Goal: Task Accomplishment & Management: Manage account settings

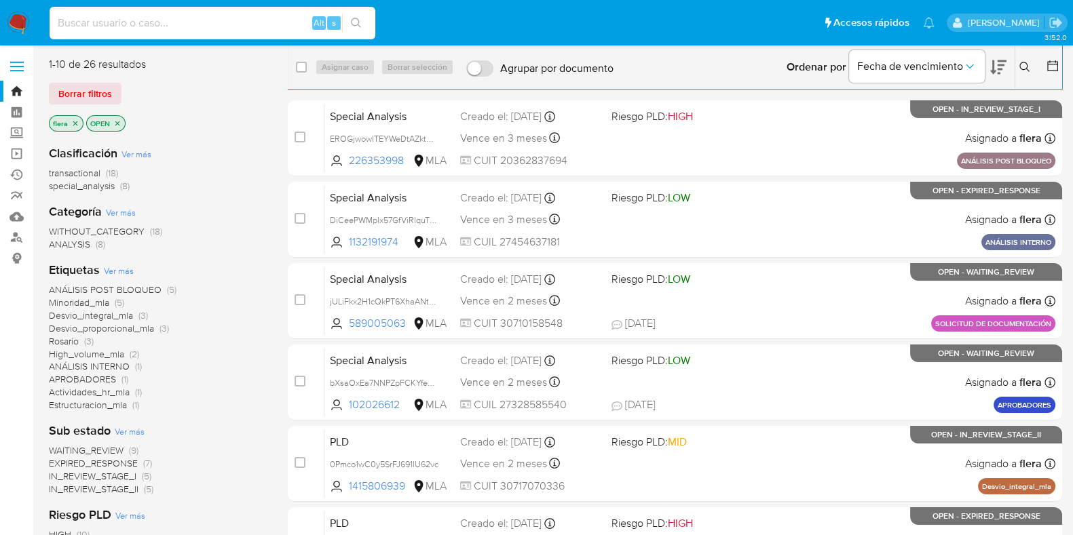
click at [154, 21] on input at bounding box center [213, 23] width 326 height 18
paste input "20330127164"
type input "20330127164"
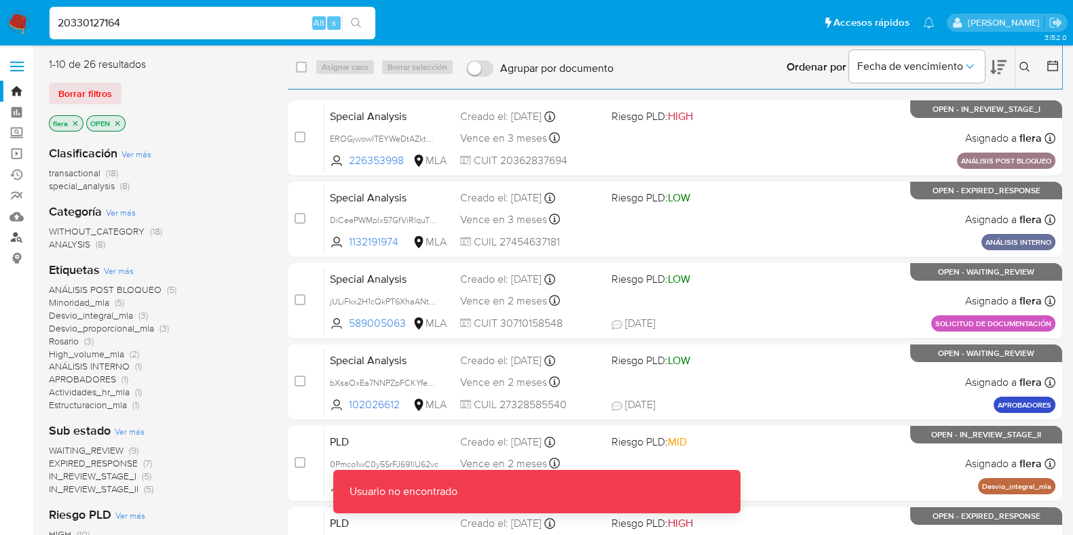
click at [17, 239] on link "Buscador de personas" at bounding box center [80, 237] width 161 height 21
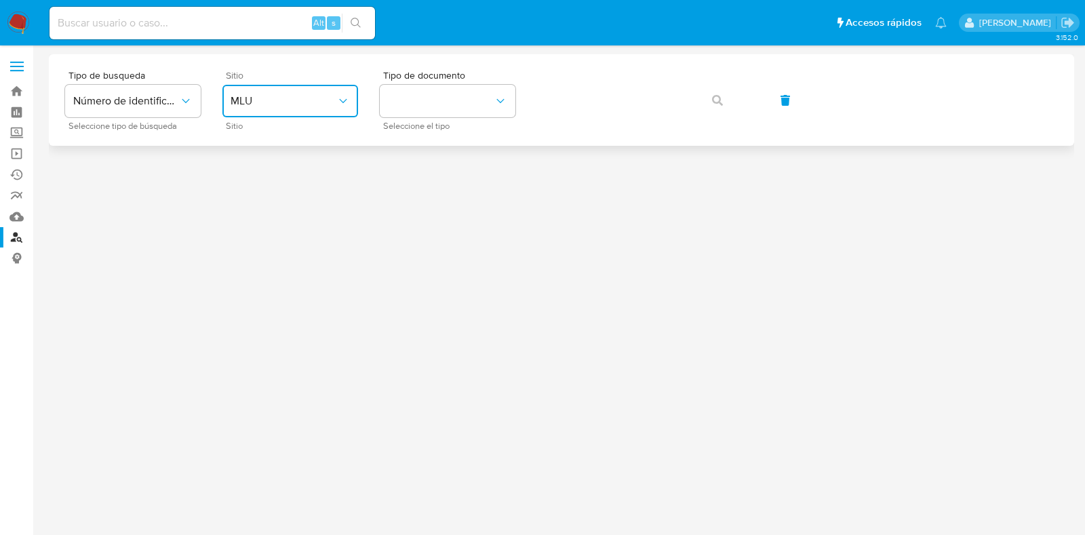
click at [318, 96] on span "MLU" at bounding box center [284, 101] width 106 height 14
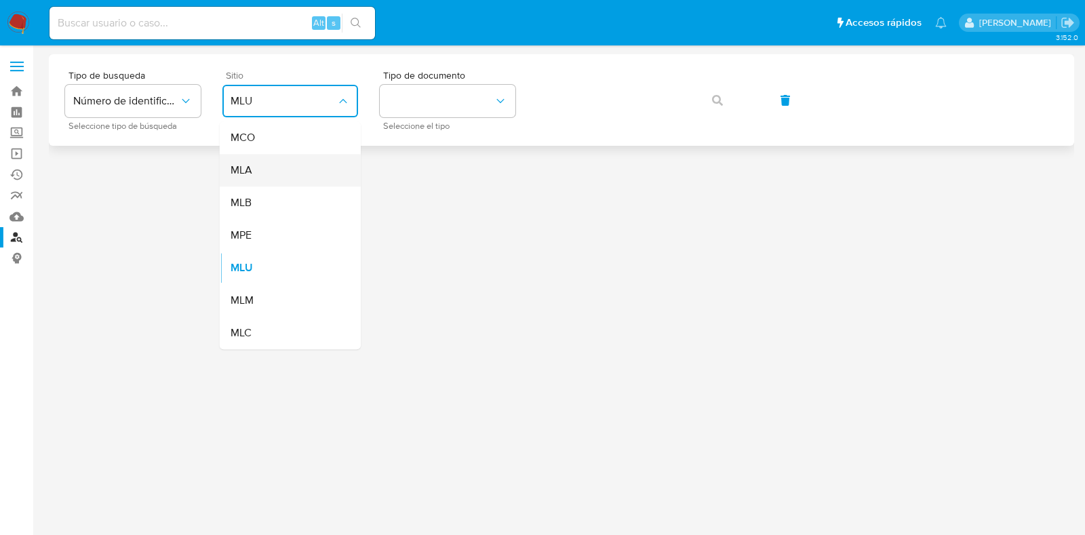
click at [301, 168] on div "MLA" at bounding box center [286, 170] width 111 height 33
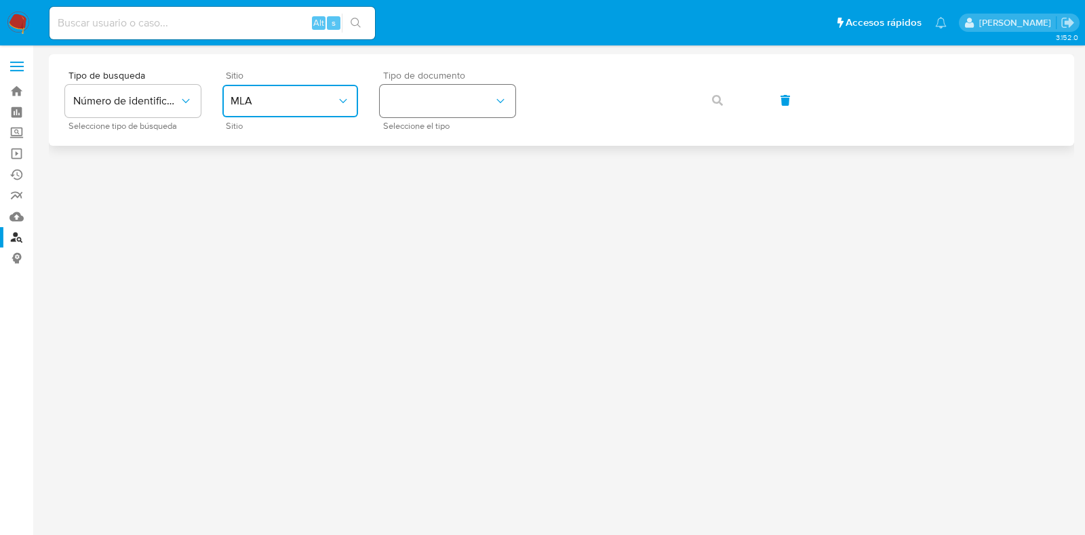
click at [444, 104] on button "identificationType" at bounding box center [448, 101] width 136 height 33
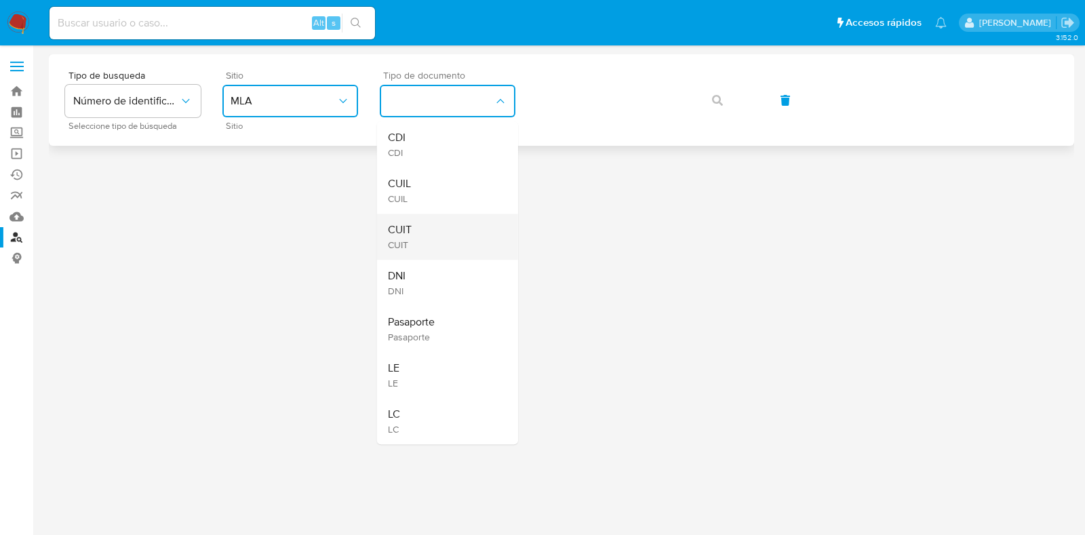
click at [431, 223] on div "CUIT CUIT" at bounding box center [443, 237] width 111 height 46
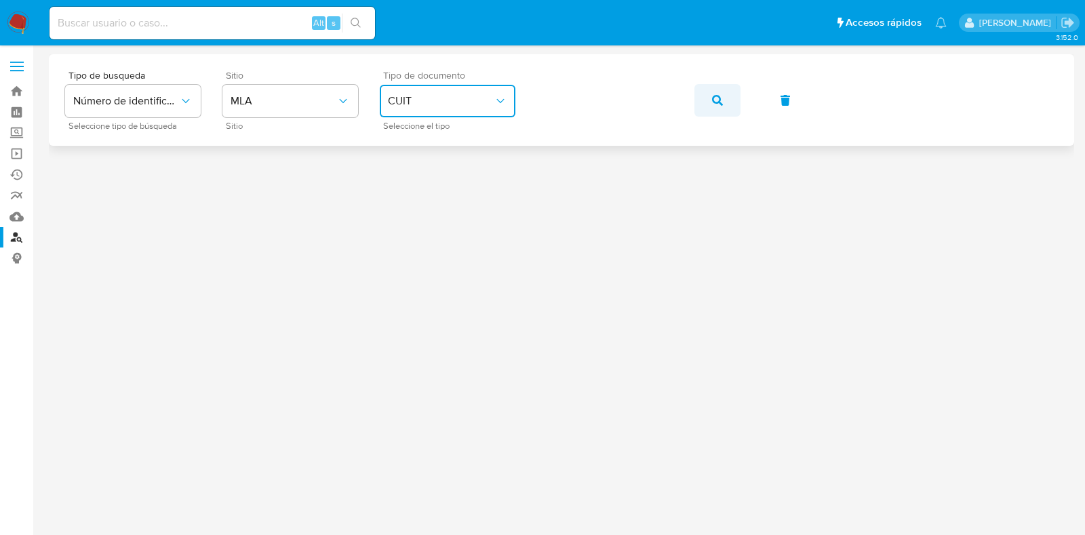
click at [719, 100] on icon "button" at bounding box center [717, 100] width 11 height 11
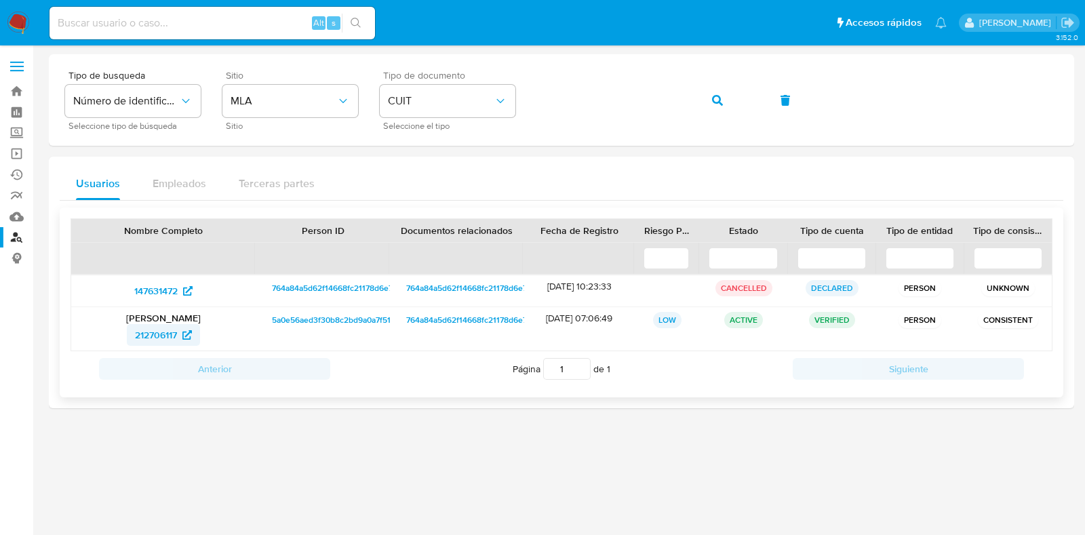
click at [163, 334] on span "212706117" at bounding box center [156, 335] width 42 height 22
click at [166, 286] on span "147631472" at bounding box center [155, 291] width 43 height 22
click at [720, 96] on icon "button" at bounding box center [717, 100] width 11 height 11
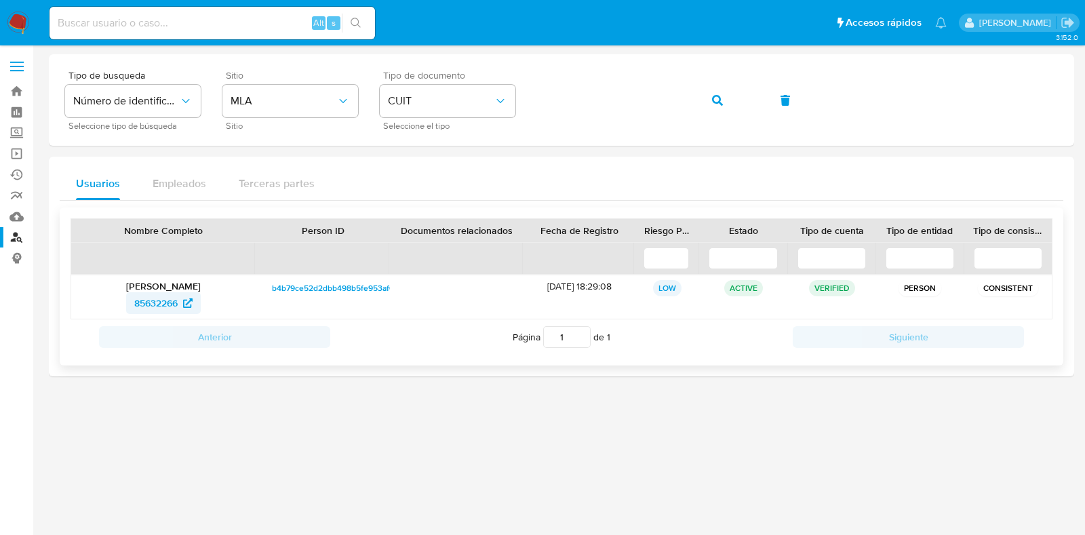
click at [163, 303] on span "85632266" at bounding box center [155, 303] width 43 height 22
click at [728, 104] on button "button" at bounding box center [718, 100] width 46 height 33
click at [166, 305] on span "187175879" at bounding box center [156, 303] width 43 height 22
click at [716, 100] on icon "button" at bounding box center [717, 100] width 11 height 11
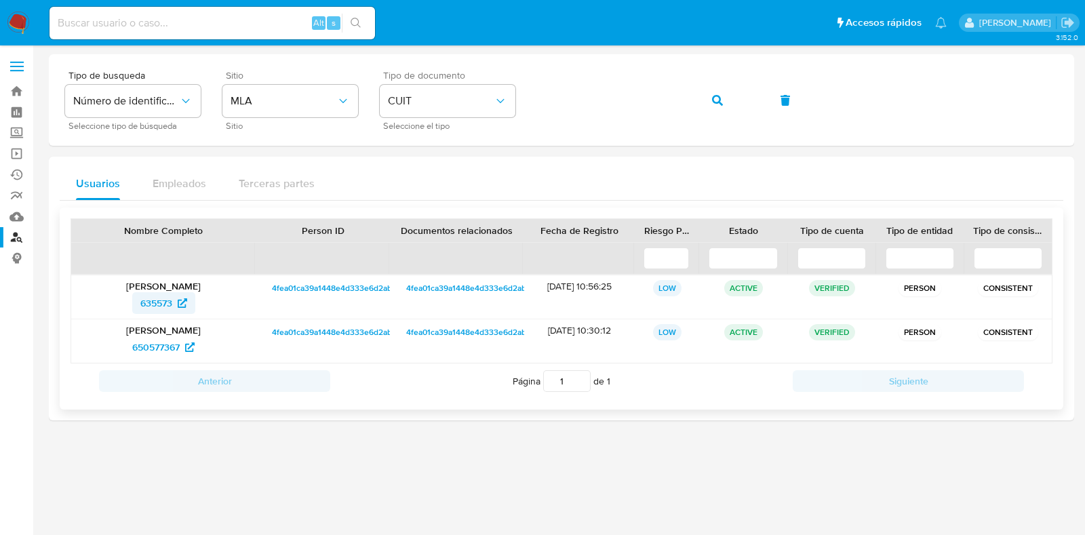
click at [142, 301] on span "635573" at bounding box center [156, 303] width 32 height 22
click at [159, 346] on span "650577367" at bounding box center [155, 347] width 47 height 22
click at [723, 96] on button "button" at bounding box center [718, 100] width 46 height 33
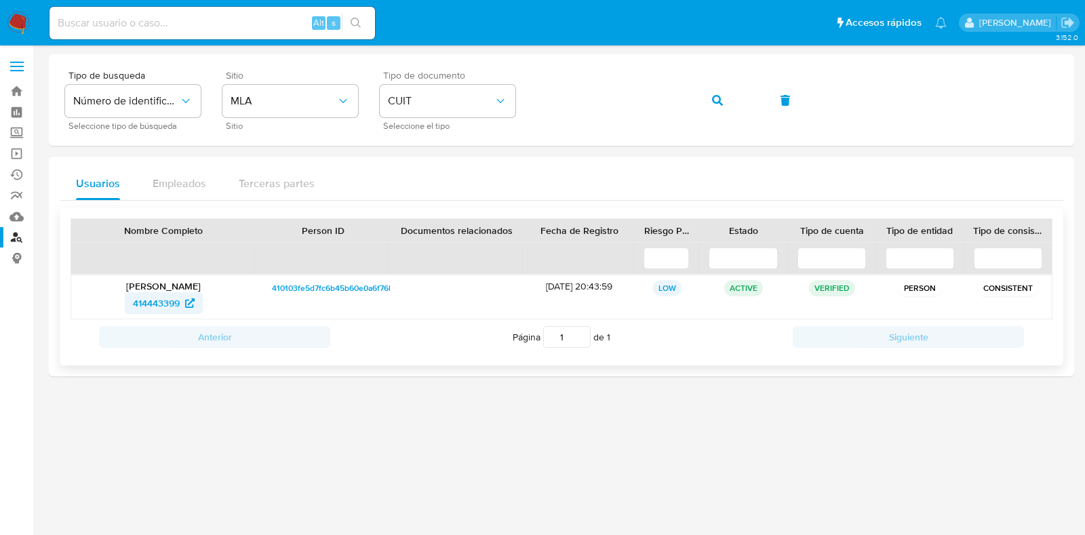
click at [162, 306] on span "414443399" at bounding box center [156, 303] width 47 height 22
click at [718, 95] on icon "button" at bounding box center [717, 100] width 11 height 11
click at [153, 307] on span "1365456396" at bounding box center [156, 303] width 52 height 22
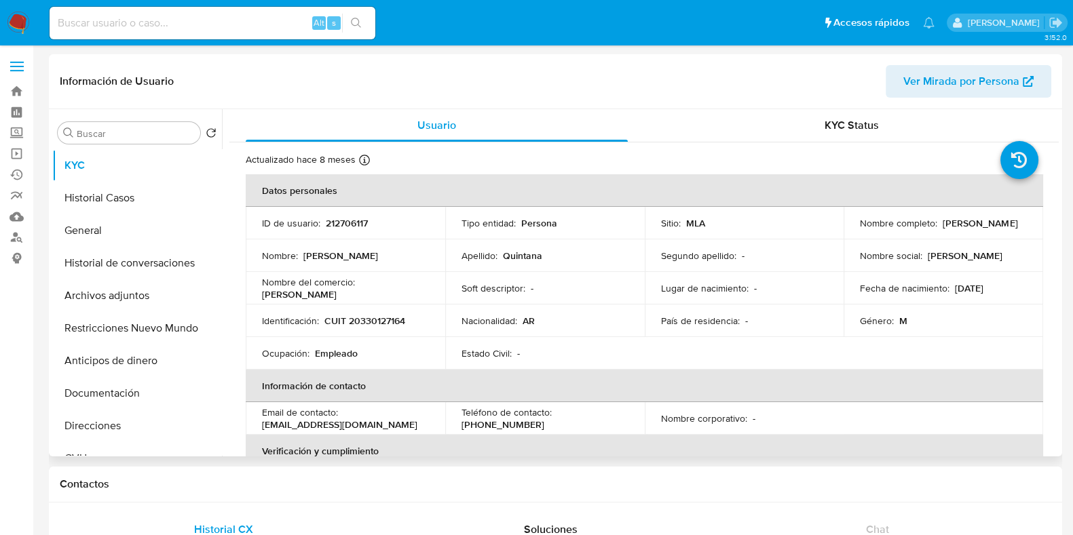
select select "10"
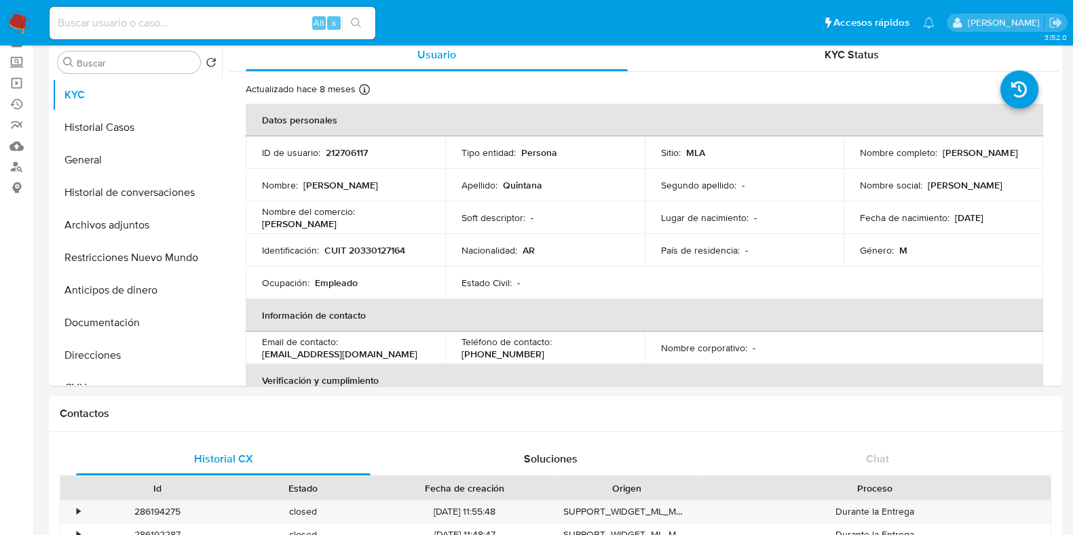
scroll to position [21, 0]
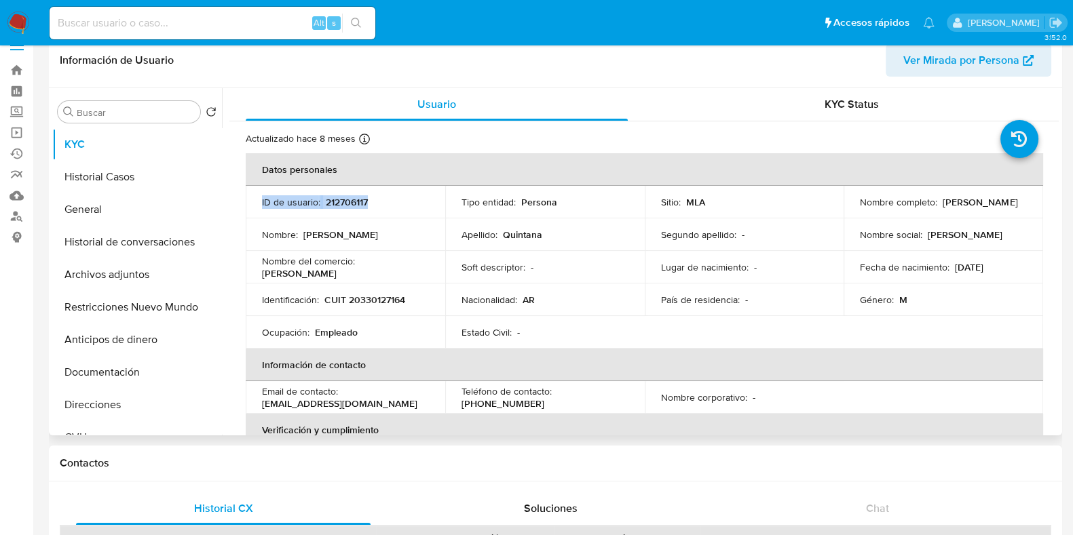
drag, startPoint x: 261, startPoint y: 197, endPoint x: 391, endPoint y: 204, distance: 130.4
click at [391, 204] on div "ID de usuario : 212706117" at bounding box center [345, 202] width 167 height 12
drag, startPoint x: 261, startPoint y: 204, endPoint x: 316, endPoint y: 205, distance: 55.0
click at [316, 205] on td "ID de usuario : 212706117" at bounding box center [345, 202] width 199 height 33
copy p "ID de usuario"
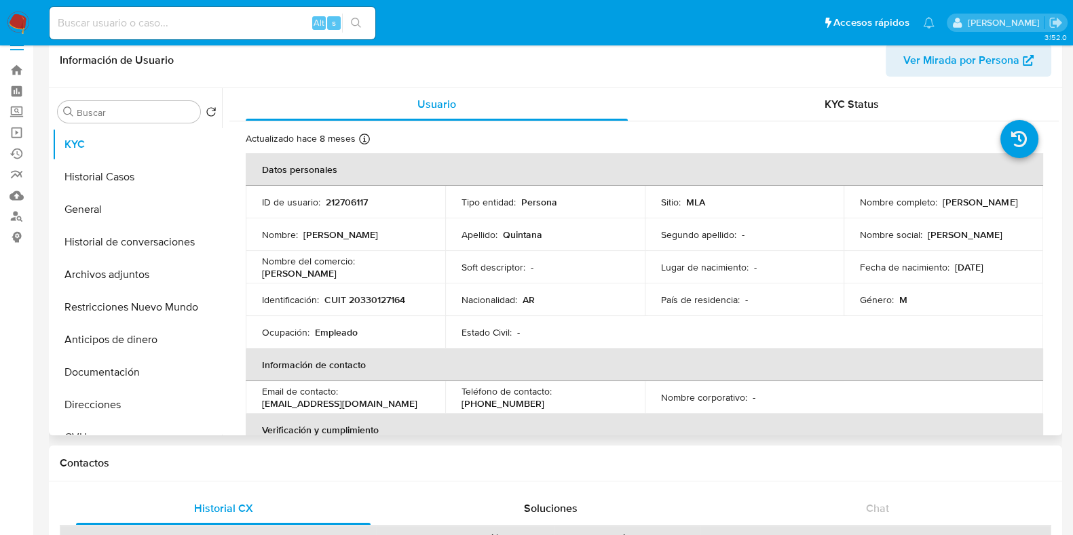
click at [356, 201] on p "212706117" at bounding box center [347, 202] width 42 height 12
copy p "212706117"
drag, startPoint x: 858, startPoint y: 195, endPoint x: 931, endPoint y: 196, distance: 73.3
click at [931, 196] on p "Nombre completo :" at bounding box center [898, 202] width 77 height 12
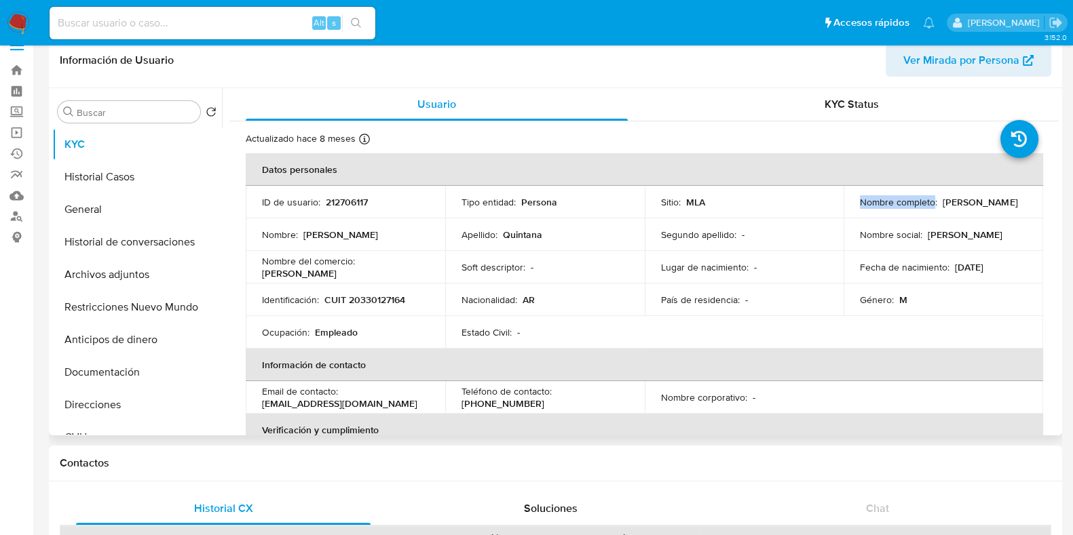
copy p "Nombre completo"
drag, startPoint x: 852, startPoint y: 208, endPoint x: 973, endPoint y: 206, distance: 120.8
click at [973, 206] on td "Nombre completo : Hector Alejandro Quintana" at bounding box center [942, 202] width 199 height 33
copy p "Hector Alejandro Quintana"
click at [335, 300] on p "CUIT 20330127164" at bounding box center [364, 300] width 81 height 12
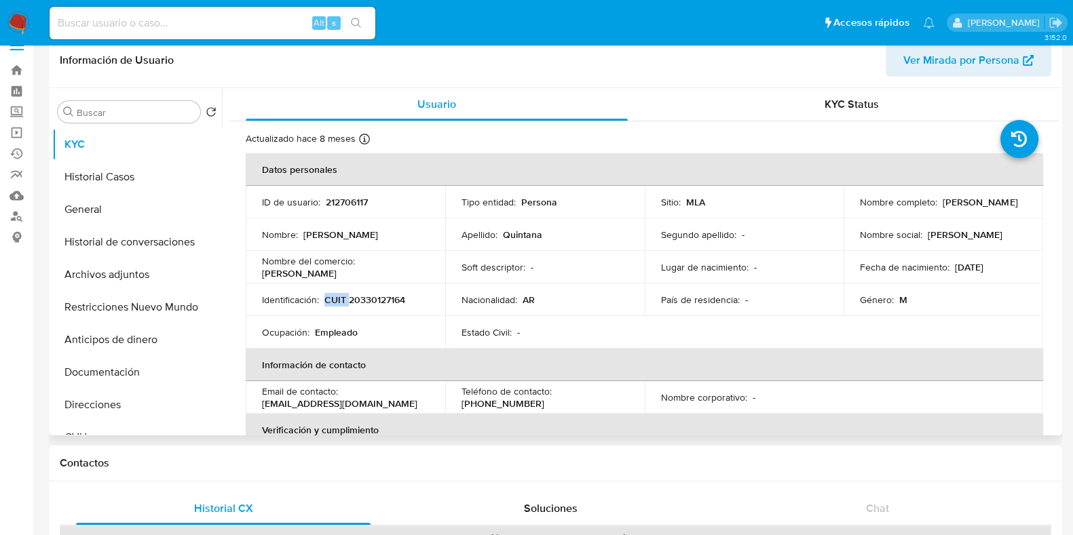
click at [335, 300] on p "CUIT 20330127164" at bounding box center [364, 300] width 81 height 12
copy p "CUIT"
click at [387, 297] on p "CUIT 20330127164" at bounding box center [364, 300] width 81 height 12
copy p "20330127164"
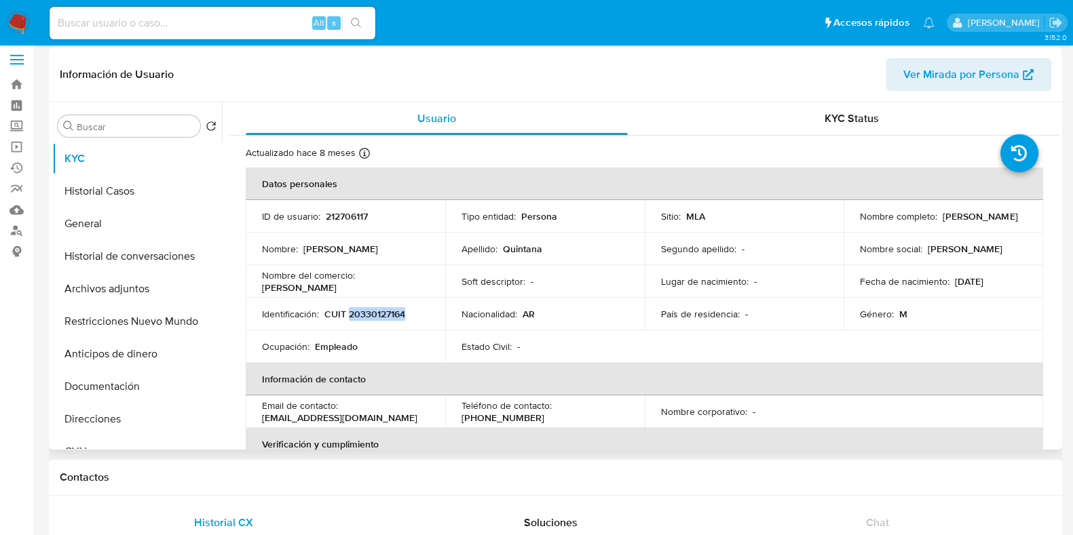
scroll to position [0, 0]
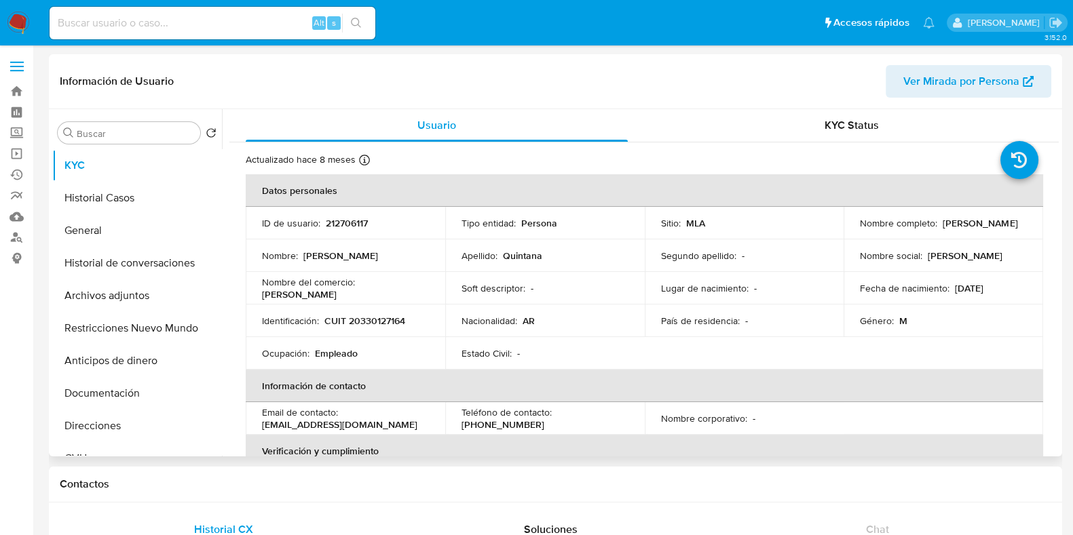
click at [356, 218] on p "212706117" at bounding box center [347, 223] width 42 height 12
copy p "212706117"
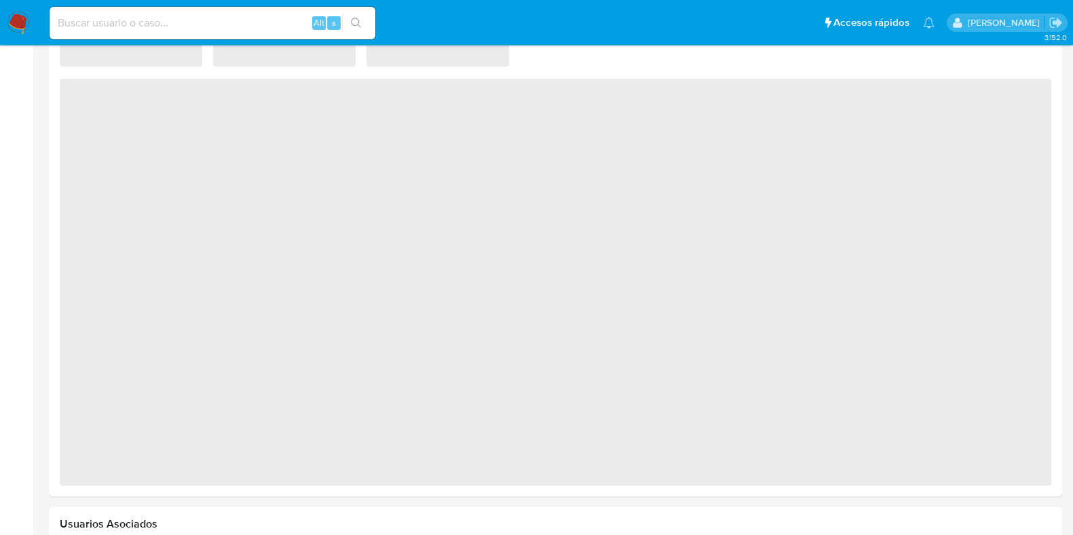
scroll to position [936, 0]
select select "10"
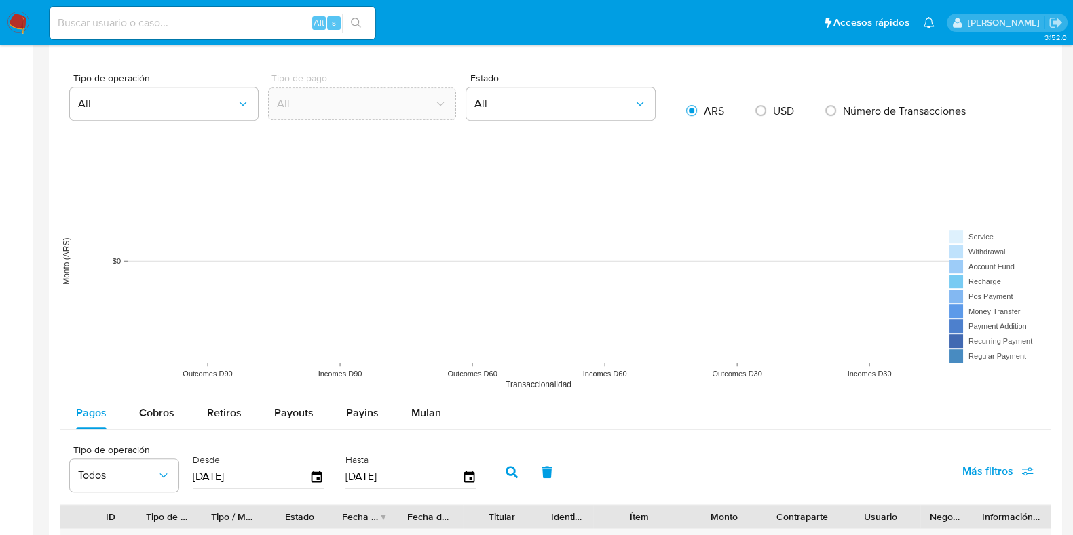
scroll to position [919, 0]
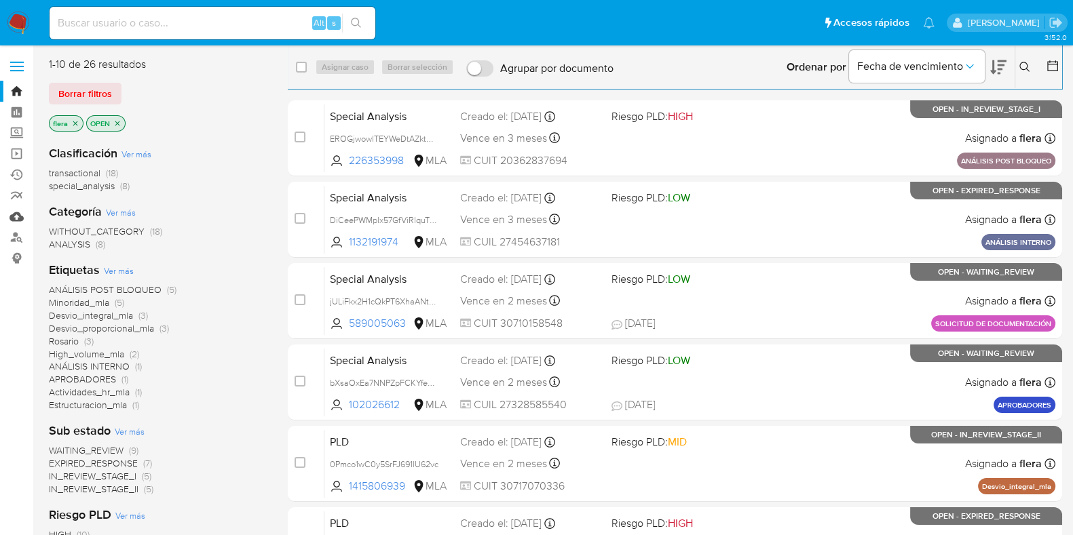
click at [16, 220] on link "Mulan" at bounding box center [80, 216] width 161 height 21
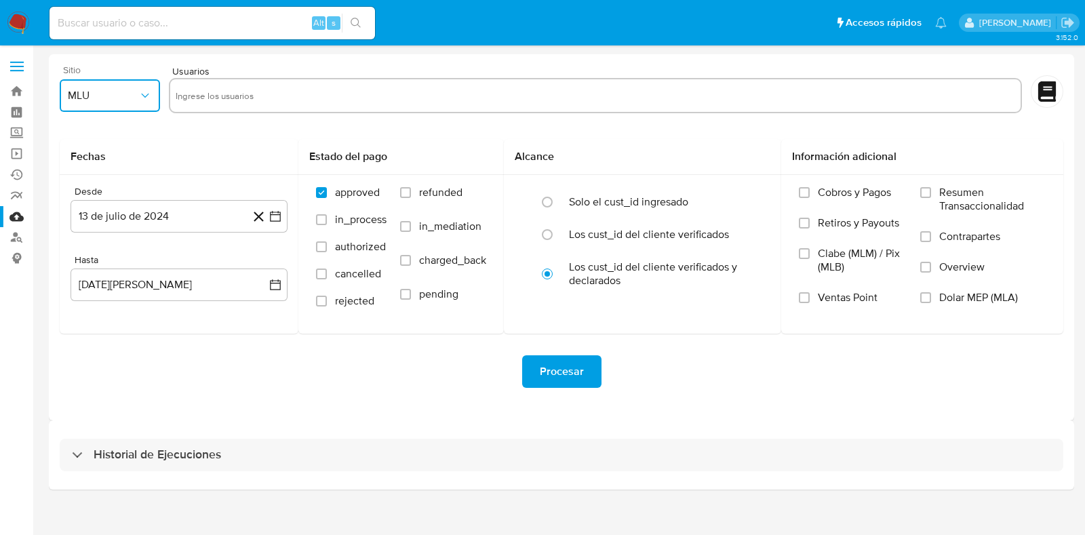
click at [125, 105] on button "MLU" at bounding box center [110, 95] width 100 height 33
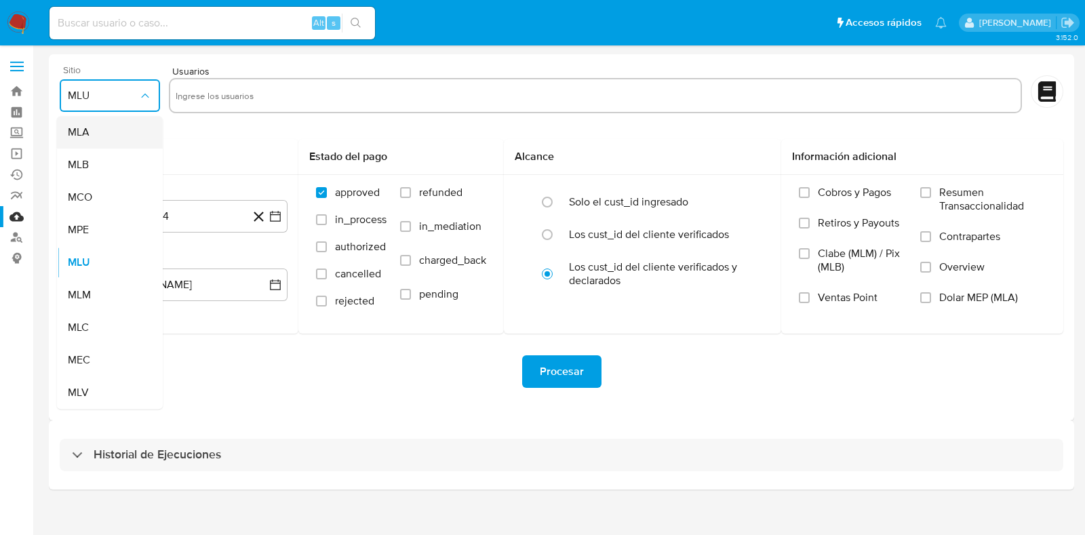
click at [106, 135] on div "MLA" at bounding box center [106, 132] width 76 height 33
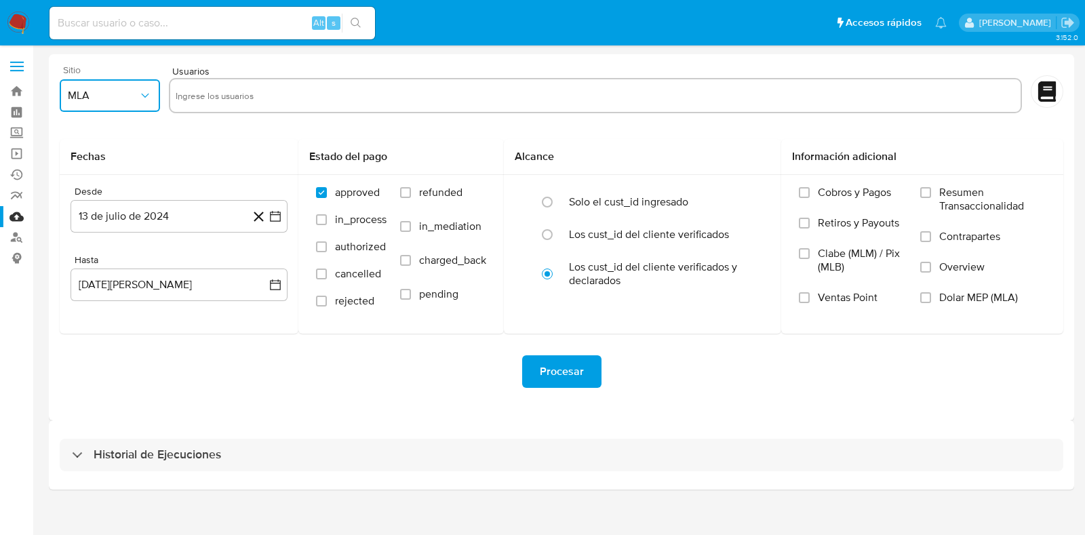
click at [222, 85] on input "text" at bounding box center [596, 96] width 840 height 22
paste input "212706117"
type input "212706117"
click at [159, 218] on button "13 de julio de 2024" at bounding box center [179, 216] width 217 height 33
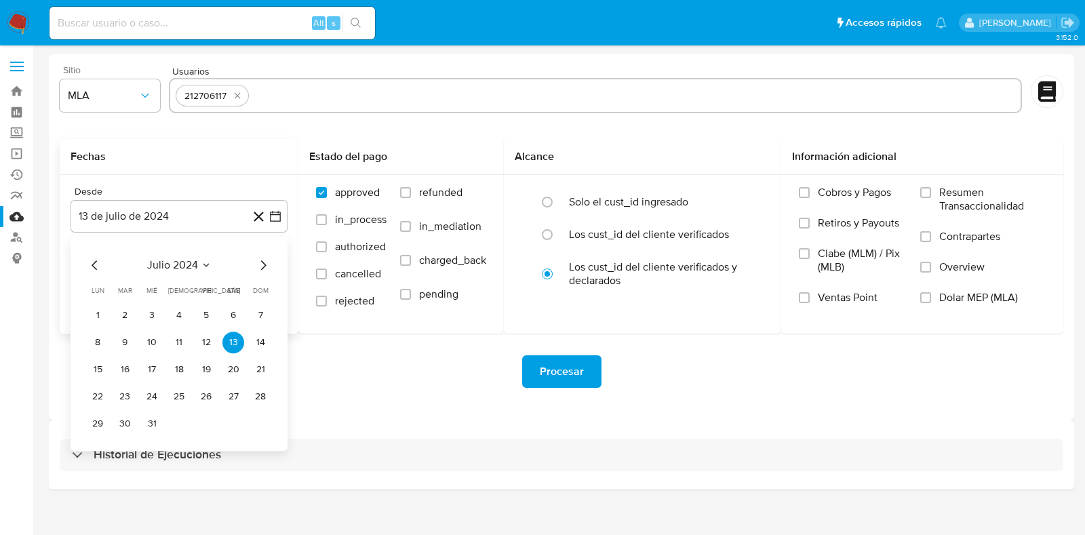
click at [188, 262] on span "julio 2024" at bounding box center [172, 265] width 51 height 14
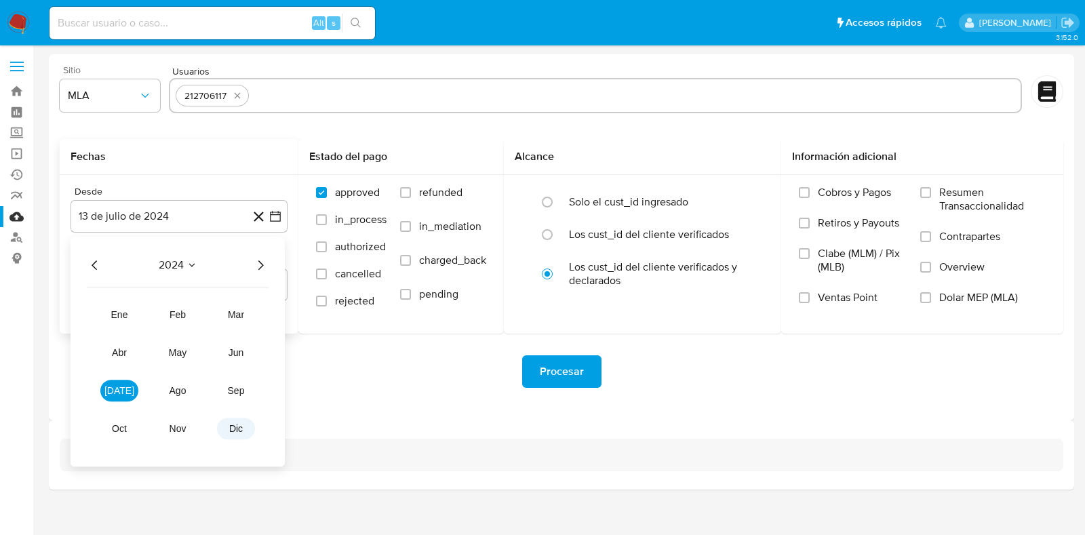
click at [231, 430] on span "dic" at bounding box center [236, 428] width 14 height 11
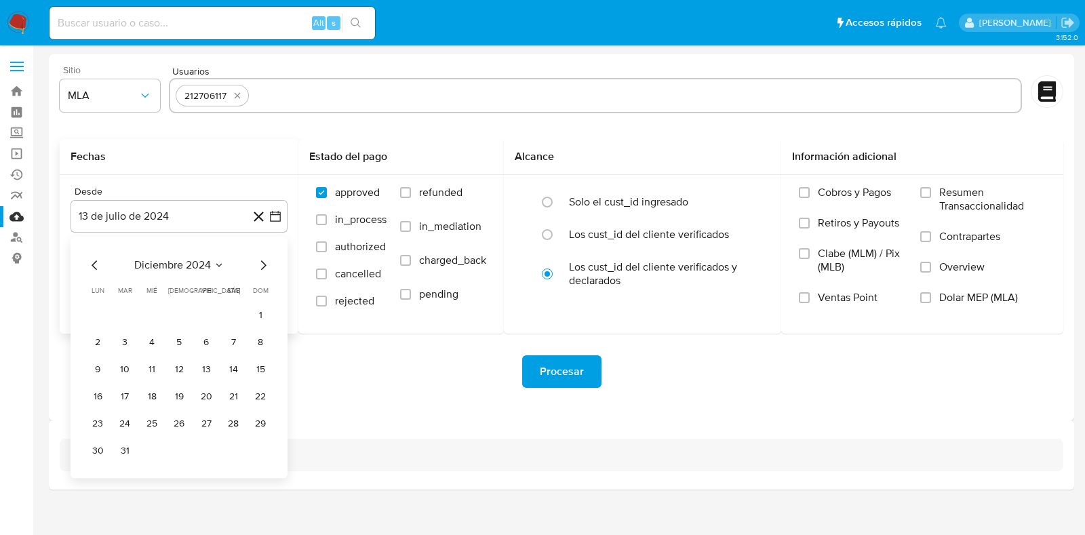
click at [173, 261] on span "diciembre 2024" at bounding box center [172, 265] width 77 height 14
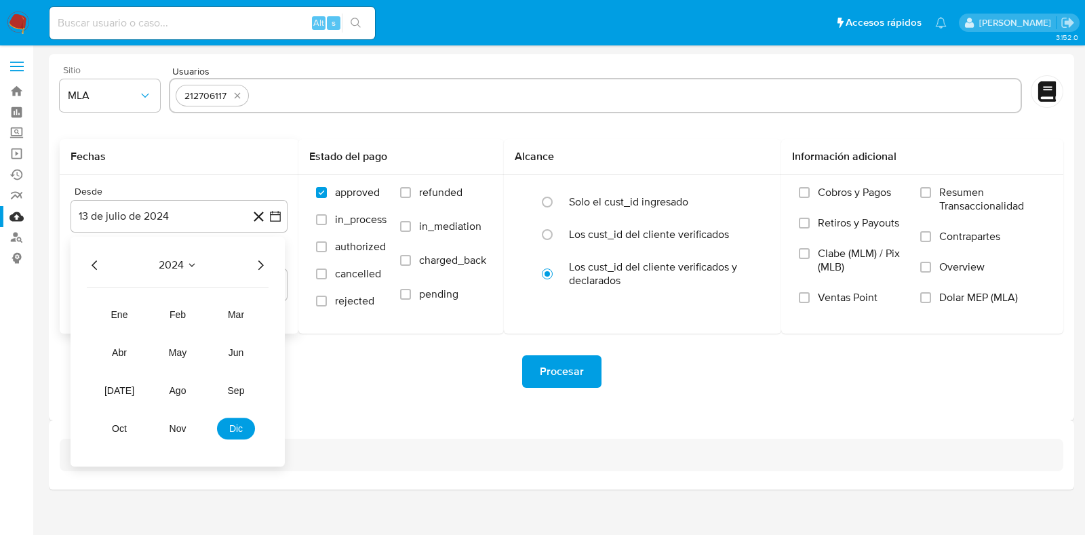
click at [258, 266] on icon "Año siguiente" at bounding box center [260, 265] width 16 height 16
click at [237, 316] on span "mar" at bounding box center [236, 314] width 16 height 11
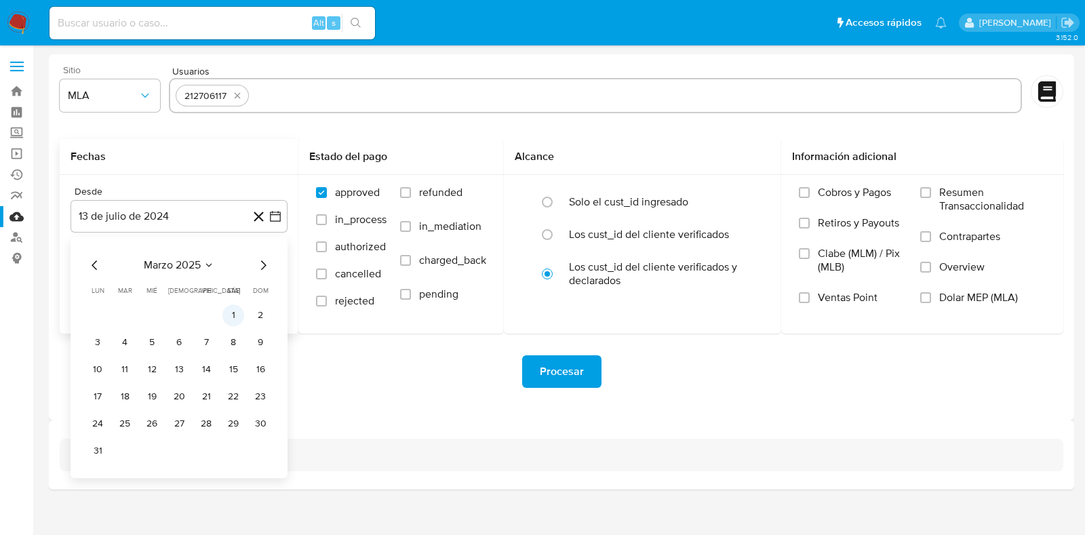
click at [230, 315] on button "1" at bounding box center [234, 316] width 22 height 22
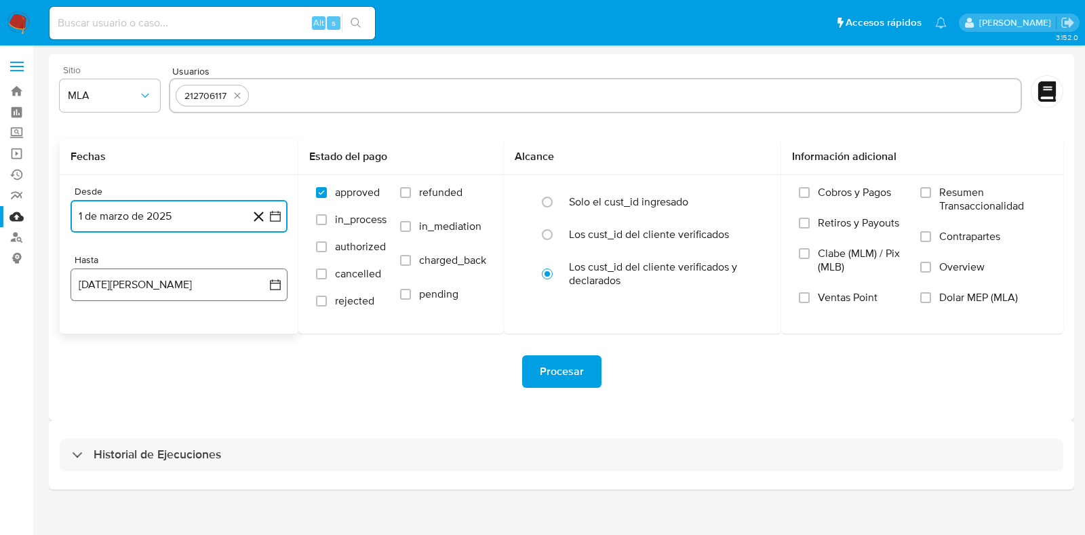
click at [139, 288] on button "13 de agosto de 2025" at bounding box center [179, 285] width 217 height 33
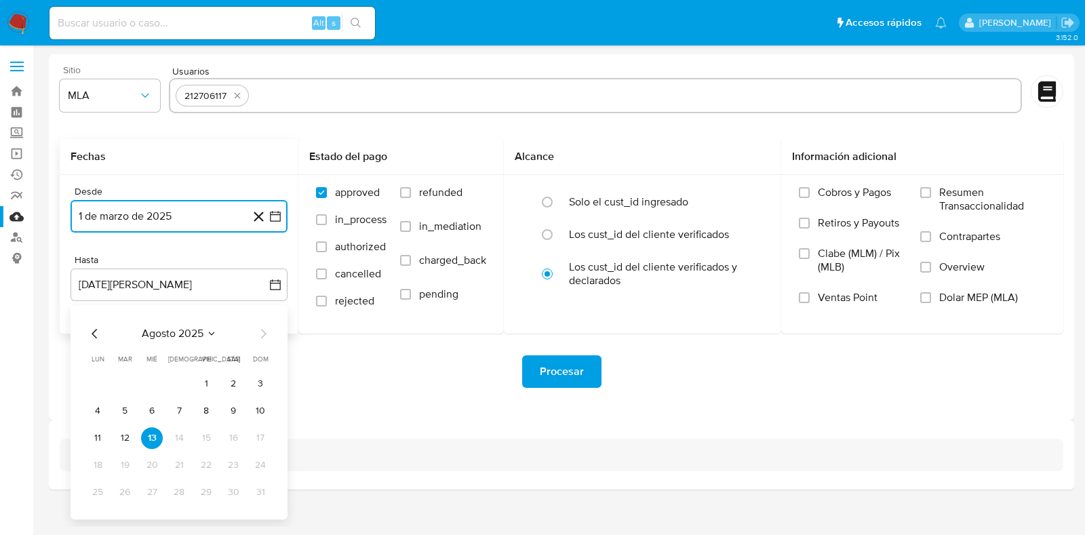
click at [146, 330] on span "agosto 2025" at bounding box center [173, 334] width 62 height 14
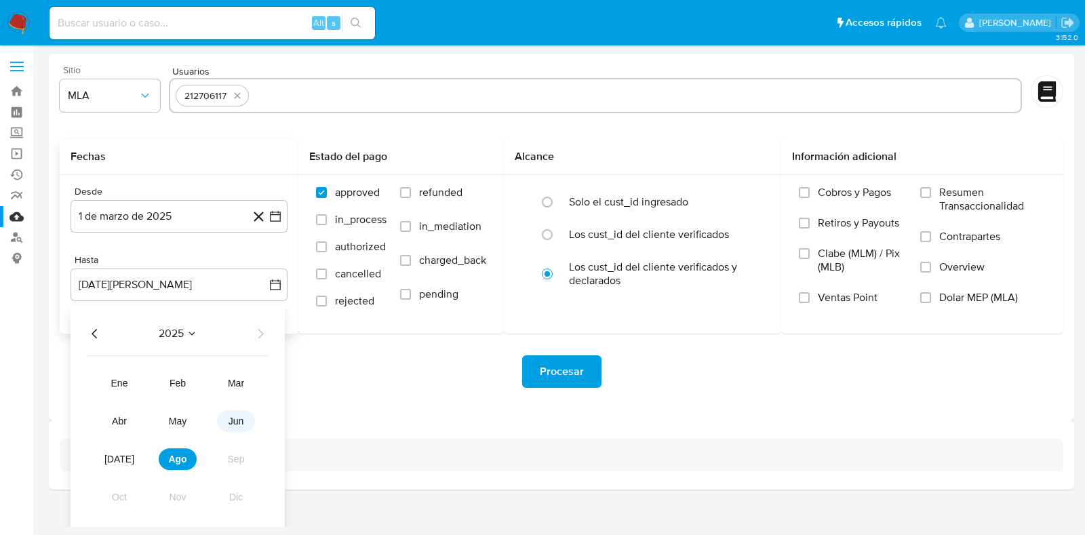
click at [235, 423] on span "jun" at bounding box center [237, 421] width 16 height 11
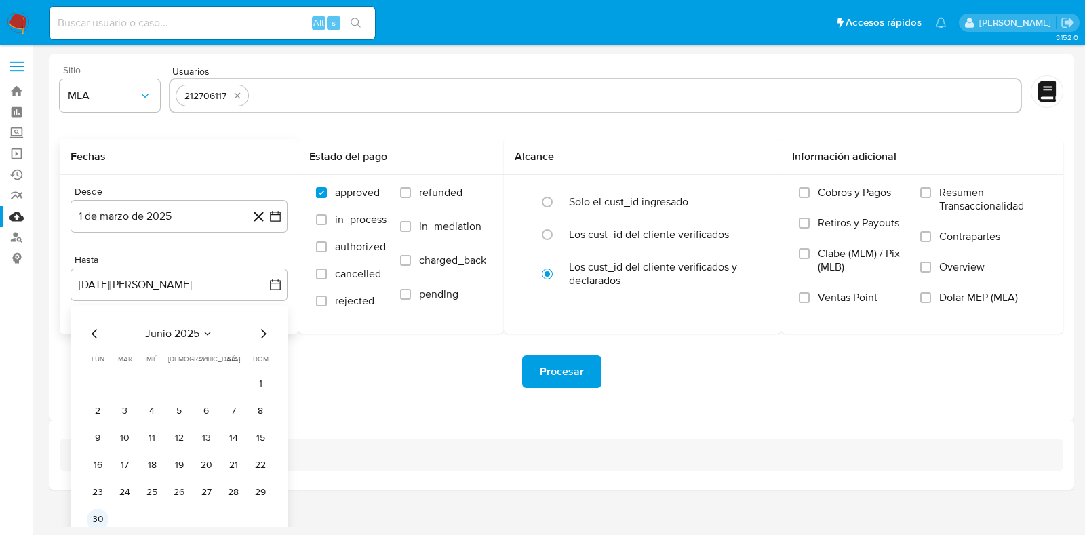
click at [98, 518] on button "30" at bounding box center [98, 520] width 22 height 22
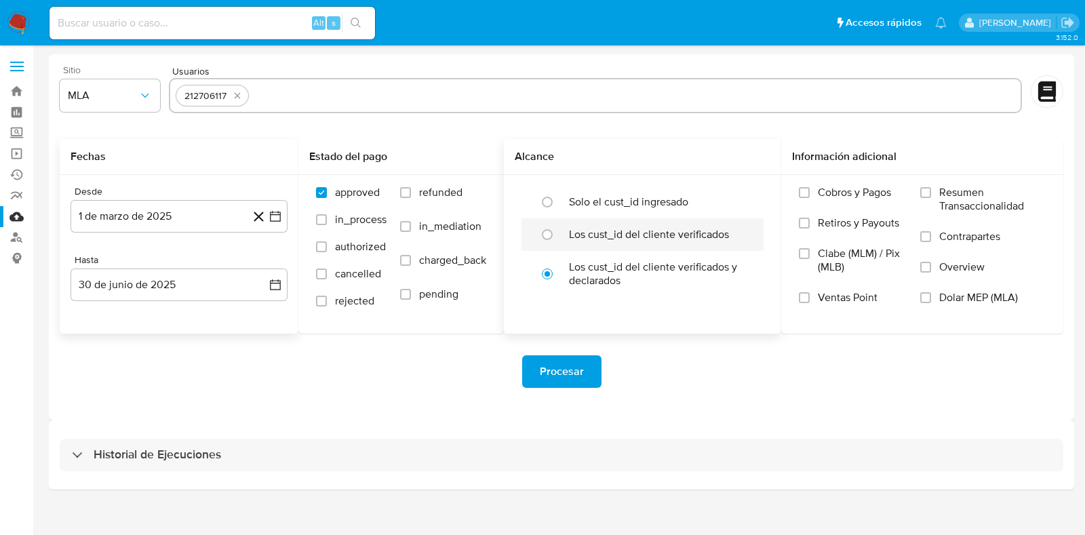
click at [628, 237] on label "Los cust_id del cliente verificados" at bounding box center [649, 235] width 160 height 14
click at [558, 237] on input "radio" at bounding box center [548, 235] width 22 height 22
radio input "true"
click at [982, 306] on label "Dolar MEP (MLA)" at bounding box center [984, 306] width 126 height 31
click at [931, 303] on input "Dolar MEP (MLA)" at bounding box center [926, 297] width 11 height 11
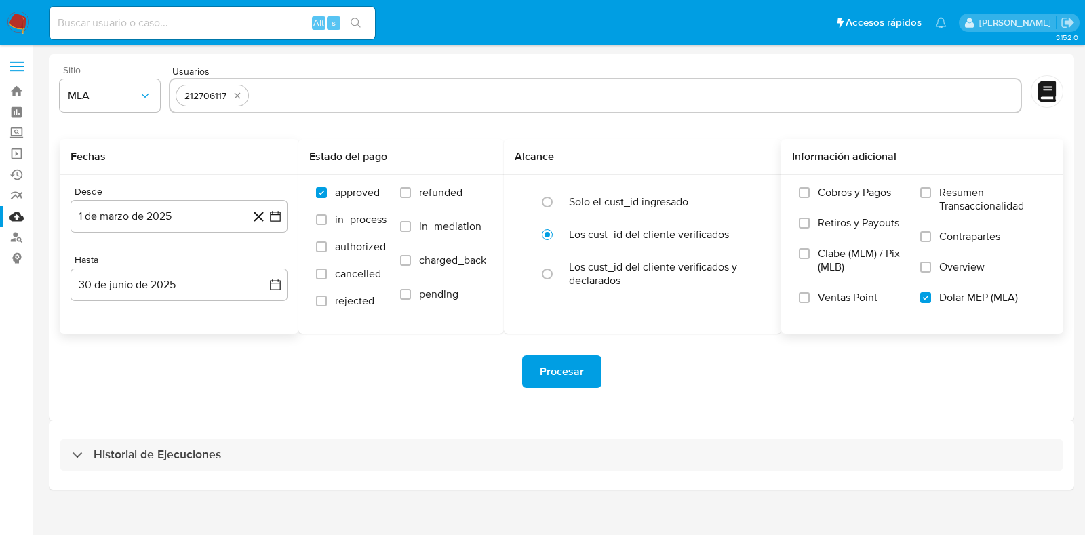
click at [583, 369] on button "Procesar" at bounding box center [561, 371] width 79 height 33
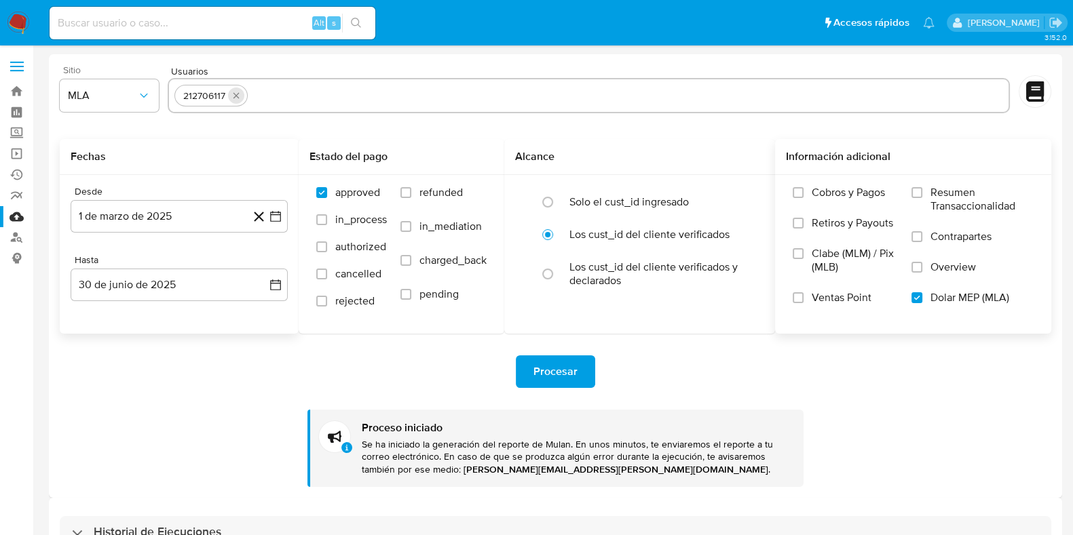
click at [241, 99] on button "quitar 212706117" at bounding box center [236, 96] width 16 height 16
click at [241, 99] on input "text" at bounding box center [588, 96] width 829 height 22
paste input "85632266"
type input "85632266"
click at [240, 144] on div "Fechas" at bounding box center [179, 157] width 239 height 36
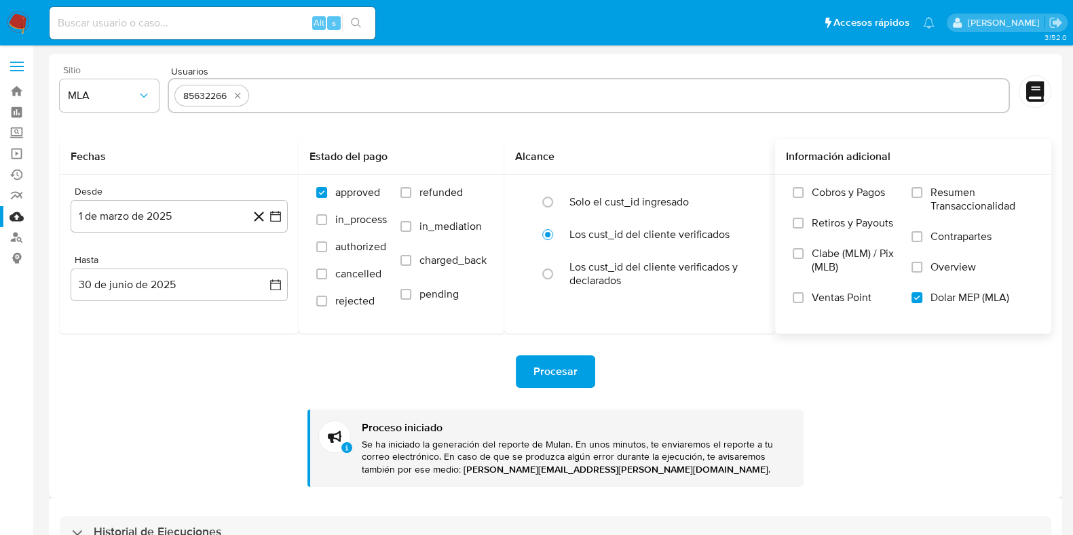
click at [558, 376] on span "Procesar" at bounding box center [555, 372] width 44 height 30
click at [237, 93] on icon "quitar 85632266" at bounding box center [237, 95] width 11 height 11
click at [197, 96] on input "text" at bounding box center [588, 96] width 829 height 22
paste input "187175879"
type input "187175879"
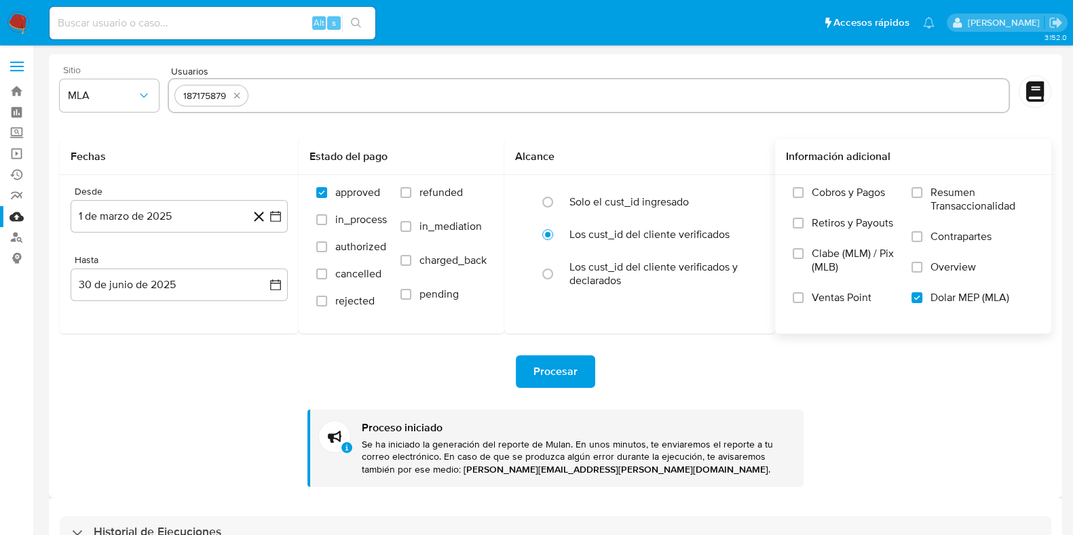
click at [223, 177] on div "Desde 1 de marzo de 2025 1-03-2025 Hasta 30 de junio de 2025 30-06-2025" at bounding box center [179, 254] width 239 height 159
click at [563, 368] on span "Procesar" at bounding box center [555, 372] width 44 height 30
click at [239, 96] on icon "quitar 187175879" at bounding box center [236, 95] width 11 height 11
click at [239, 96] on input "text" at bounding box center [588, 96] width 829 height 22
paste input "650577367"
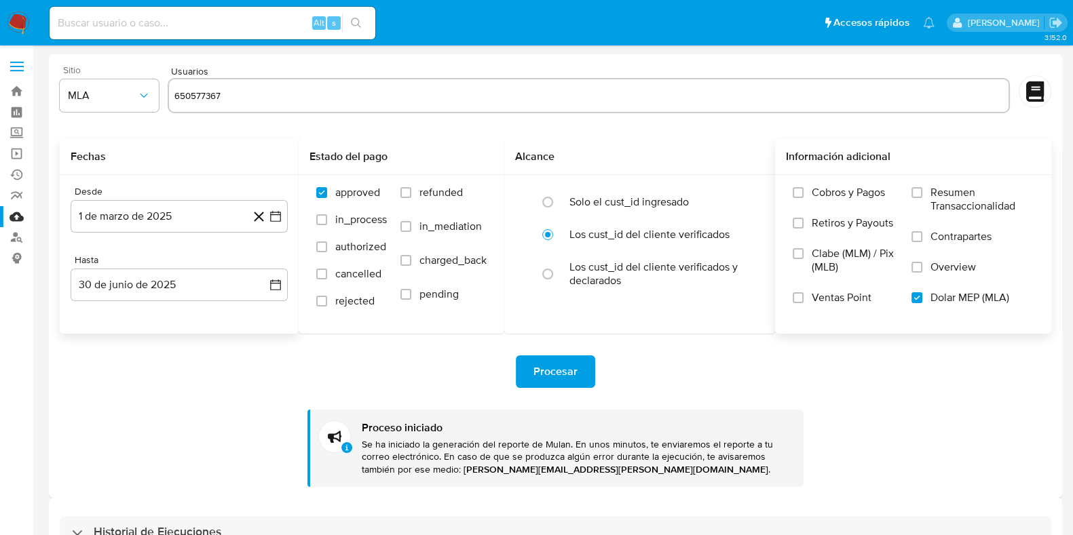
type input "650577367"
click at [233, 145] on div "Fechas" at bounding box center [179, 157] width 239 height 36
click at [565, 368] on span "Procesar" at bounding box center [555, 372] width 44 height 30
click at [238, 97] on icon "quitar 650577367" at bounding box center [241, 95] width 11 height 11
paste input "414443399"
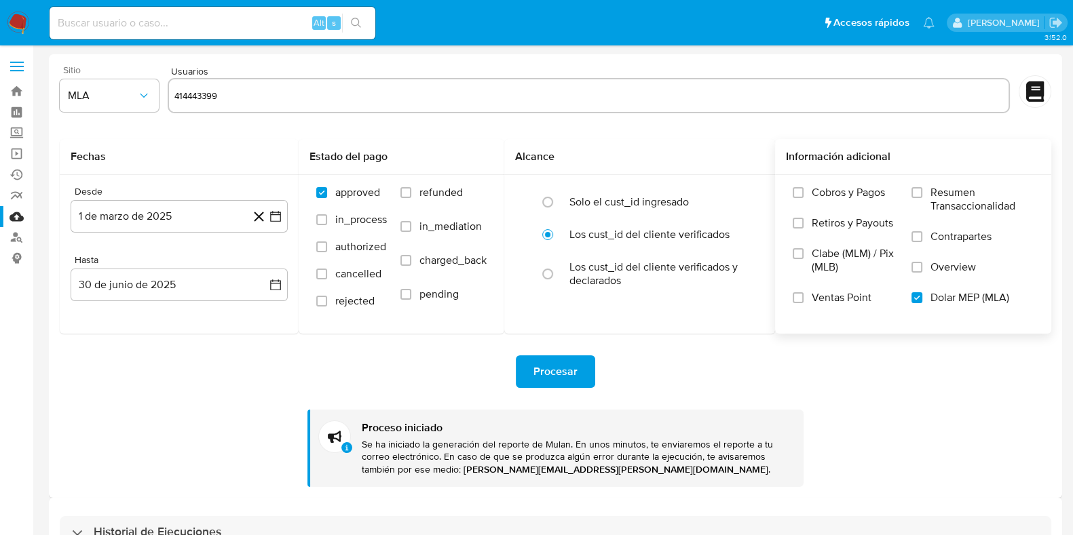
type input "414443399"
click at [254, 138] on form "Sitio MLA Usuarios Fechas Desde 1 de marzo de 2025 1-03-2025 Hasta 30 de junio …" at bounding box center [555, 276] width 991 height 422
click at [563, 369] on span "Procesar" at bounding box center [555, 372] width 44 height 30
click at [237, 93] on icon "quitar 414443399" at bounding box center [240, 95] width 11 height 11
paste input "1365456396"
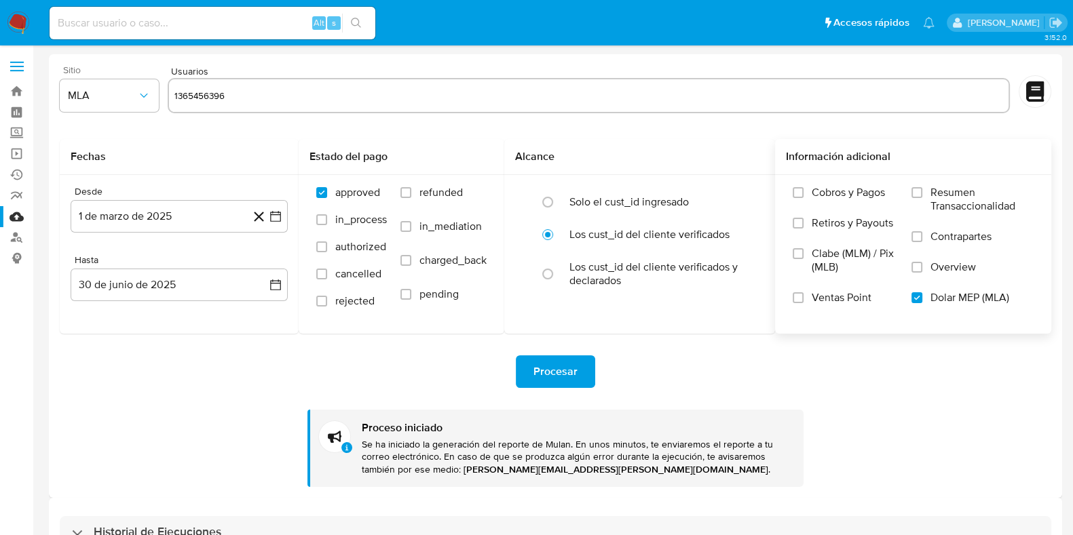
type input "1365456396"
click at [227, 133] on form "Sitio MLA Usuarios 1365456396 Fechas Desde 1 de marzo de 2025 1-03-2025 Hasta 3…" at bounding box center [555, 276] width 991 height 422
click at [560, 377] on span "Procesar" at bounding box center [555, 372] width 44 height 30
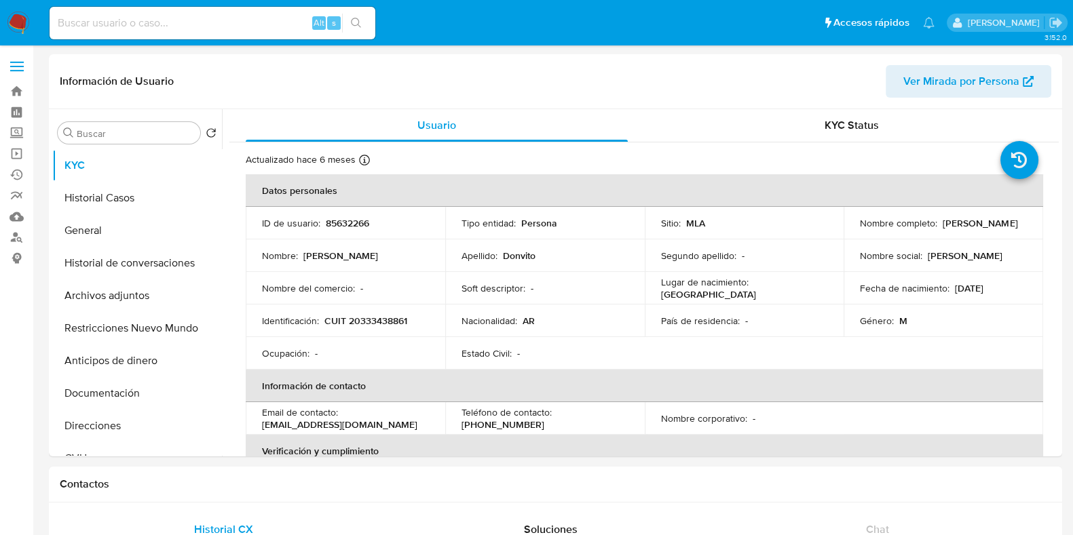
select select "10"
click at [366, 222] on p "85632266" at bounding box center [347, 223] width 43 height 12
click at [353, 221] on p "85632266" at bounding box center [347, 223] width 43 height 12
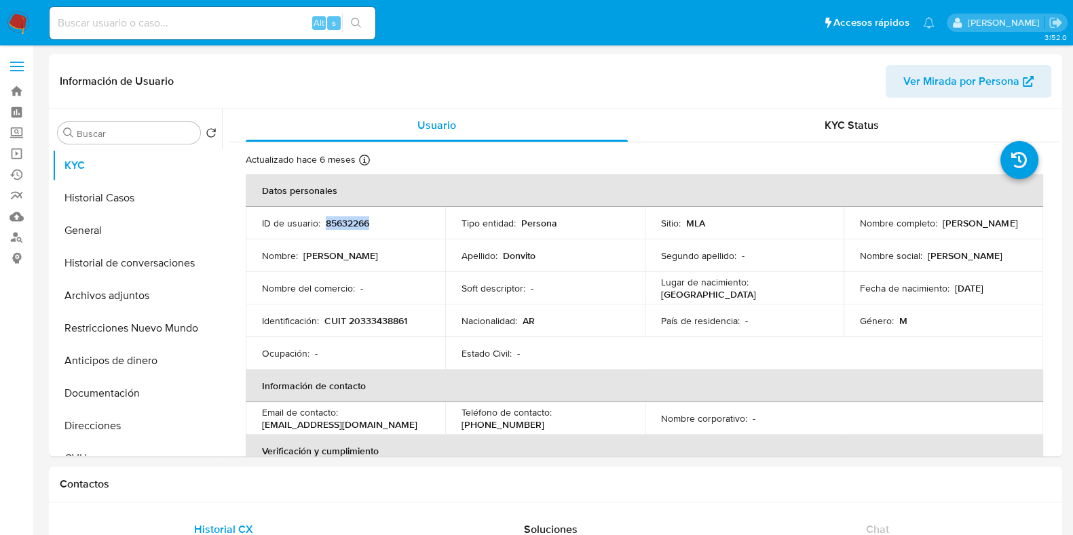
copy p "85632266"
drag, startPoint x: 856, startPoint y: 229, endPoint x: 940, endPoint y: 233, distance: 83.5
click at [942, 229] on p "[PERSON_NAME]" at bounding box center [979, 223] width 75 height 12
copy p "[PERSON_NAME]"
click at [385, 320] on p "CUIT 20333438861" at bounding box center [365, 321] width 83 height 12
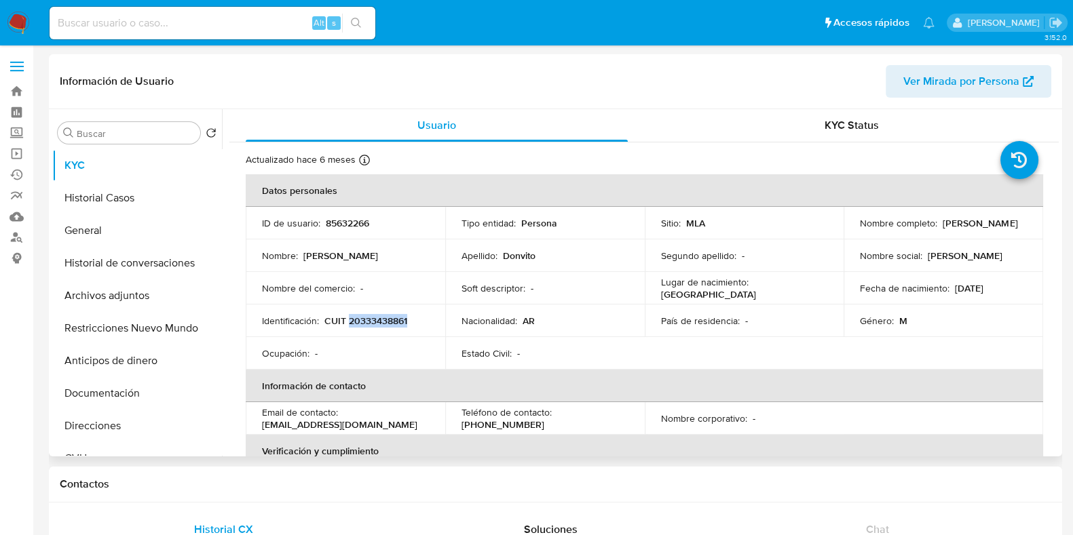
click at [385, 320] on p "CUIT 20333438861" at bounding box center [365, 321] width 83 height 12
copy p "20333438861"
click at [349, 222] on p "85632266" at bounding box center [347, 223] width 43 height 12
copy p "85632266"
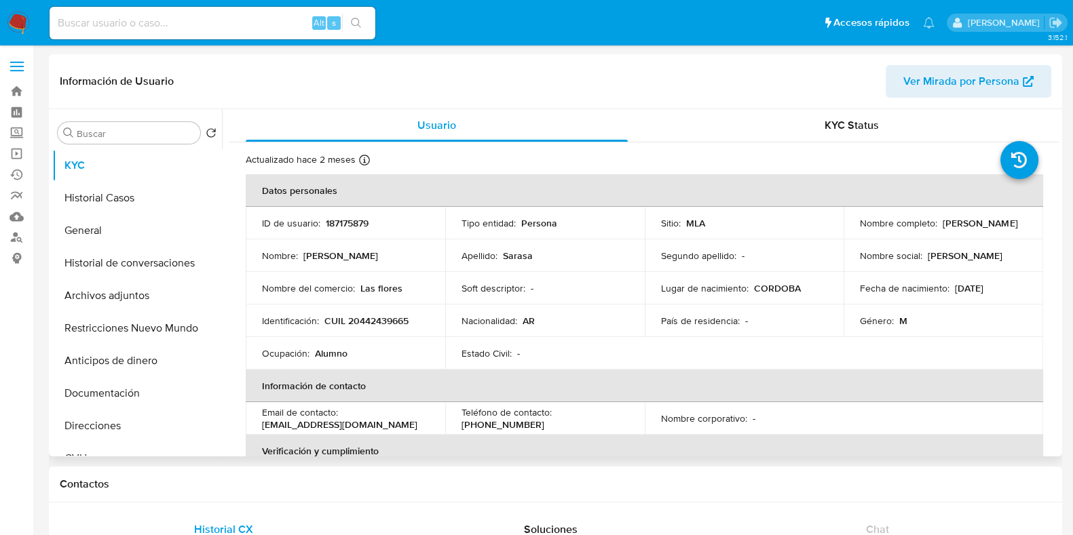
click at [344, 223] on p "187175879" at bounding box center [347, 223] width 43 height 12
select select "10"
click at [344, 223] on p "187175879" at bounding box center [347, 223] width 43 height 12
drag, startPoint x: 952, startPoint y: 232, endPoint x: 857, endPoint y: 233, distance: 95.7
click at [860, 229] on div "Nombre completo : [PERSON_NAME]" at bounding box center [943, 223] width 167 height 12
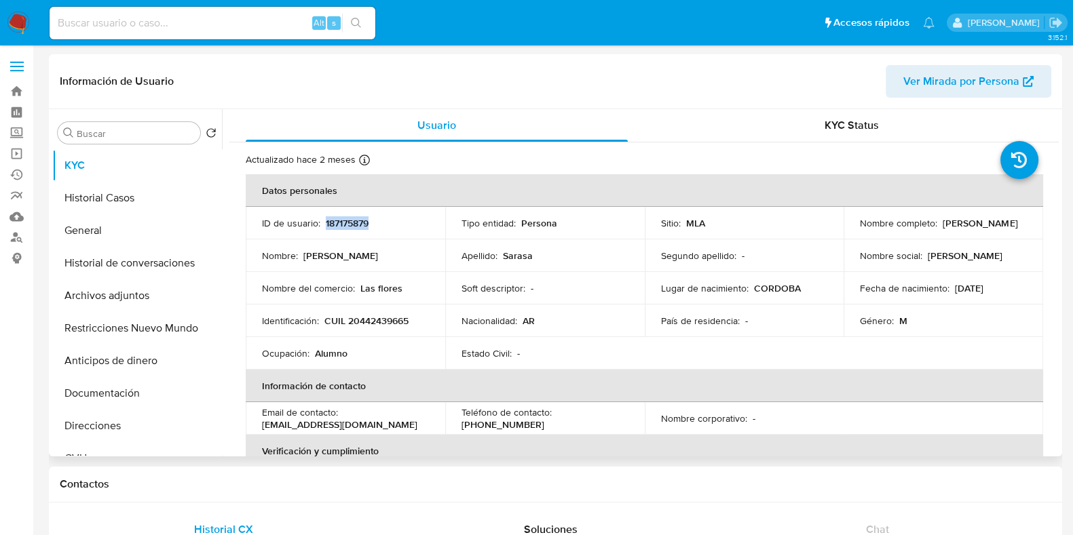
copy p "[PERSON_NAME]"
click at [391, 317] on p "CUIL 20442439665" at bounding box center [366, 321] width 84 height 12
copy p "20442439665"
click at [356, 218] on p "187175879" at bounding box center [347, 223] width 43 height 12
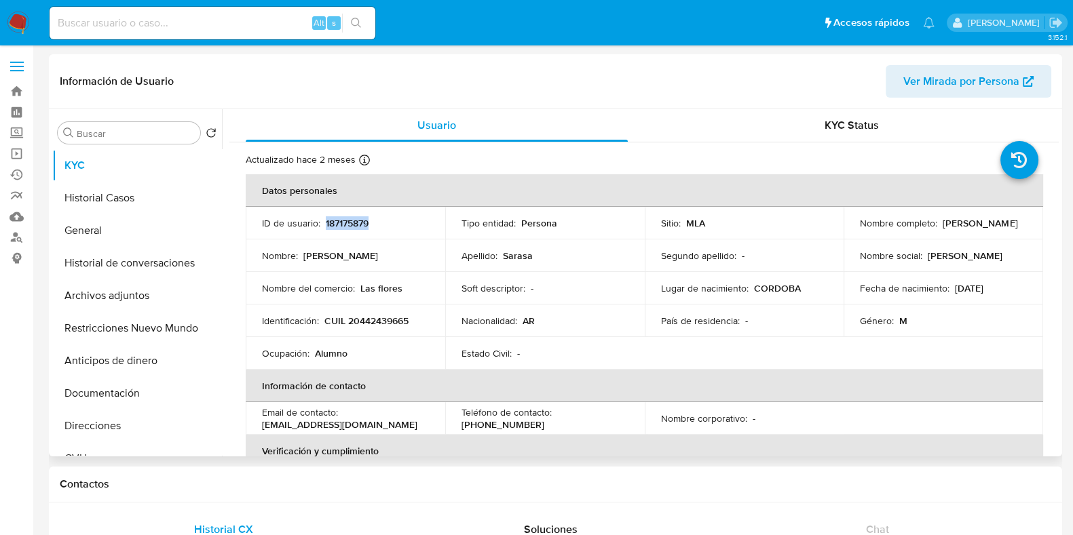
click at [356, 218] on p "187175879" at bounding box center [347, 223] width 43 height 12
copy p "187175879"
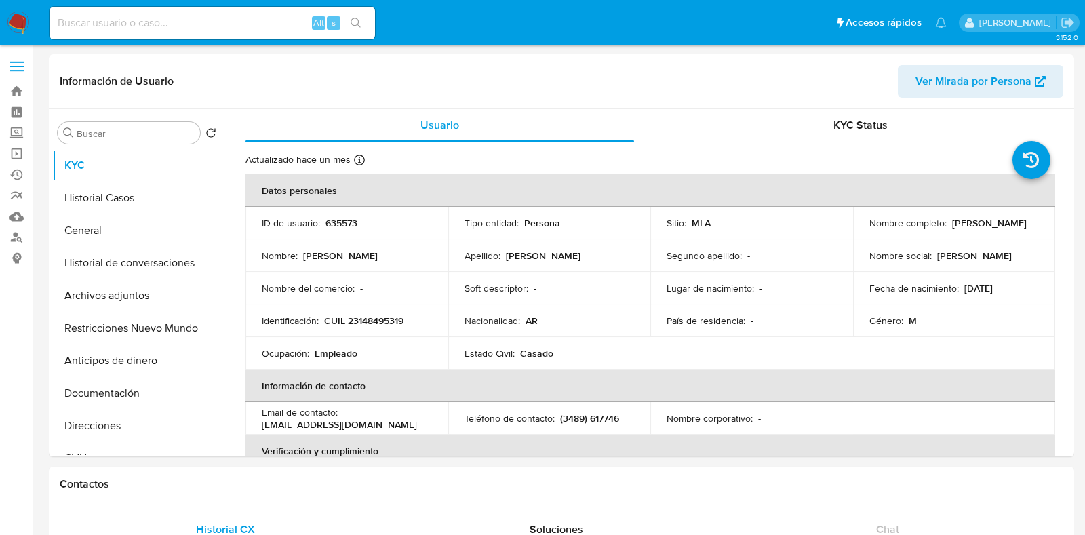
select select "10"
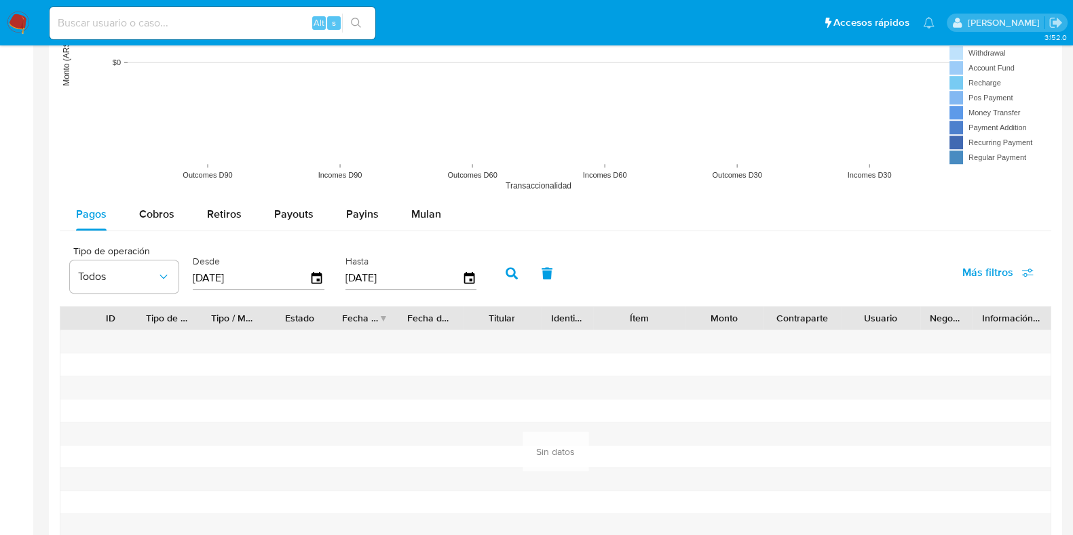
scroll to position [1115, 0]
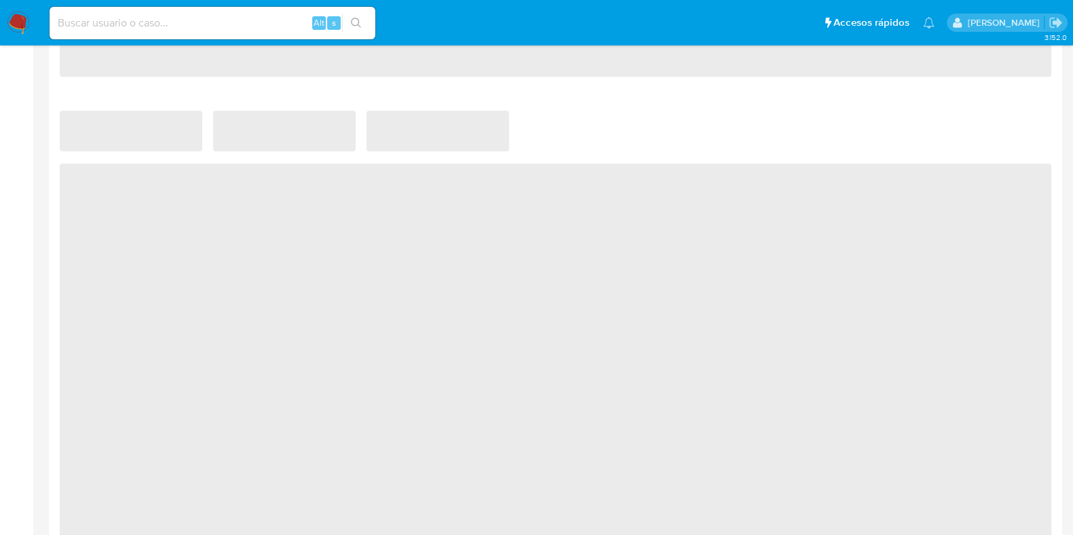
scroll to position [763, 0]
select select "10"
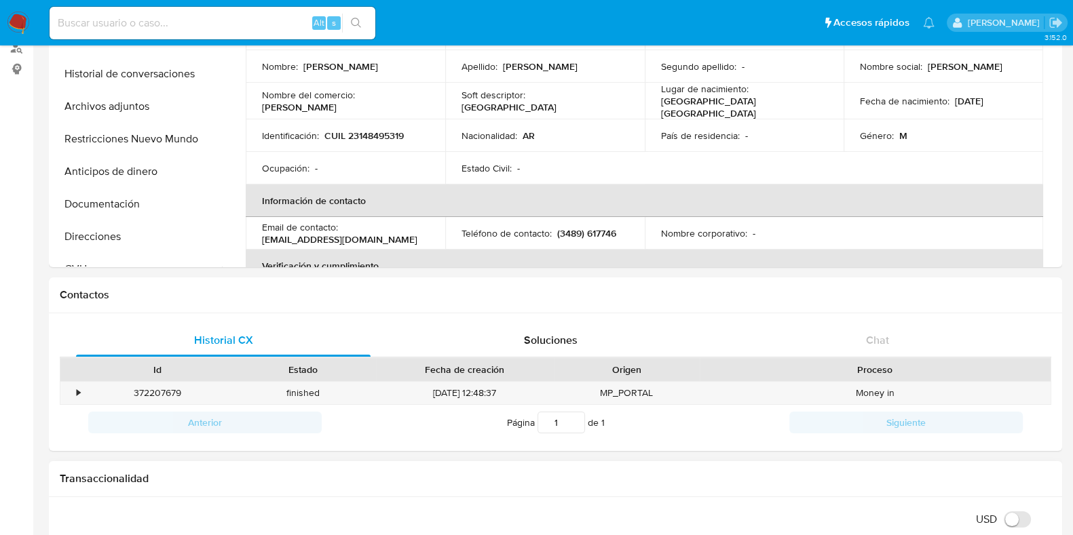
scroll to position [0, 0]
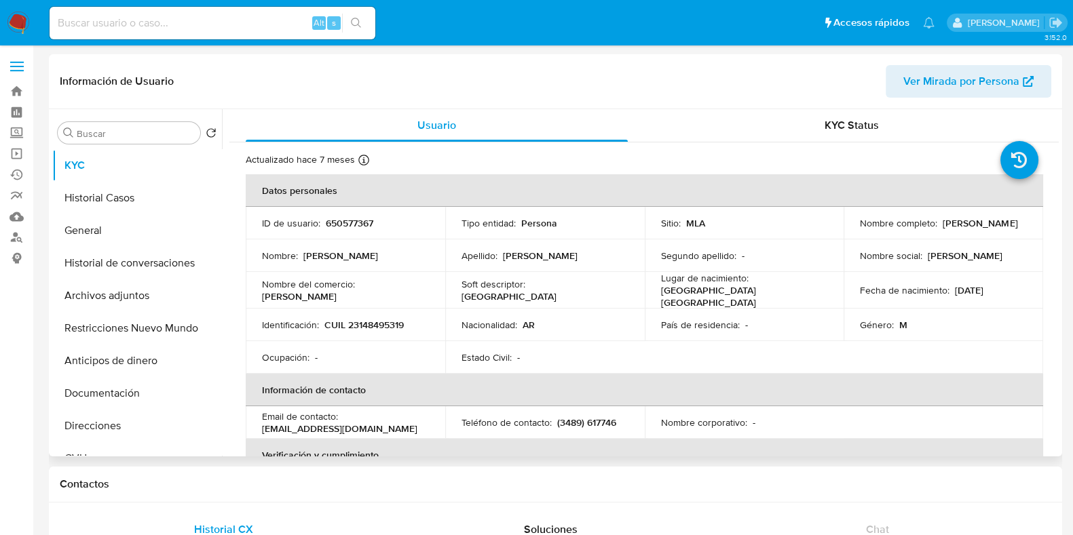
click at [368, 225] on p "650577367" at bounding box center [349, 223] width 47 height 12
copy p "650577367"
drag, startPoint x: 855, startPoint y: 228, endPoint x: 962, endPoint y: 231, distance: 107.2
click at [962, 229] on div "Nombre completo : Ricardo Marcelo Cabrera" at bounding box center [943, 223] width 167 height 12
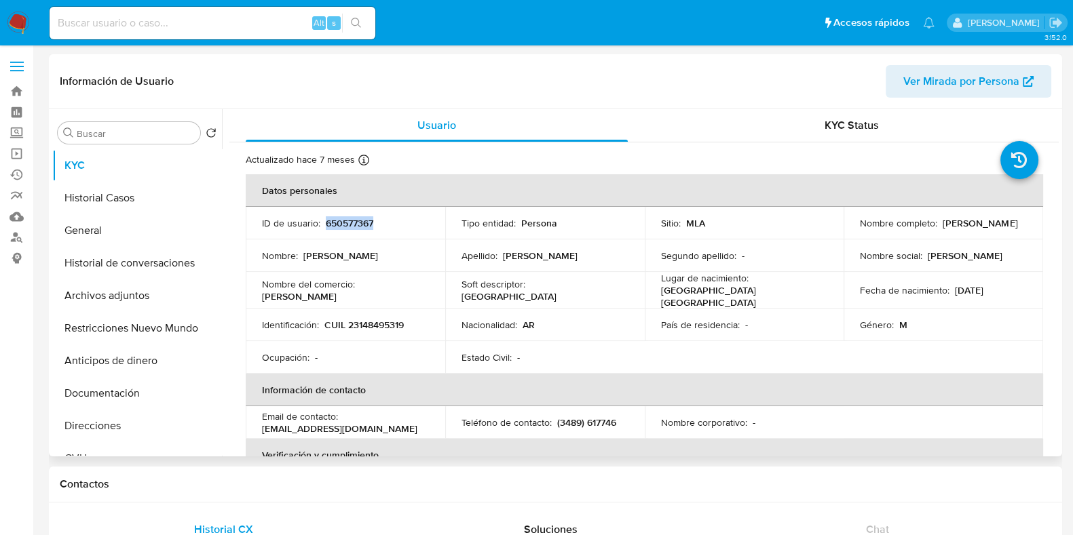
copy p "Ricardo Marcelo Cabrera"
click at [373, 320] on p "CUIL 23148495319" at bounding box center [363, 325] width 79 height 12
copy p "23148495319"
click at [359, 221] on p "650577367" at bounding box center [349, 223] width 47 height 12
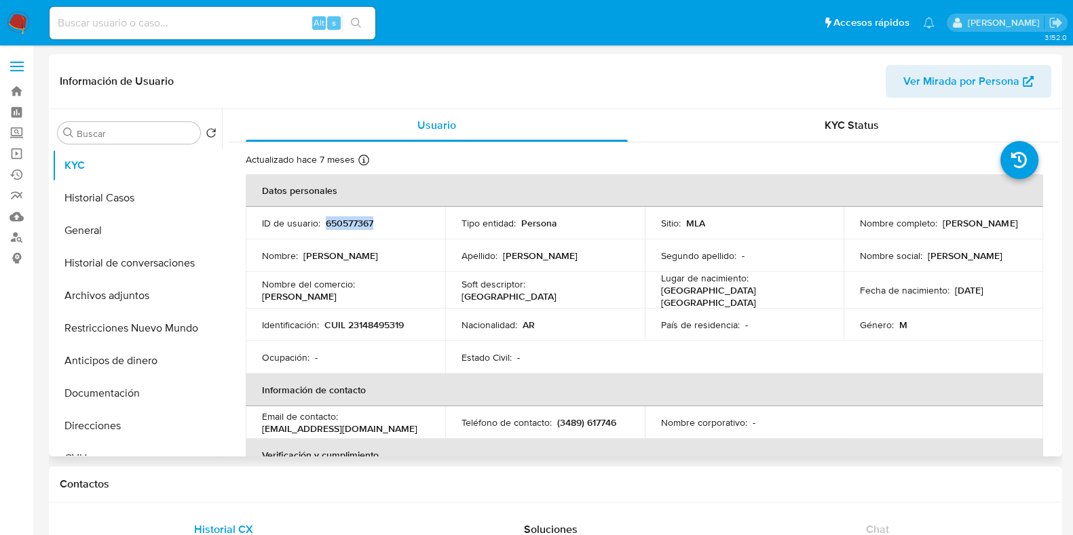
click at [359, 221] on p "650577367" at bounding box center [349, 223] width 47 height 12
copy p "650577367"
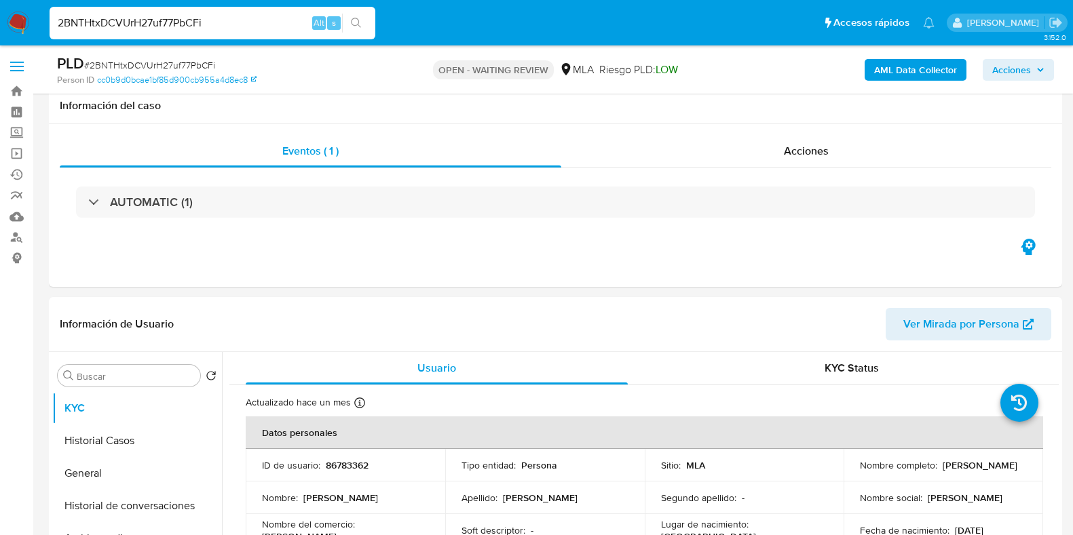
select select "10"
click at [122, 21] on input "2BNTHtxDCVUrH27uf77PbCFi" at bounding box center [213, 23] width 326 height 18
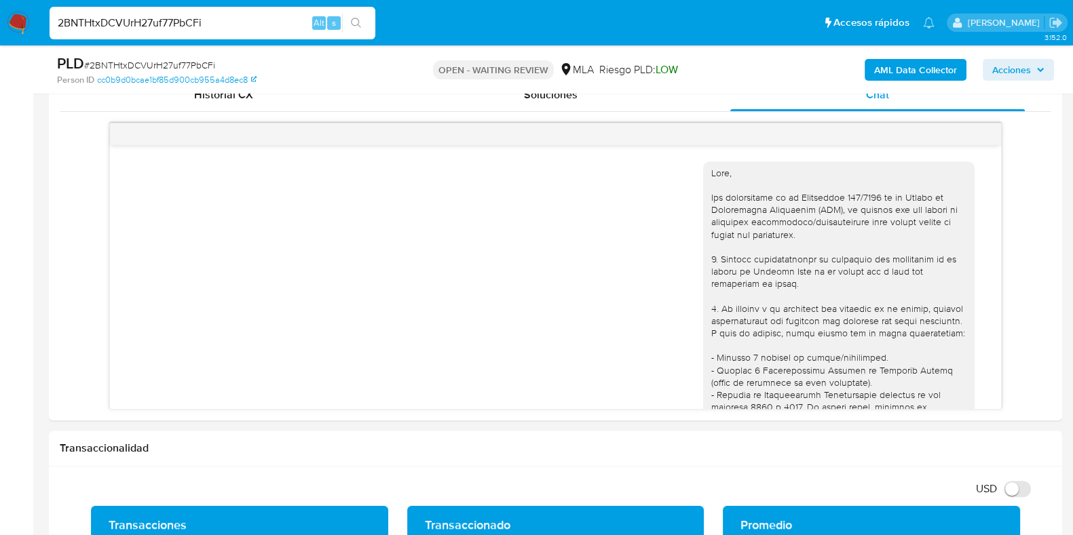
scroll to position [1077, 0]
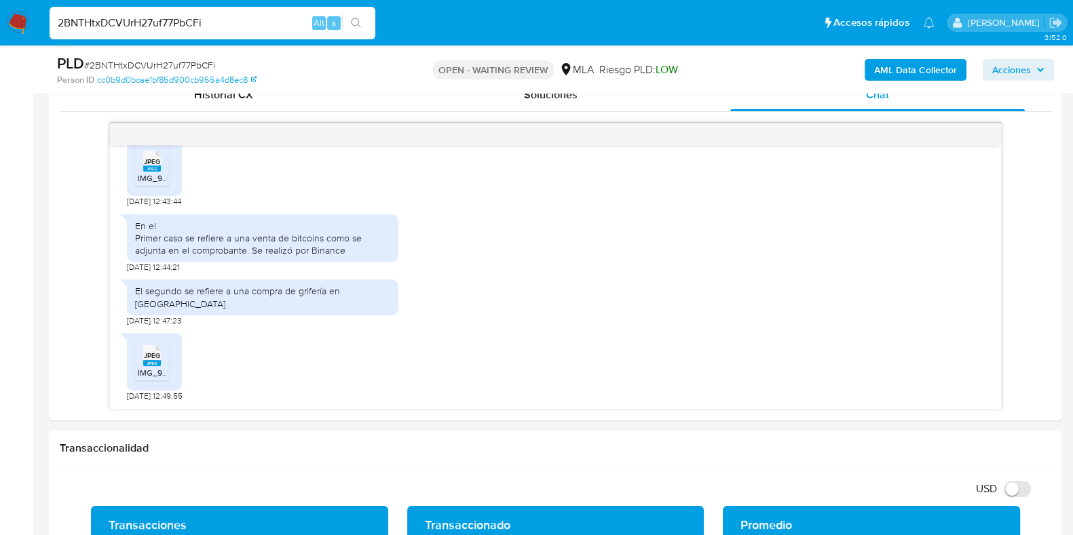
click at [122, 21] on input "2BNTHtxDCVUrH27uf77PbCFi" at bounding box center [213, 23] width 326 height 18
type input "VrjeZa7T7TELRhPPiXz1XyYR"
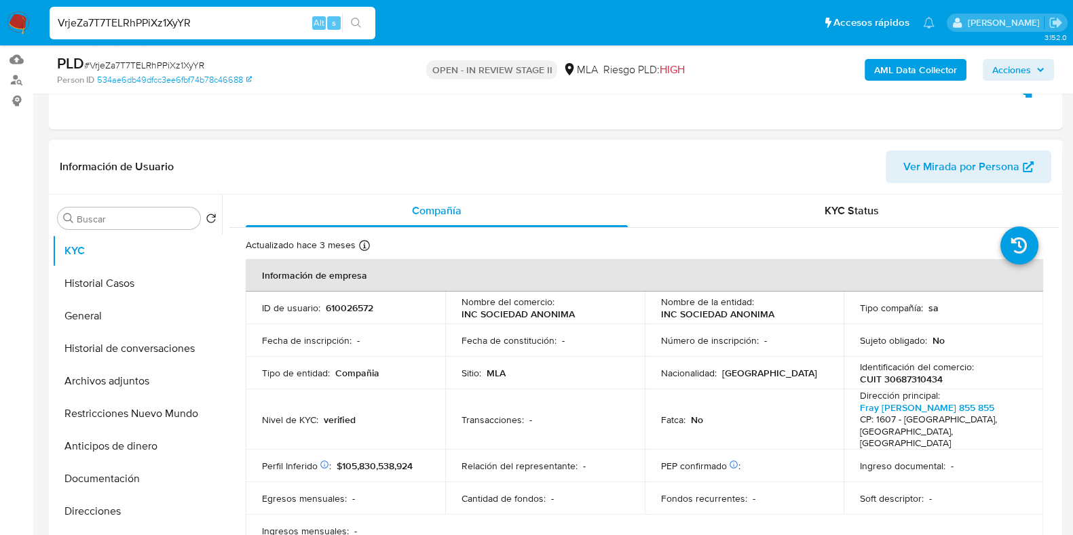
scroll to position [169, 0]
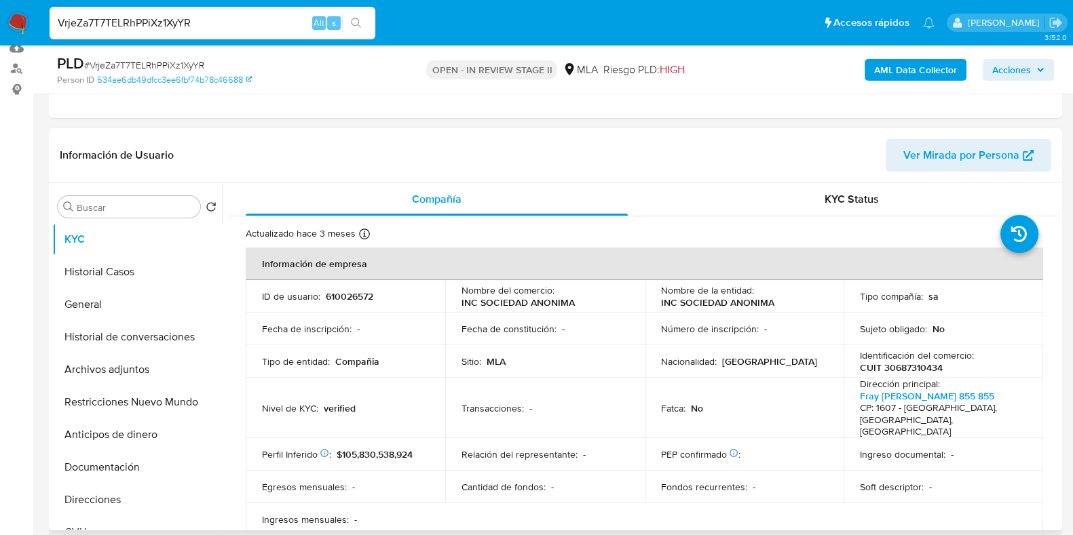
click at [365, 299] on p "610026572" at bounding box center [349, 296] width 47 height 12
copy p "610026572"
select select "10"
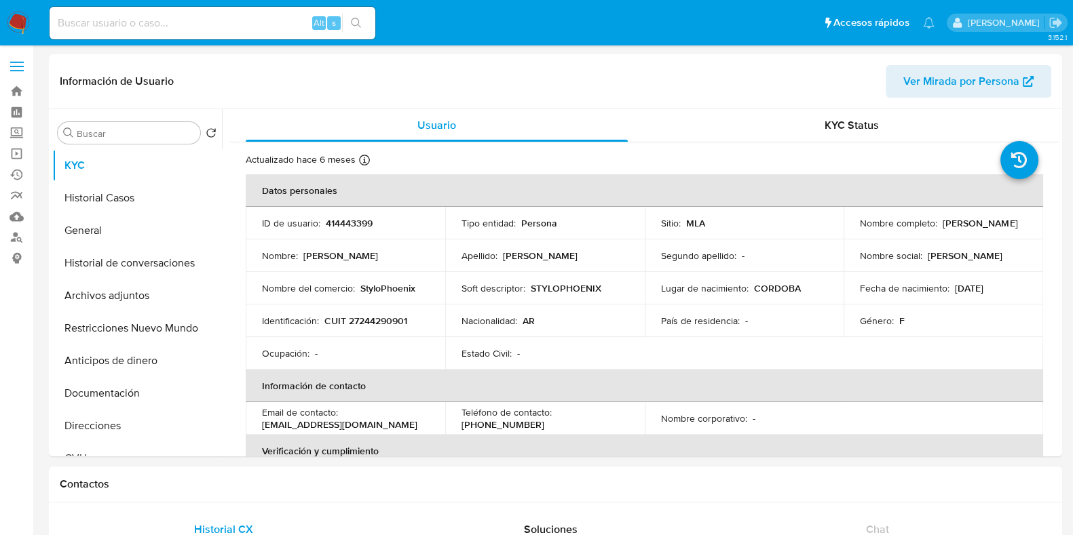
select select "10"
click at [346, 222] on p "414443399" at bounding box center [349, 223] width 47 height 12
copy p "414443399"
drag, startPoint x: 940, startPoint y: 230, endPoint x: 854, endPoint y: 233, distance: 86.2
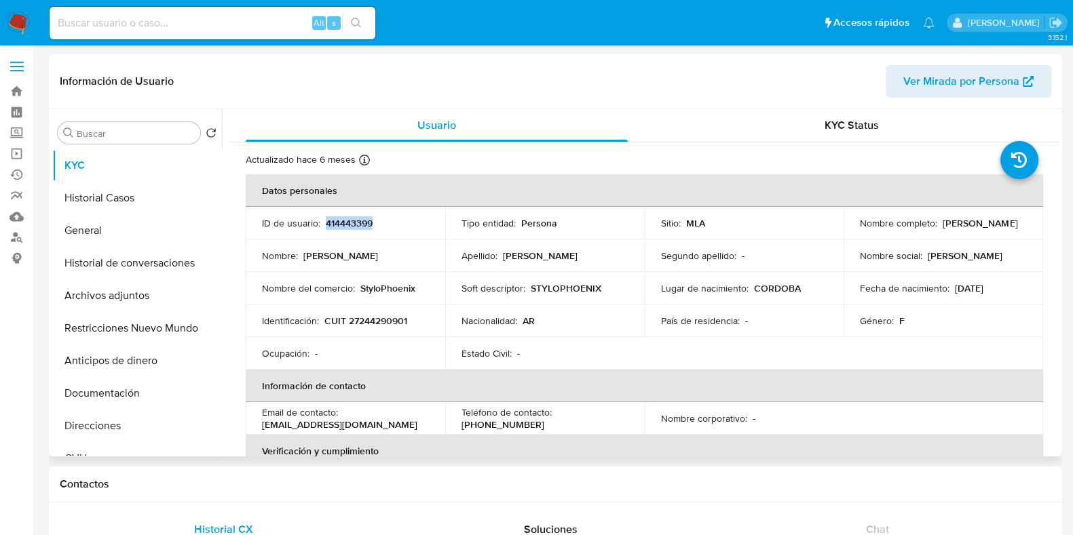
click at [854, 233] on td "Nombre completo : Silvia Mariel Eluani" at bounding box center [942, 223] width 199 height 33
copy p "Silvia Mariel Eluani"
click at [383, 321] on p "CUIT 27244290901" at bounding box center [365, 321] width 83 height 12
copy p "27244290901"
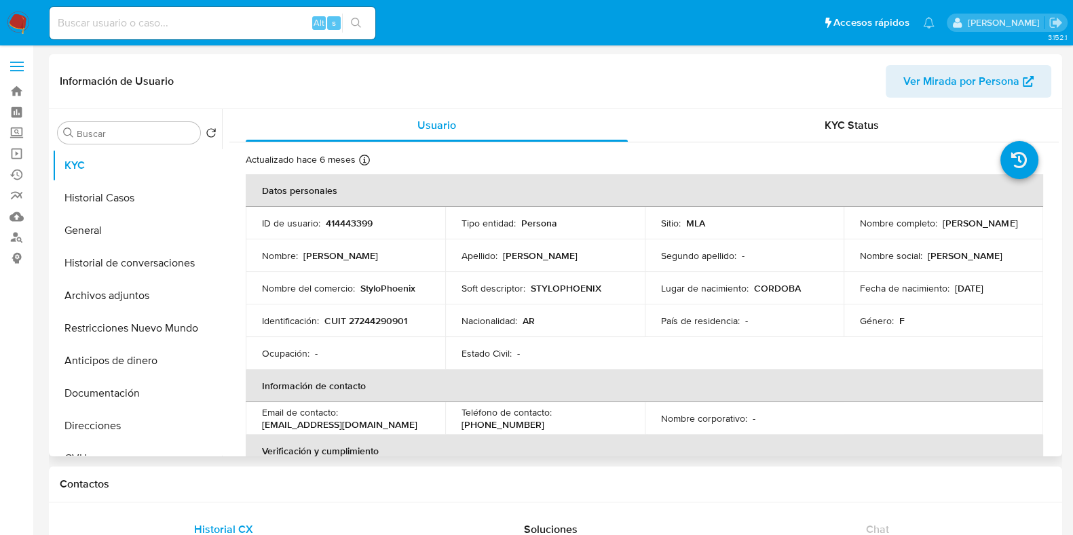
click at [355, 225] on p "414443399" at bounding box center [349, 223] width 47 height 12
copy p "414443399"
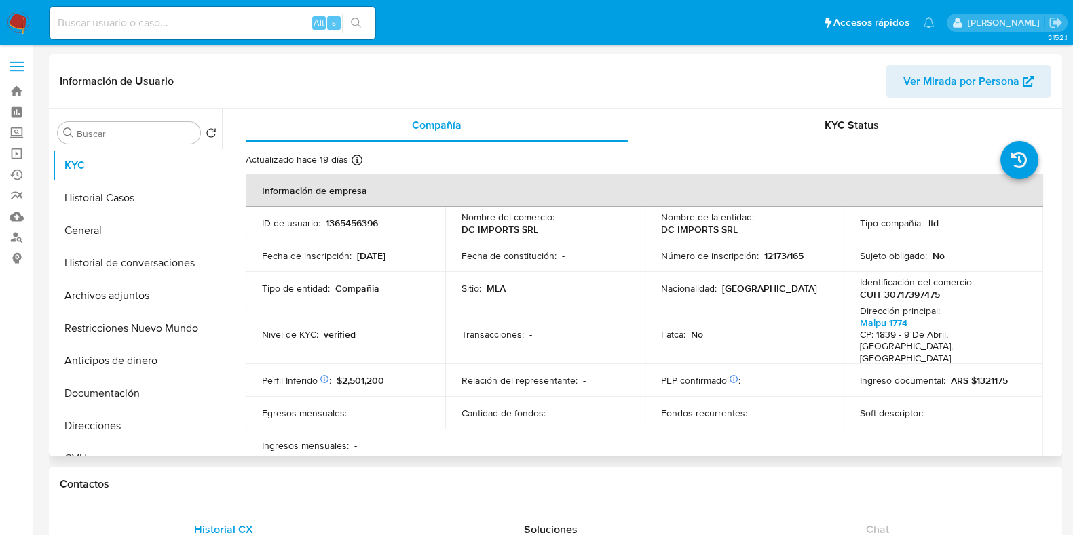
select select "10"
click at [349, 217] on p "1365456396" at bounding box center [352, 223] width 52 height 12
copy p "1365456396"
drag, startPoint x: 735, startPoint y: 232, endPoint x: 652, endPoint y: 229, distance: 82.8
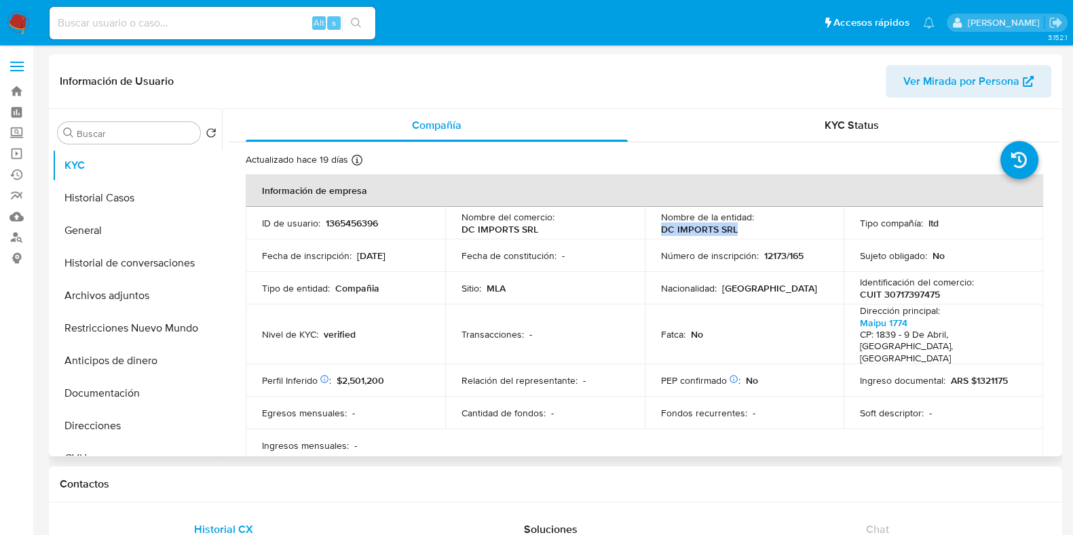
click at [652, 229] on td "Nombre de la entidad : DC IMPORTS SRL" at bounding box center [743, 223] width 199 height 33
copy p "DC IMPORTS SRL"
click at [920, 299] on p "CUIT 30717397475" at bounding box center [900, 294] width 80 height 12
copy p "30717397475"
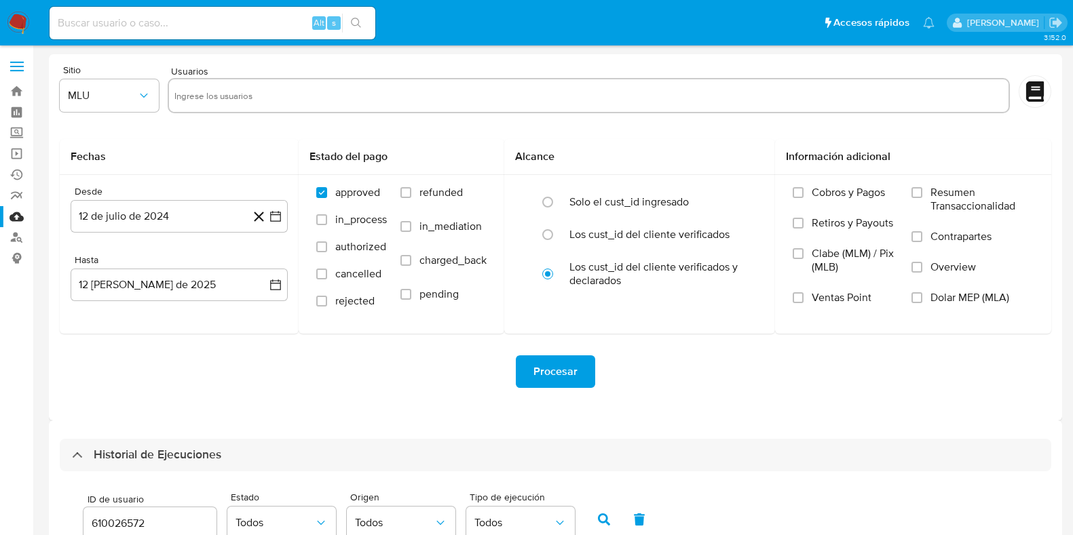
select select "10"
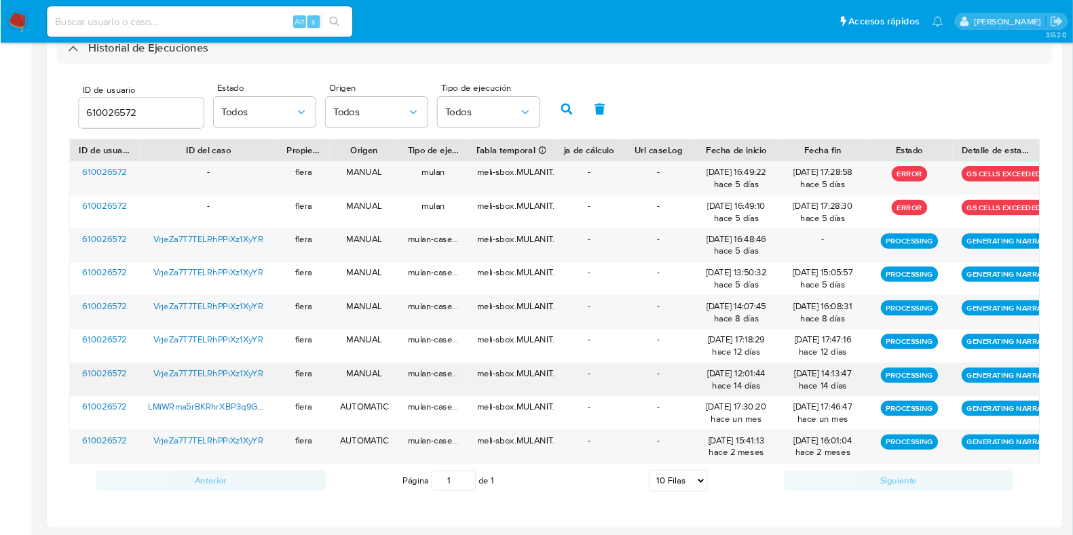
scroll to position [404, 0]
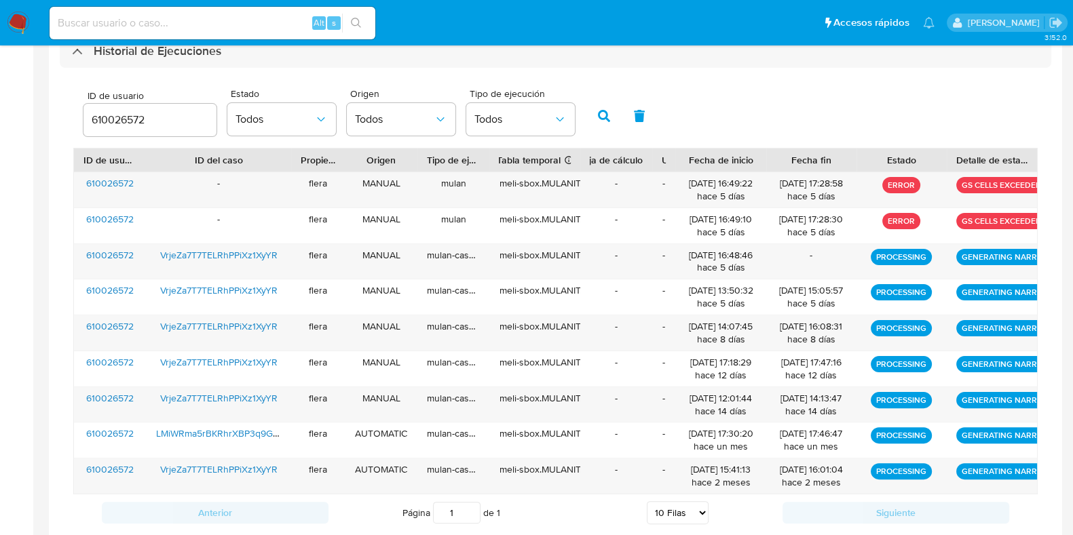
drag, startPoint x: 689, startPoint y: 157, endPoint x: 644, endPoint y: 163, distance: 45.9
click at [644, 163] on div "ID de usuario ID del caso Propietario Origen Tipo de ejecución Tabla temporal D…" at bounding box center [555, 160] width 963 height 23
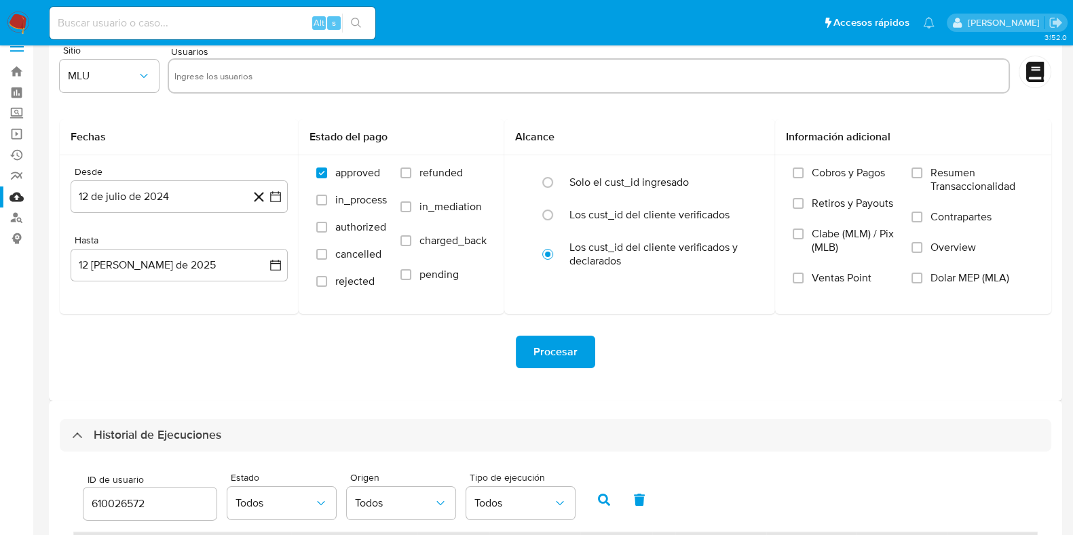
scroll to position [0, 0]
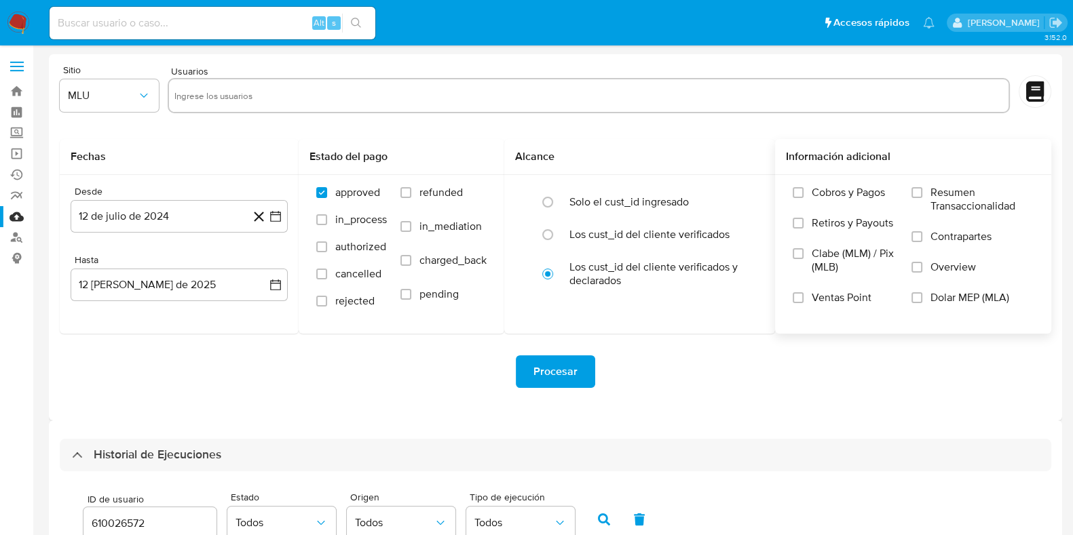
click at [941, 296] on span "Dolar MEP (MLA)" at bounding box center [969, 298] width 79 height 14
click at [922, 296] on input "Dolar MEP (MLA)" at bounding box center [916, 297] width 11 height 11
click at [106, 526] on input "610026572" at bounding box center [149, 524] width 133 height 18
click at [94, 94] on span "MLU" at bounding box center [102, 96] width 69 height 14
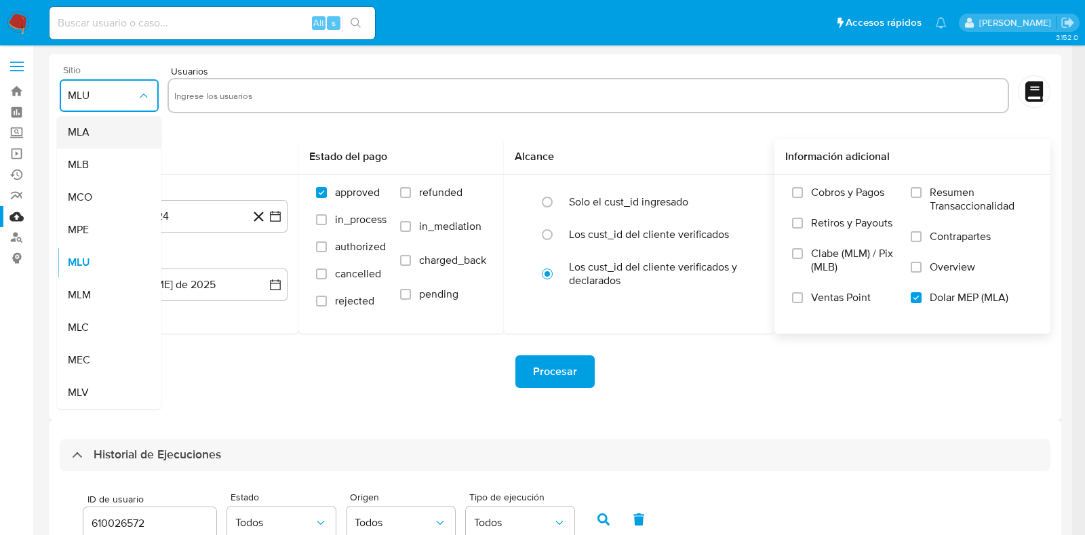
click at [112, 147] on div "MLA" at bounding box center [105, 132] width 75 height 33
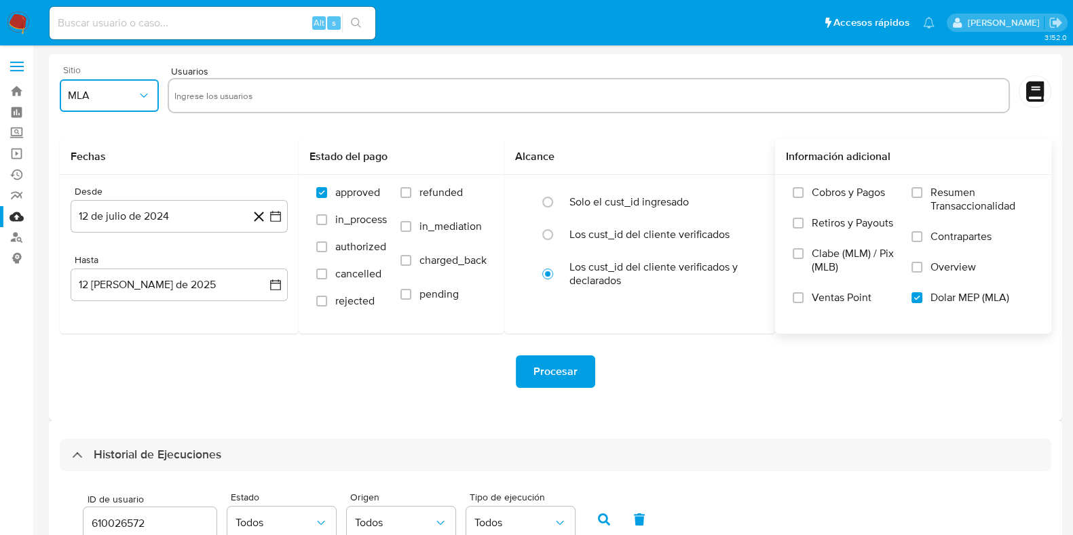
click at [227, 97] on input "text" at bounding box center [588, 96] width 829 height 22
type input "610026572"
click at [151, 218] on button "12 de julio de 2024" at bounding box center [179, 216] width 217 height 33
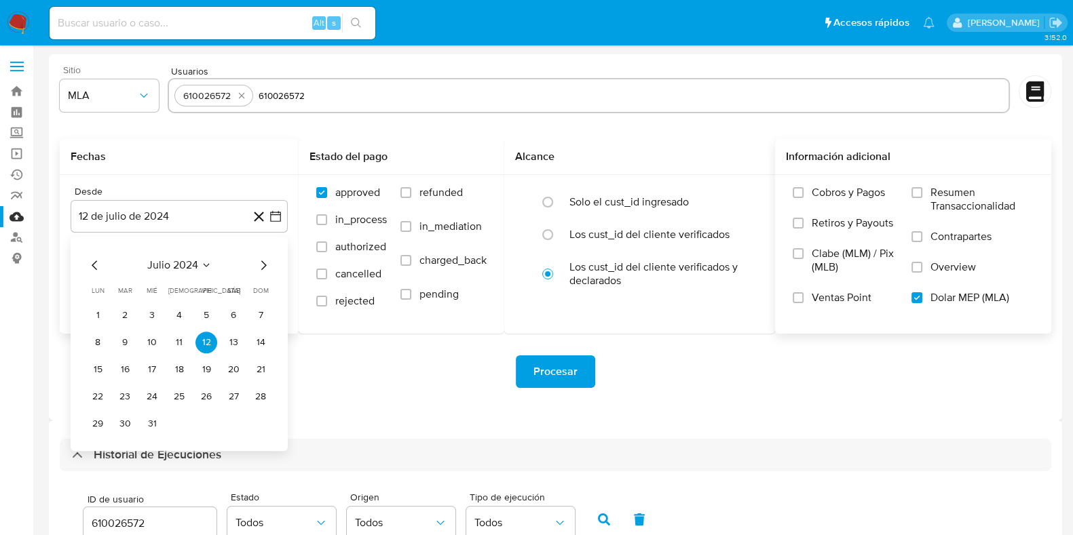
click at [197, 272] on div "julio 2024" at bounding box center [179, 265] width 185 height 16
click at [180, 253] on div "julio 2024 julio 2024 lun lunes mar martes mié miércoles jue jueves vie viernes…" at bounding box center [179, 344] width 217 height 214
click at [180, 258] on span "julio 2024" at bounding box center [172, 265] width 51 height 14
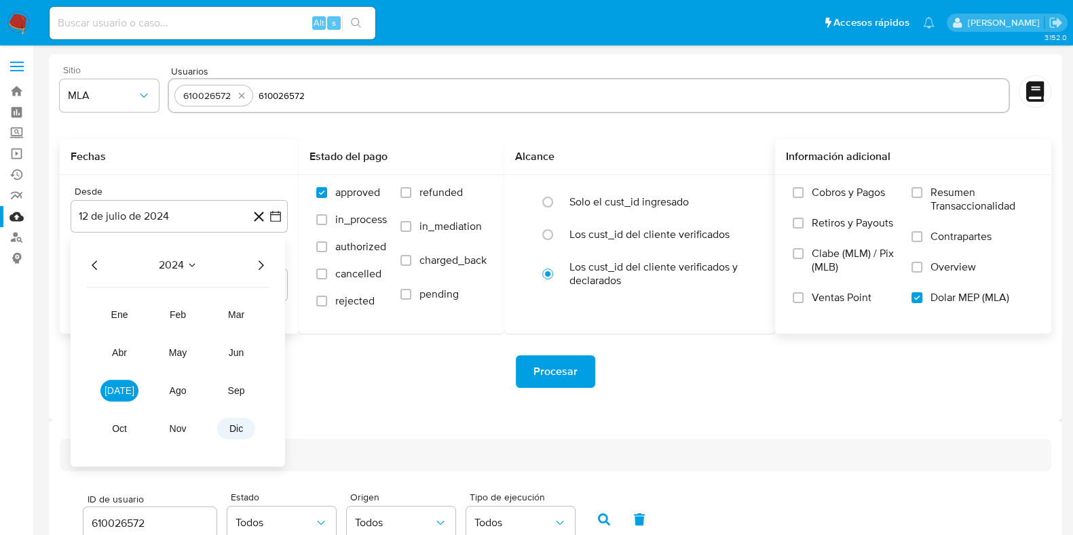
click at [244, 420] on button "dic" at bounding box center [236, 429] width 38 height 22
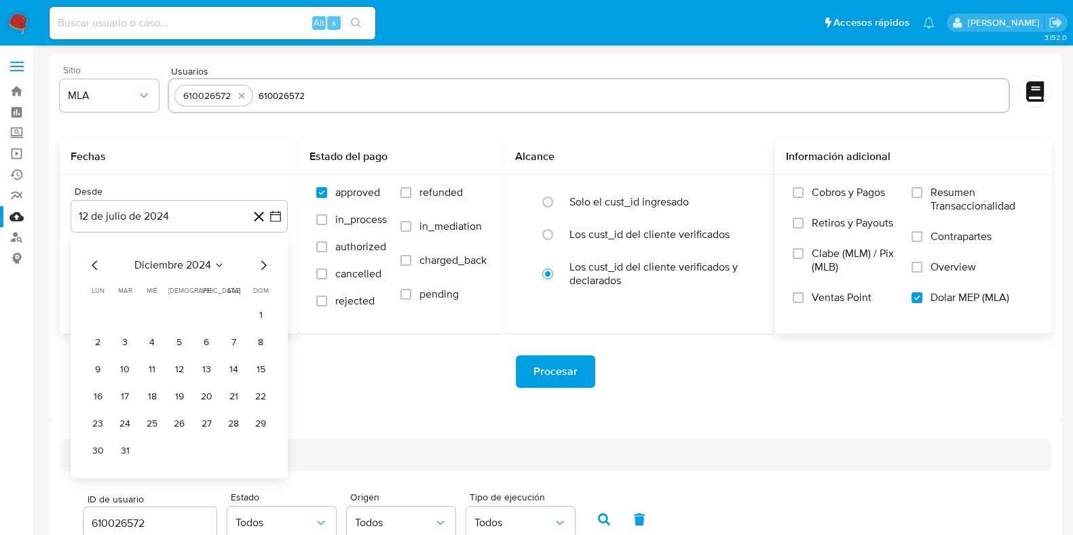
click at [265, 266] on icon "Mes siguiente" at bounding box center [263, 265] width 5 height 9
click at [191, 267] on span "enero 2025" at bounding box center [173, 265] width 56 height 14
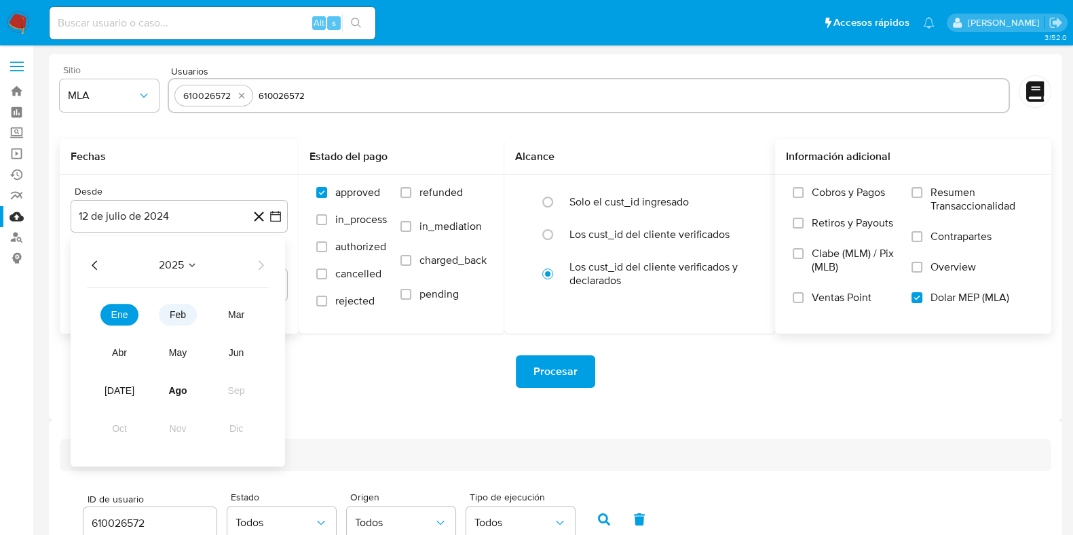
click at [180, 309] on span "feb" at bounding box center [178, 314] width 16 height 11
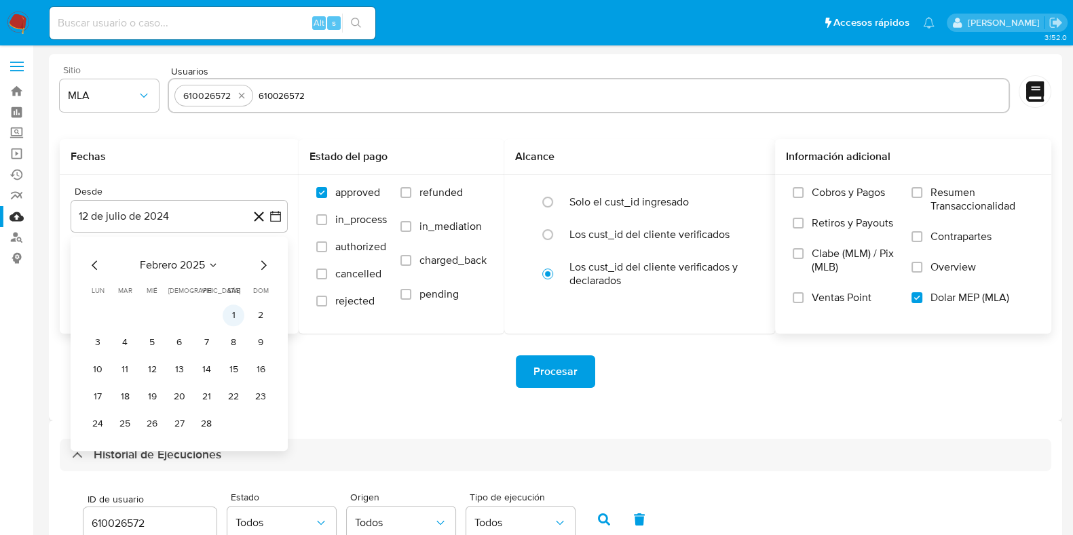
click at [229, 308] on button "1" at bounding box center [234, 316] width 22 height 22
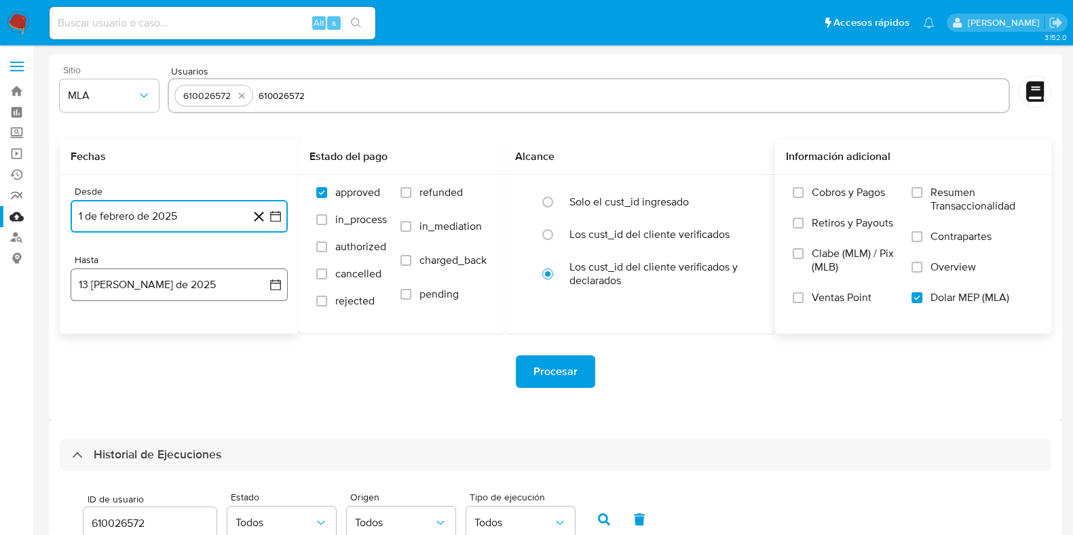
click at [136, 282] on button "13 [PERSON_NAME] de 2025" at bounding box center [179, 285] width 217 height 33
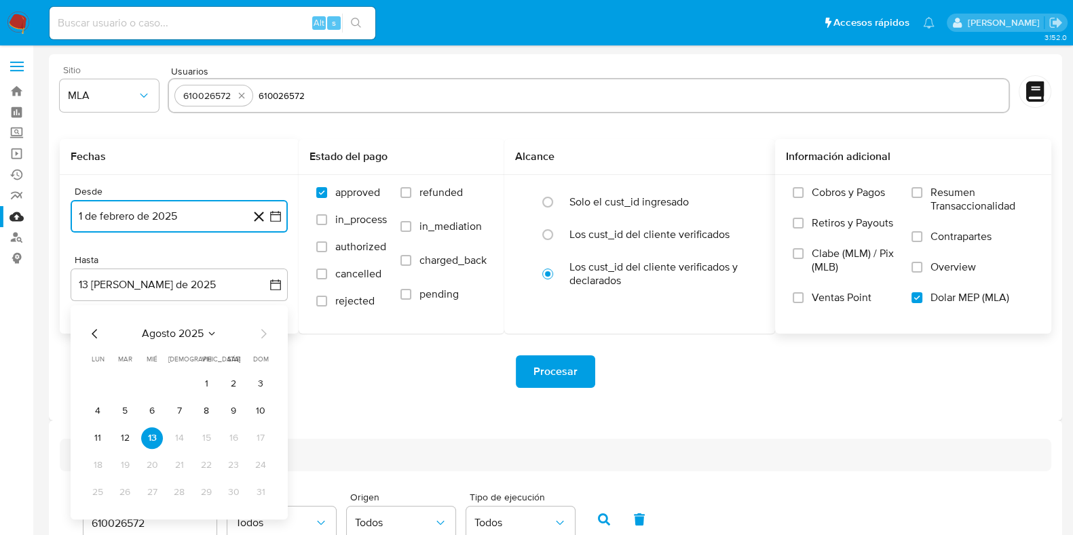
click at [155, 333] on span "agosto 2025" at bounding box center [173, 334] width 62 height 14
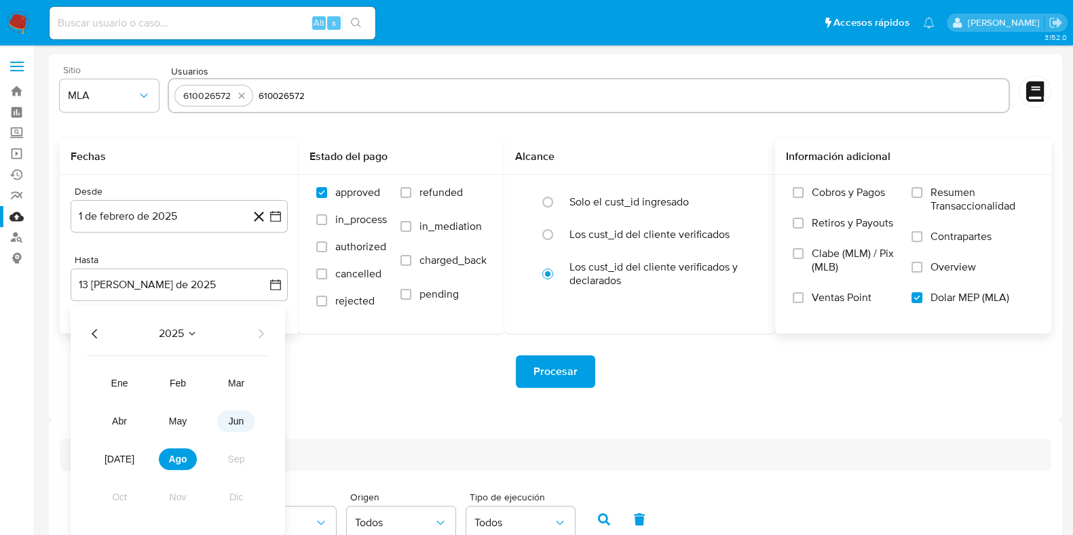
click at [248, 419] on button "jun" at bounding box center [236, 421] width 38 height 22
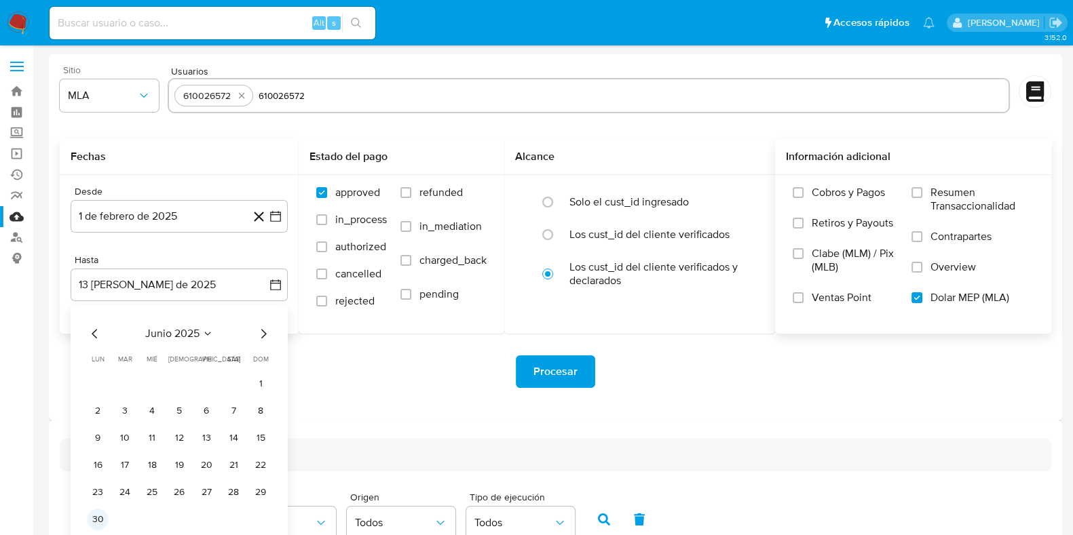
click at [94, 517] on button "30" at bounding box center [98, 520] width 22 height 22
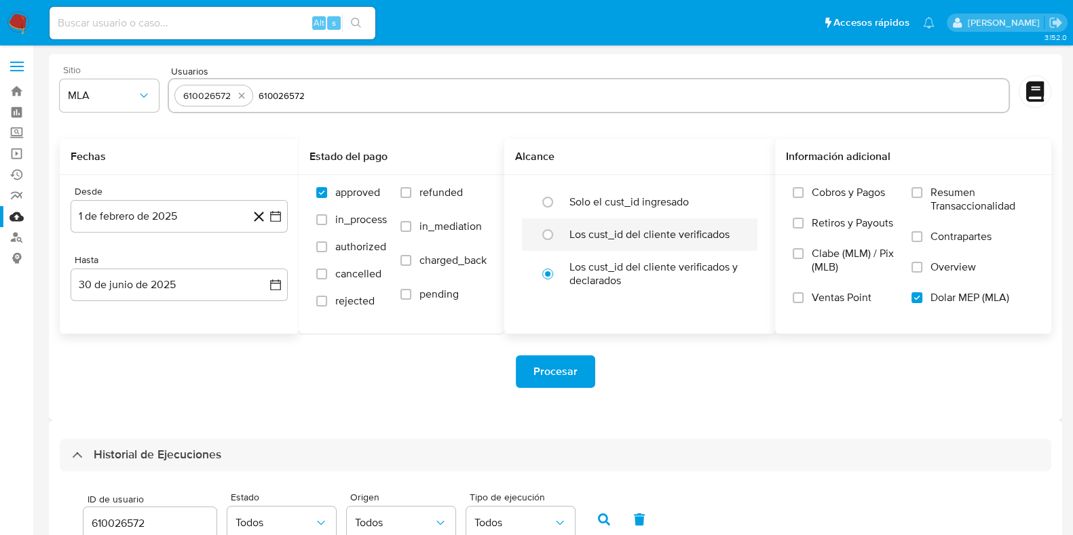
click at [661, 233] on label "Los cust_id del cliente verificados" at bounding box center [649, 235] width 160 height 14
click at [558, 233] on input "radio" at bounding box center [548, 235] width 22 height 22
radio input "true"
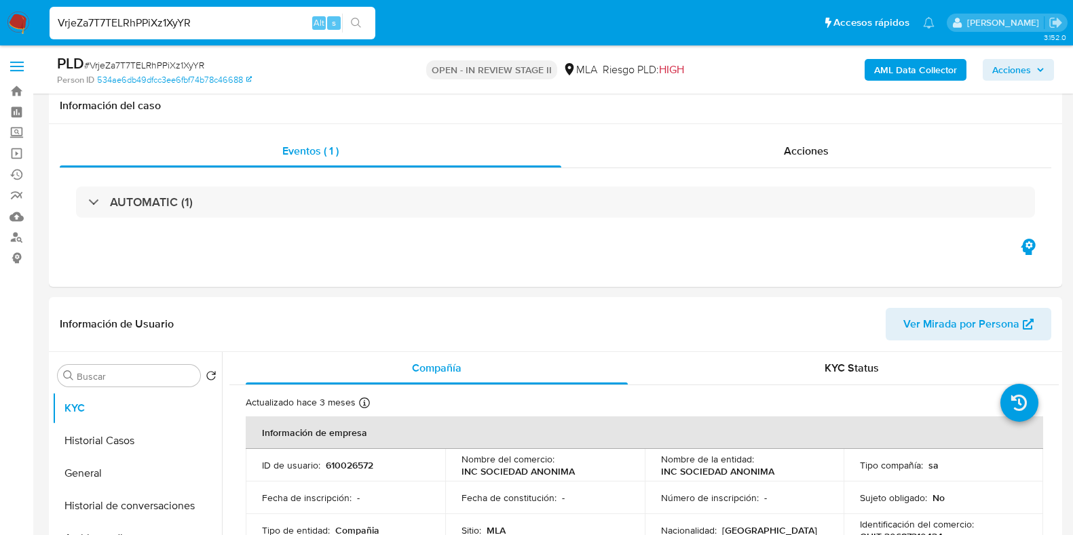
select select "10"
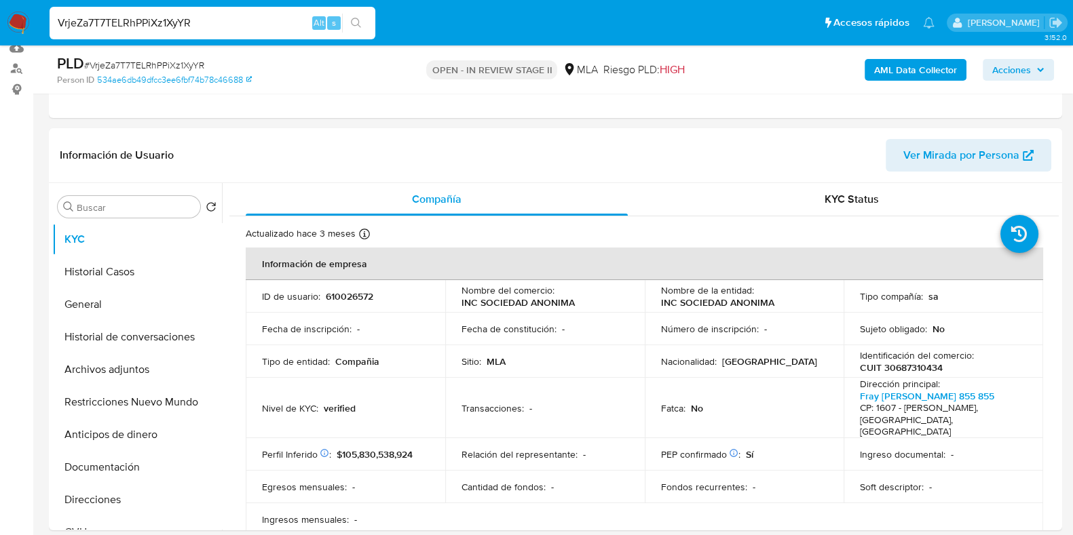
click at [159, 32] on div "VrjeZa7T7TELRhPPiXz1XyYR Alt s" at bounding box center [213, 23] width 326 height 33
click at [159, 30] on input "VrjeZa7T7TELRhPPiXz1XyYR" at bounding box center [213, 23] width 326 height 18
paste input "2BNTHtxDCVUrH27uf77PbCFi"
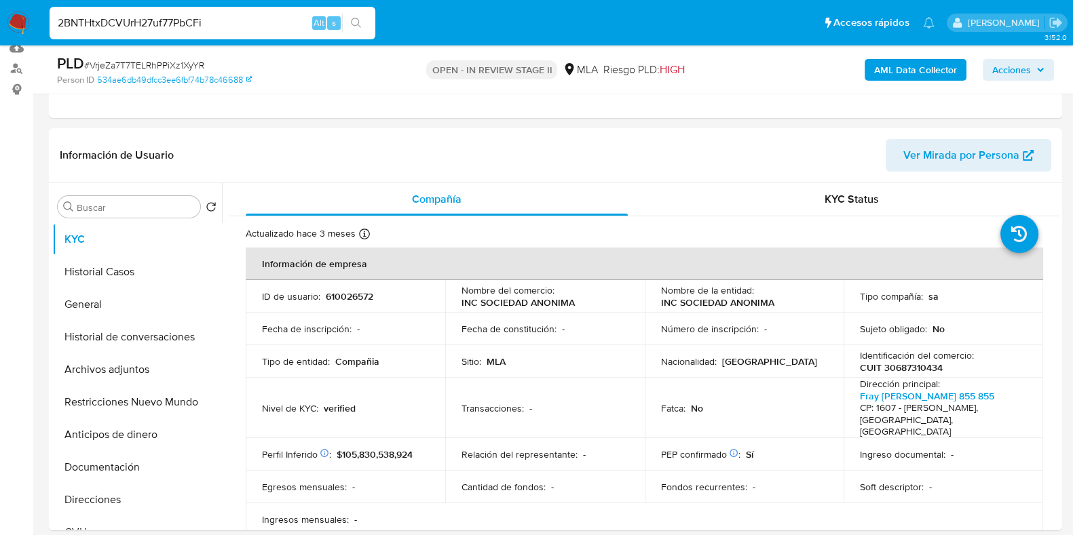
type input "2BNTHtxDCVUrH27uf77PbCFi"
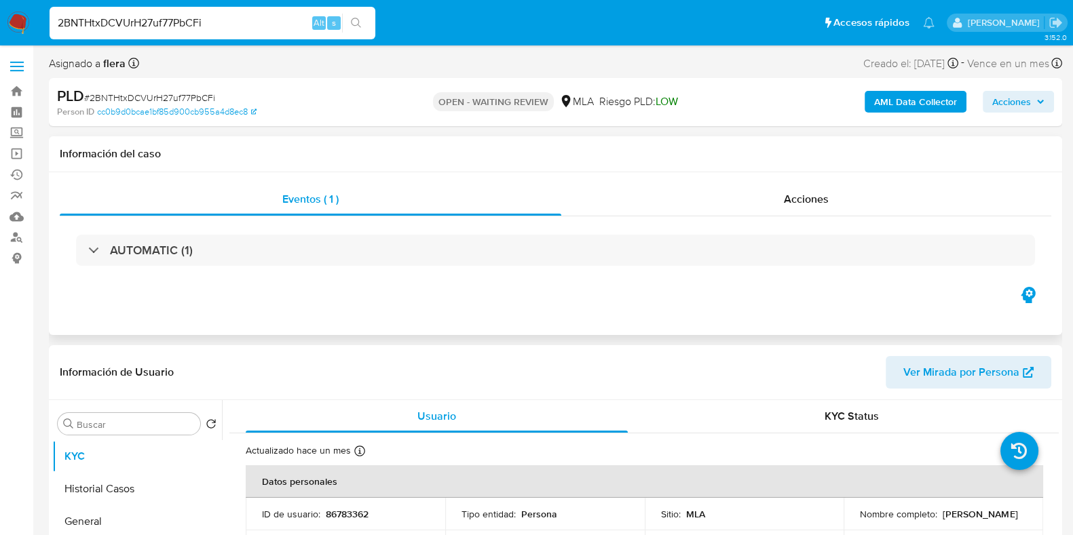
select select "10"
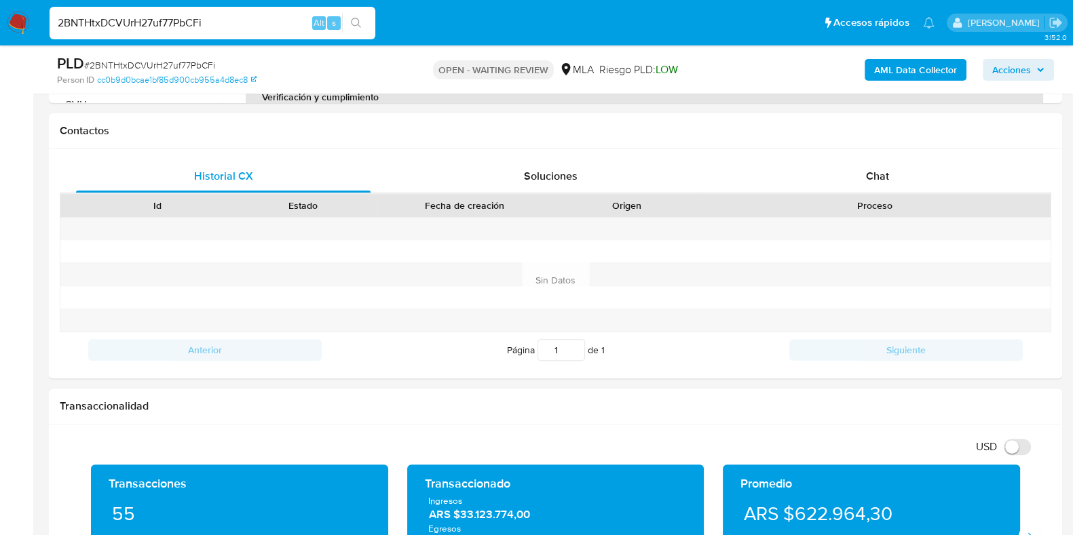
scroll to position [423, 0]
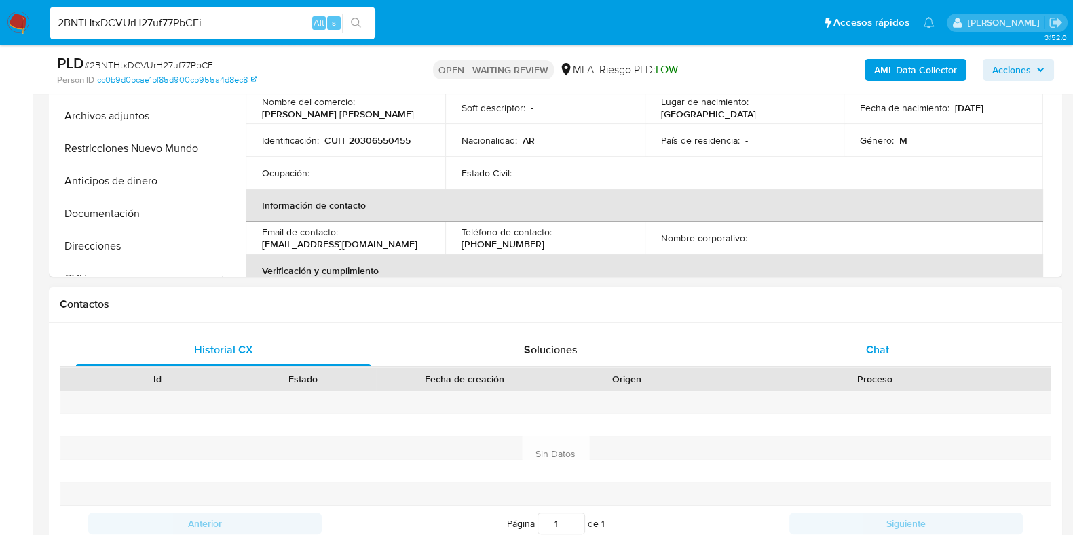
click at [862, 337] on div "Chat" at bounding box center [877, 350] width 294 height 33
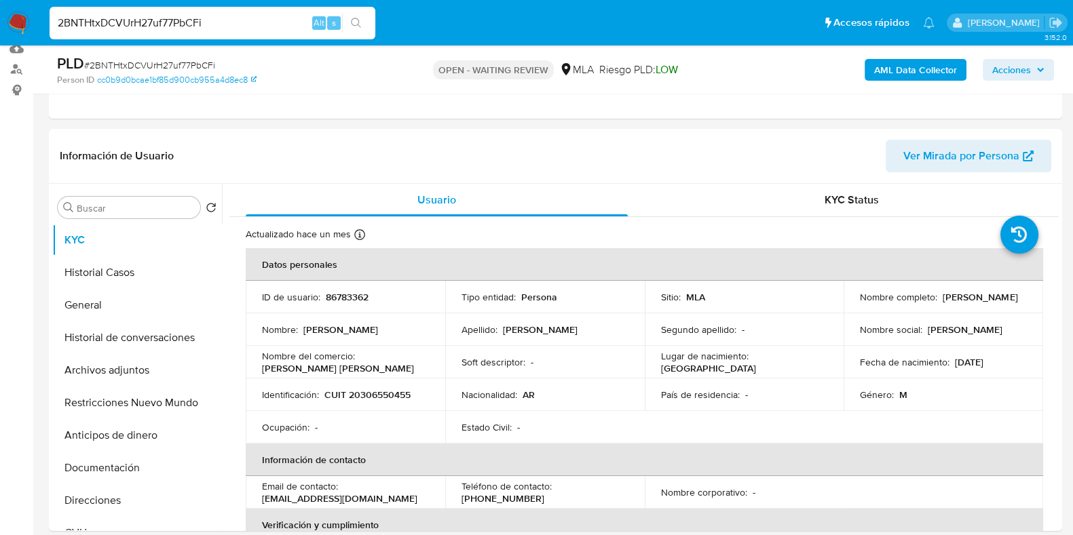
scroll to position [338, 0]
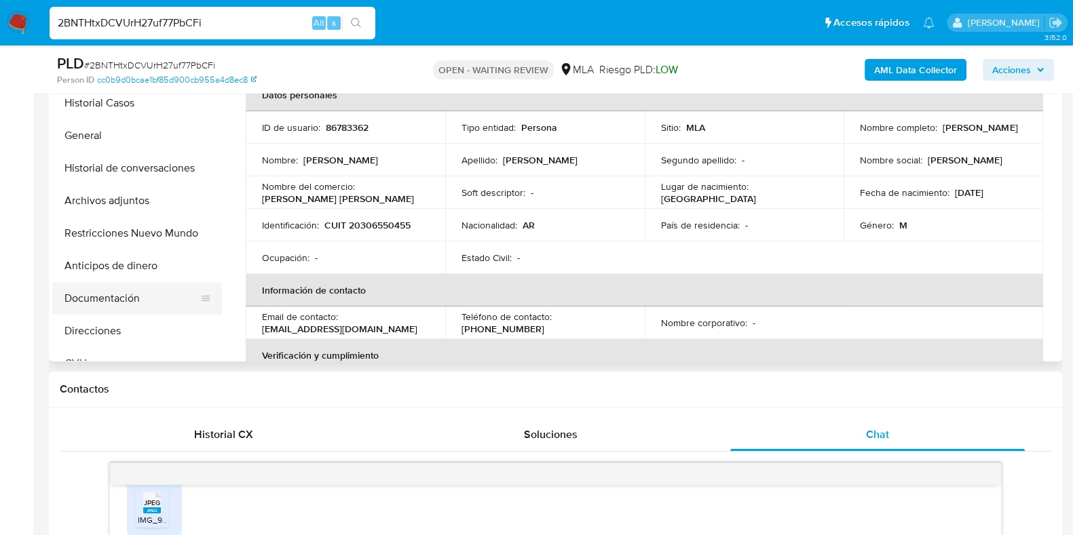
click at [103, 300] on button "Documentación" at bounding box center [131, 298] width 159 height 33
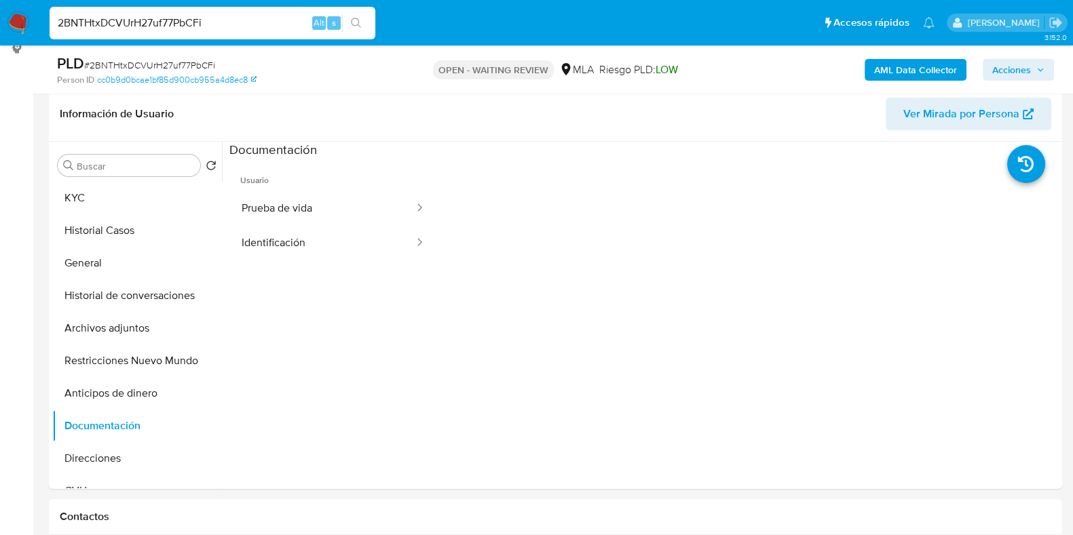
scroll to position [168, 0]
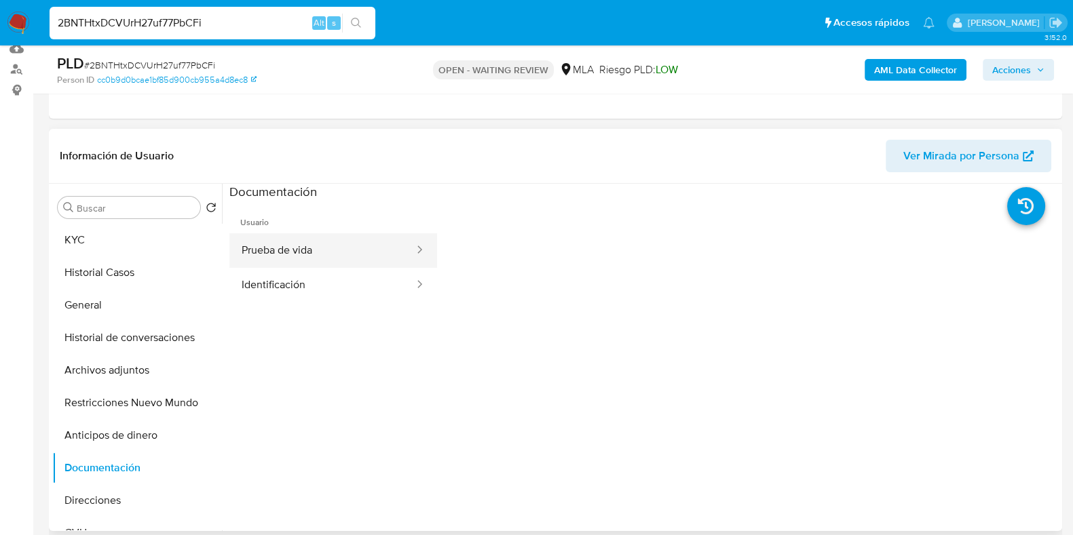
click at [295, 259] on button "Prueba de vida" at bounding box center [322, 250] width 186 height 35
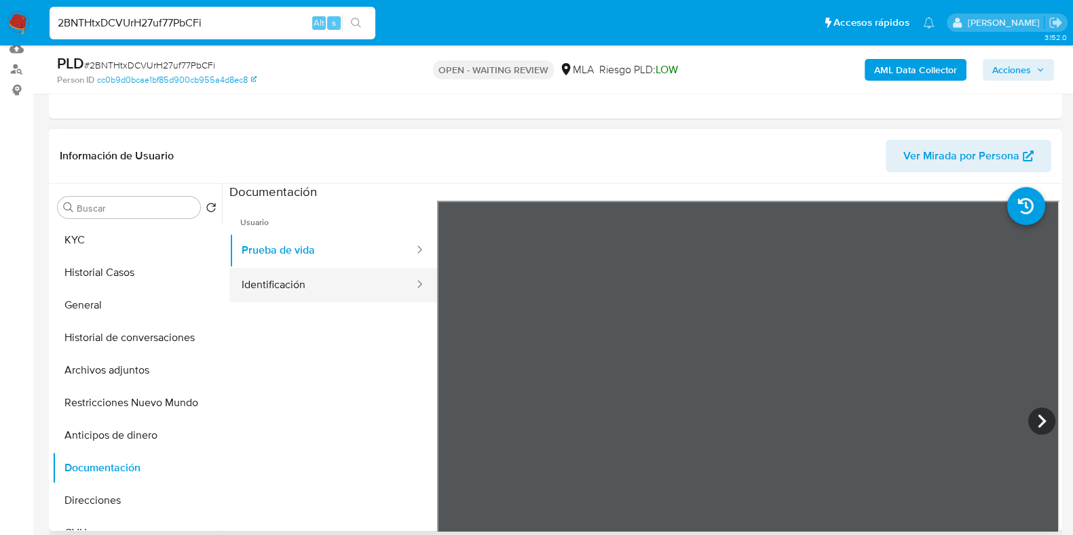
click at [299, 290] on button "Identificación" at bounding box center [322, 285] width 186 height 35
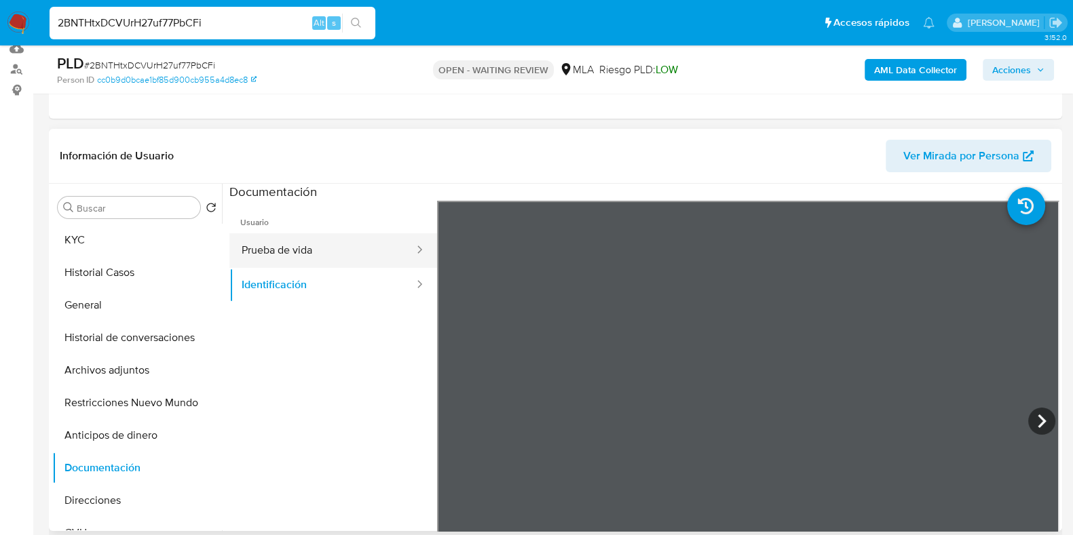
click at [263, 250] on button "Prueba de vida" at bounding box center [322, 250] width 186 height 35
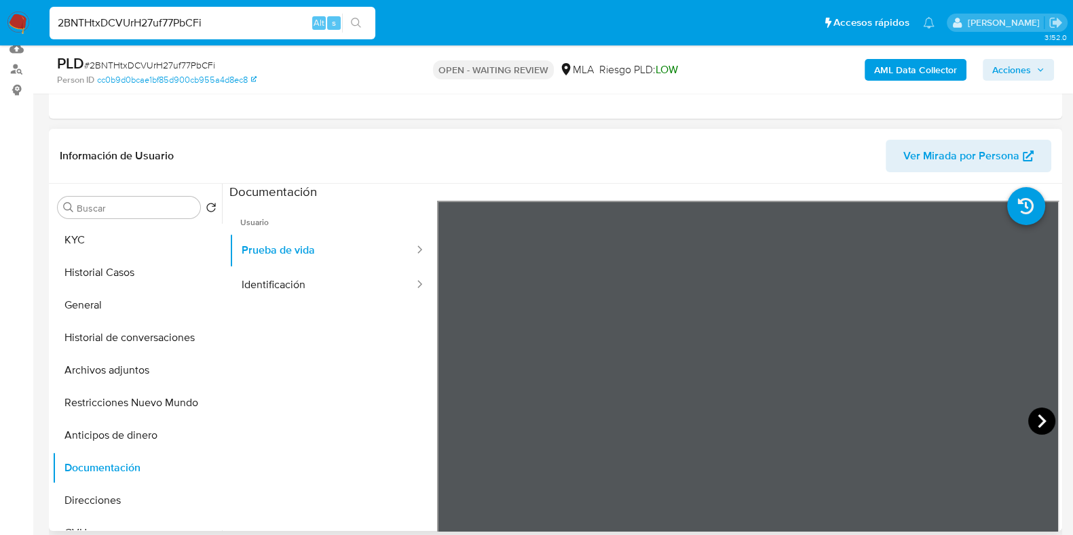
click at [1037, 425] on icon at bounding box center [1041, 422] width 8 height 14
click at [1031, 414] on icon at bounding box center [1041, 421] width 27 height 27
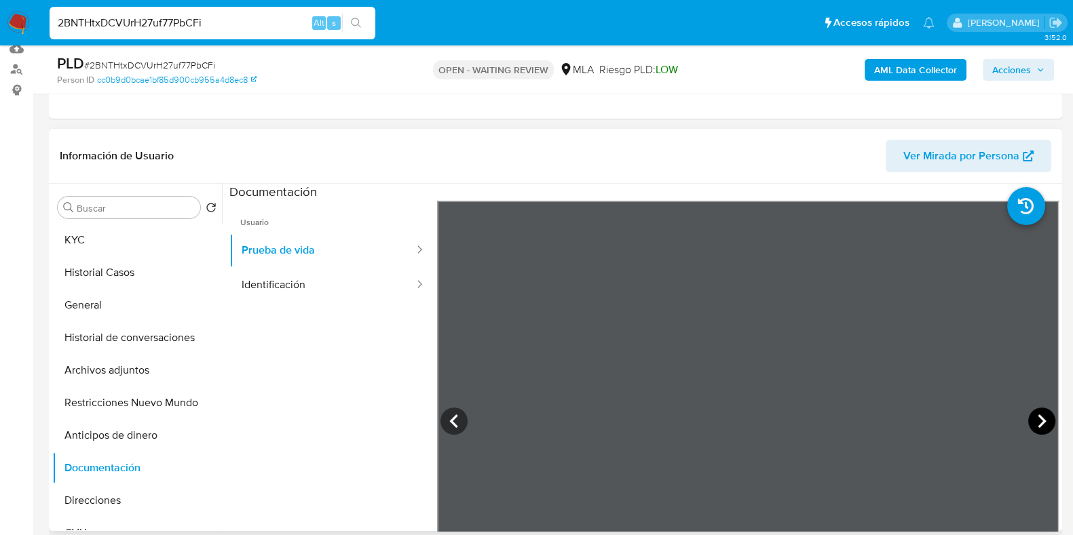
click at [1031, 414] on icon at bounding box center [1041, 421] width 27 height 27
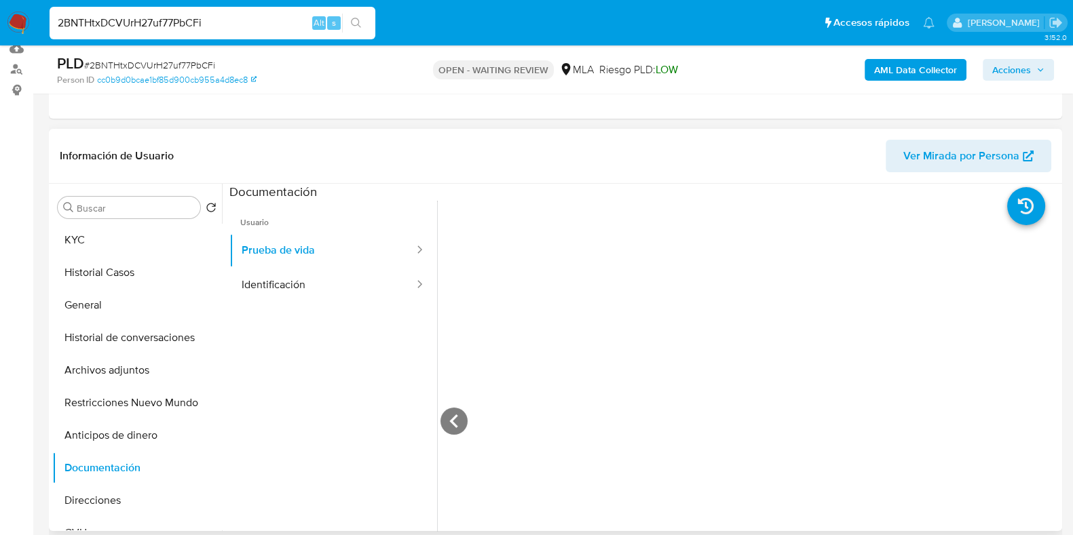
scroll to position [339, 0]
click at [109, 235] on button "KYC" at bounding box center [131, 240] width 159 height 33
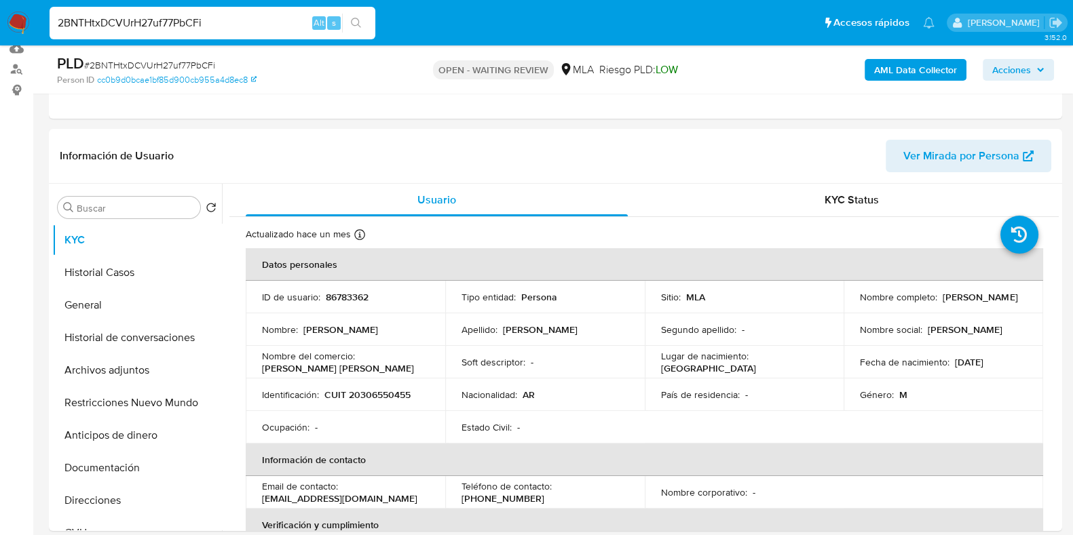
click at [209, 64] on span "# 2BNTHtxDCVUrH27uf77PbCFi" at bounding box center [149, 65] width 131 height 14
copy span "2BNTHtxDCVUrH27uf77PbCFi"
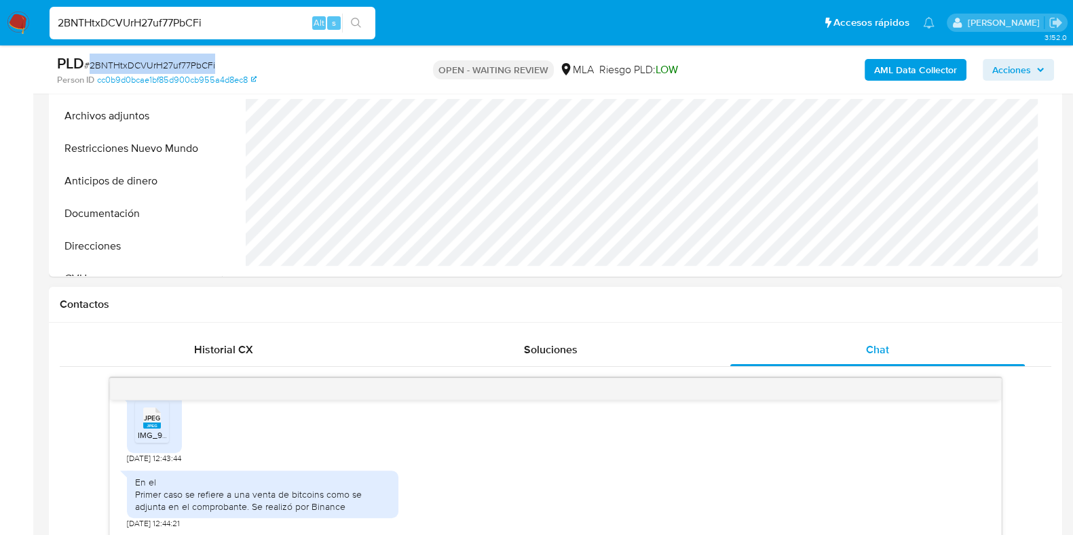
scroll to position [677, 0]
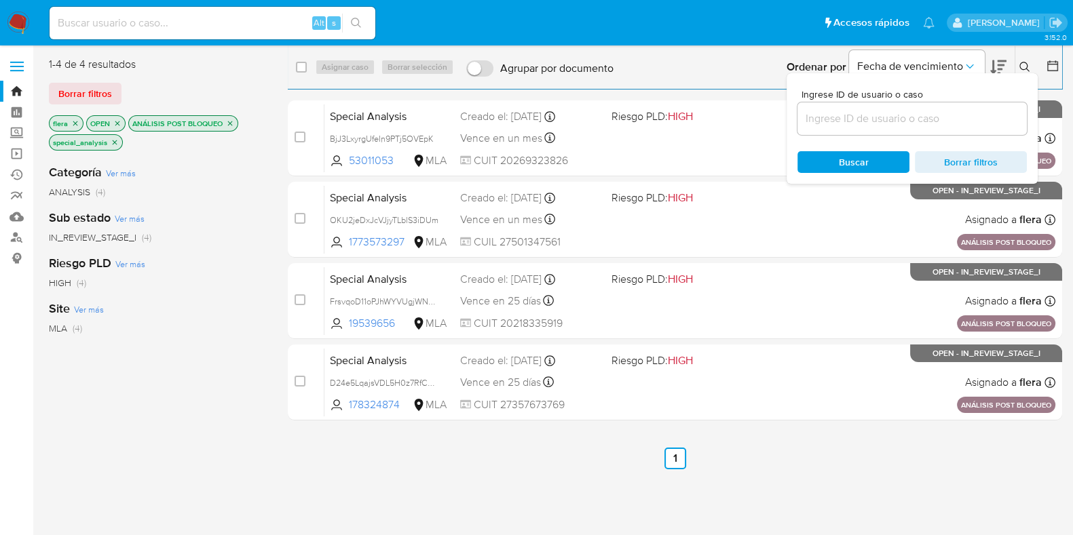
click at [840, 130] on div at bounding box center [911, 118] width 229 height 33
click at [847, 120] on input at bounding box center [911, 119] width 229 height 18
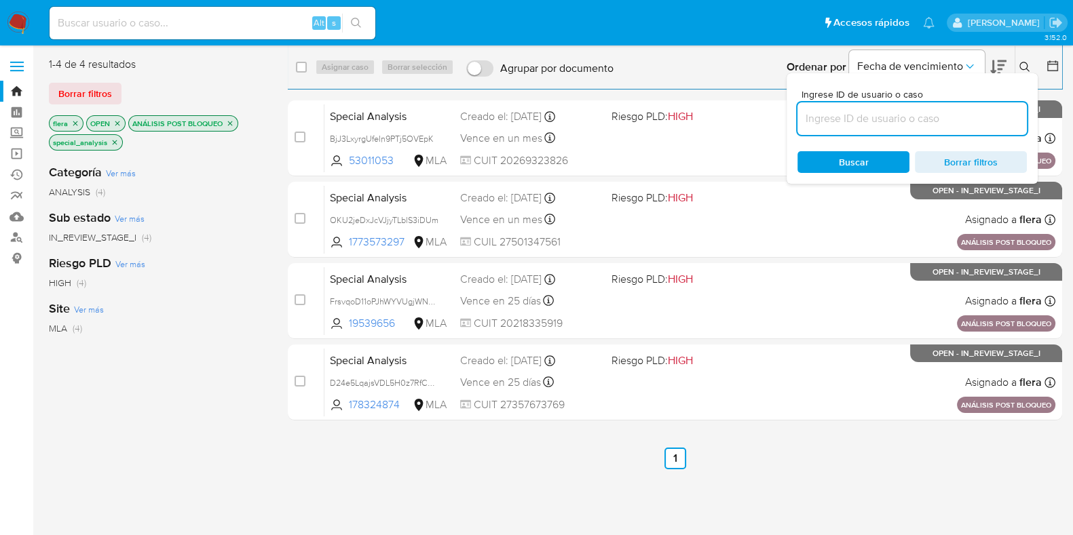
paste input "2BNTHtxDCVUrH27uf77PbCFi"
type input "2BNTHtxDCVUrH27uf77PbCFi"
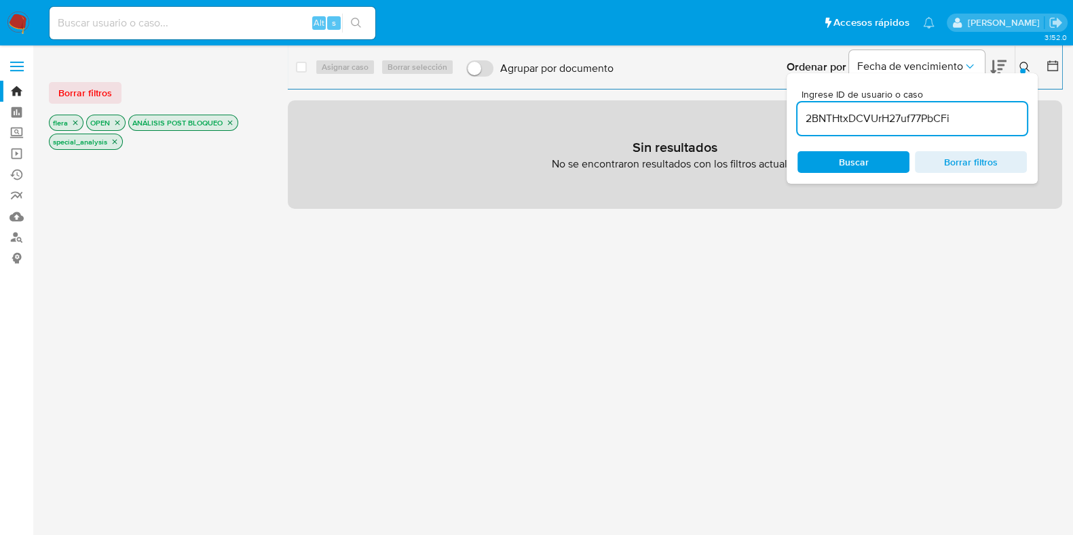
click at [115, 140] on icon "close-filter" at bounding box center [115, 142] width 5 height 5
click at [119, 121] on icon "close-filter" at bounding box center [117, 123] width 8 height 8
click at [193, 123] on p "ANÁLISIS POST BLOQUEO" at bounding box center [141, 122] width 109 height 15
click at [184, 123] on icon "close-filter" at bounding box center [188, 123] width 8 height 8
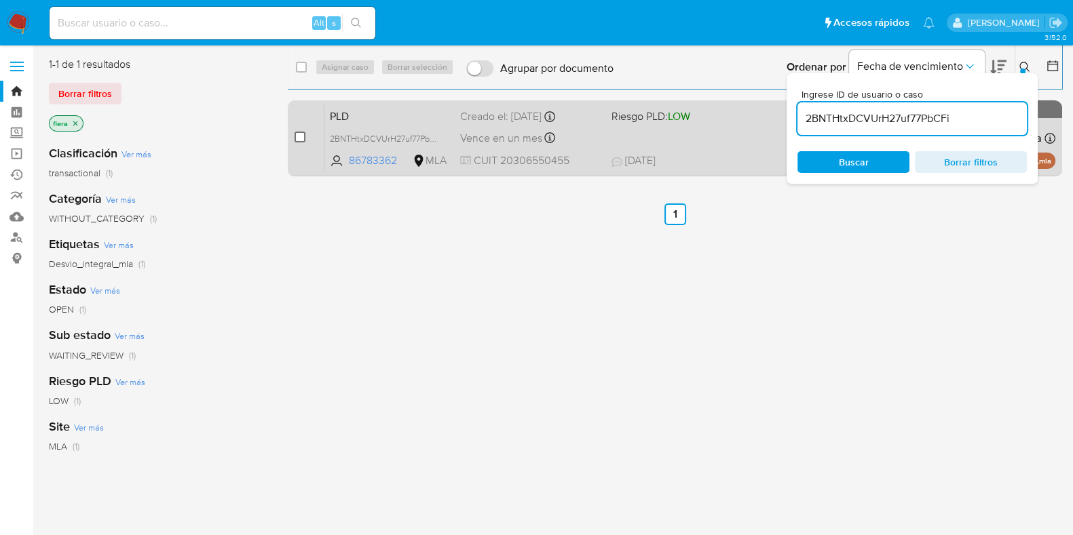
click at [294, 138] on div "case-item-checkbox No es posible asignar el caso PLD 2BNTHtxDCVUrH27uf77PbCFi 8…" at bounding box center [675, 138] width 774 height 76
click at [299, 138] on input "checkbox" at bounding box center [299, 137] width 11 height 11
checkbox input "true"
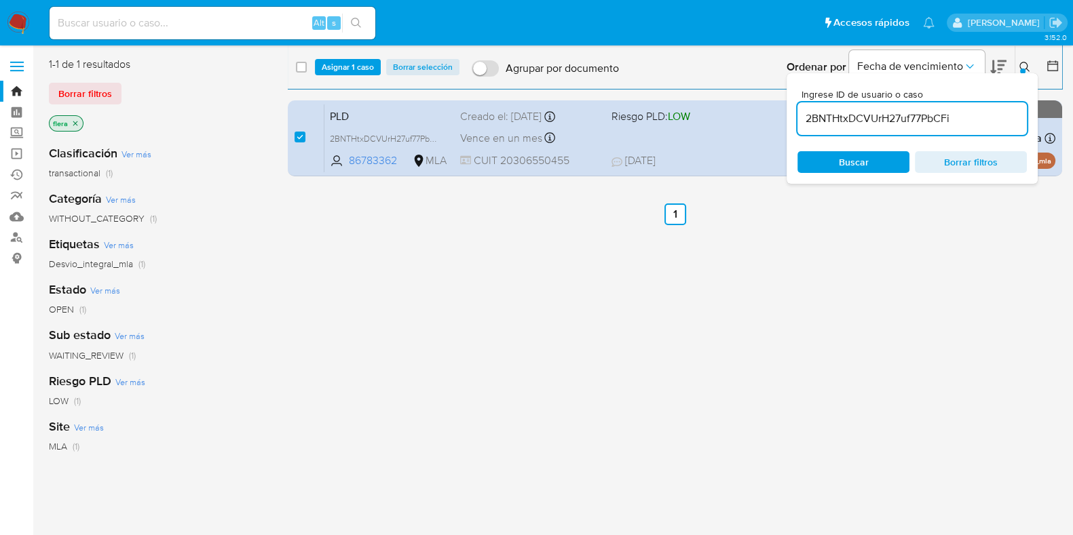
click at [335, 77] on div "select-all-cases-checkbox Asignar 1 caso Borrar selección Agrupar por documento…" at bounding box center [675, 67] width 774 height 42
click at [343, 64] on span "Asignar 1 caso" at bounding box center [348, 67] width 52 height 14
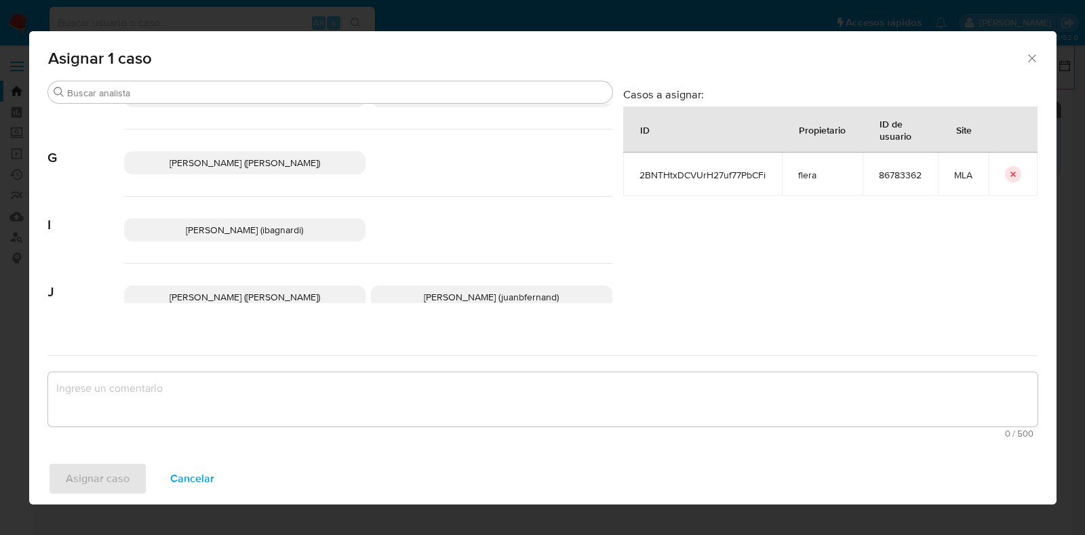
scroll to position [254, 0]
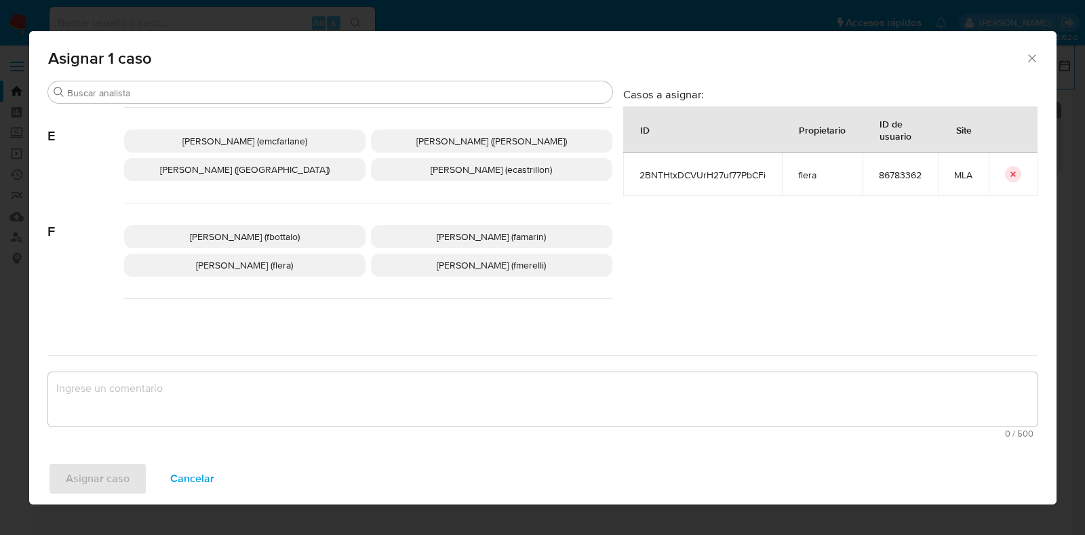
click at [299, 269] on p "[PERSON_NAME] (flera)" at bounding box center [245, 265] width 242 height 23
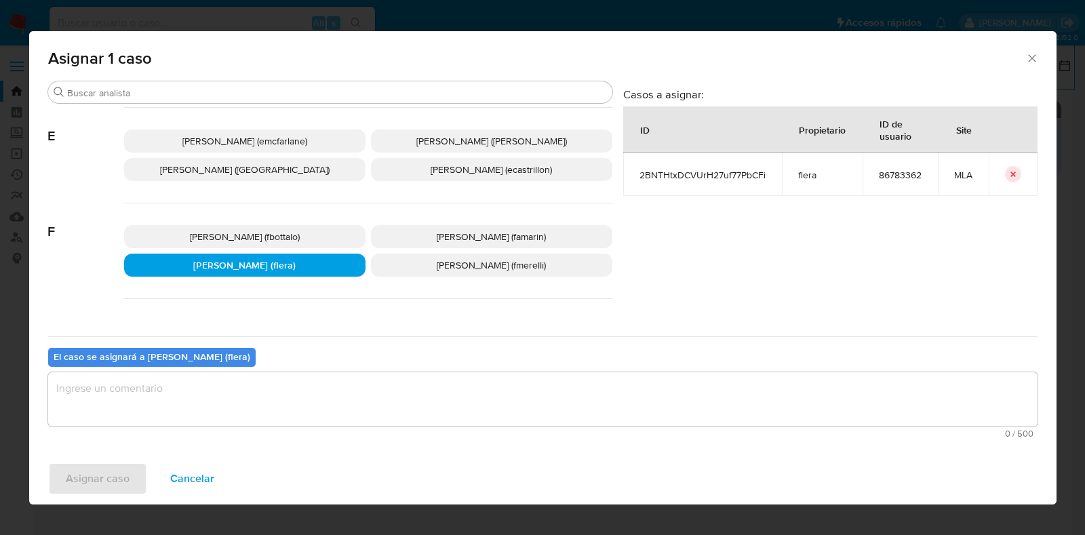
click at [198, 425] on textarea "assign-modal" at bounding box center [543, 399] width 990 height 54
click at [116, 467] on span "Asignar caso" at bounding box center [98, 479] width 64 height 30
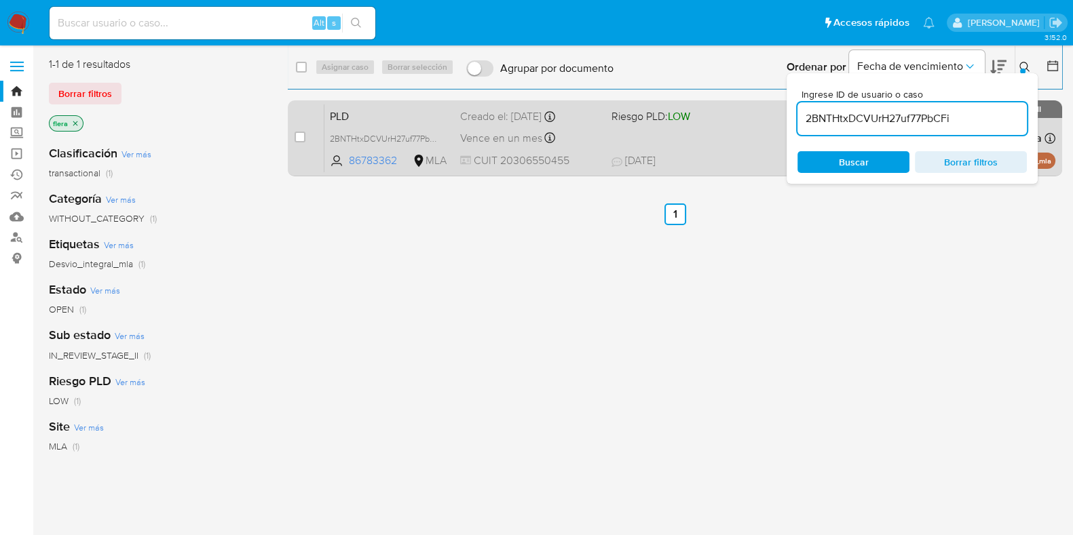
click at [380, 110] on span "PLD" at bounding box center [389, 116] width 119 height 18
click at [301, 136] on input "checkbox" at bounding box center [299, 137] width 11 height 11
checkbox input "true"
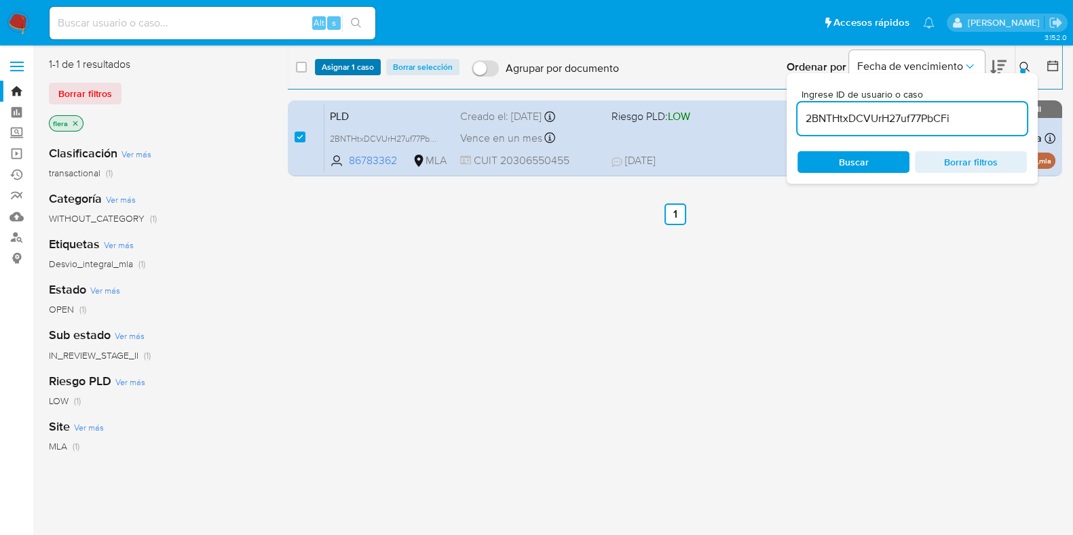
click at [336, 73] on span "Asignar 1 caso" at bounding box center [348, 67] width 52 height 14
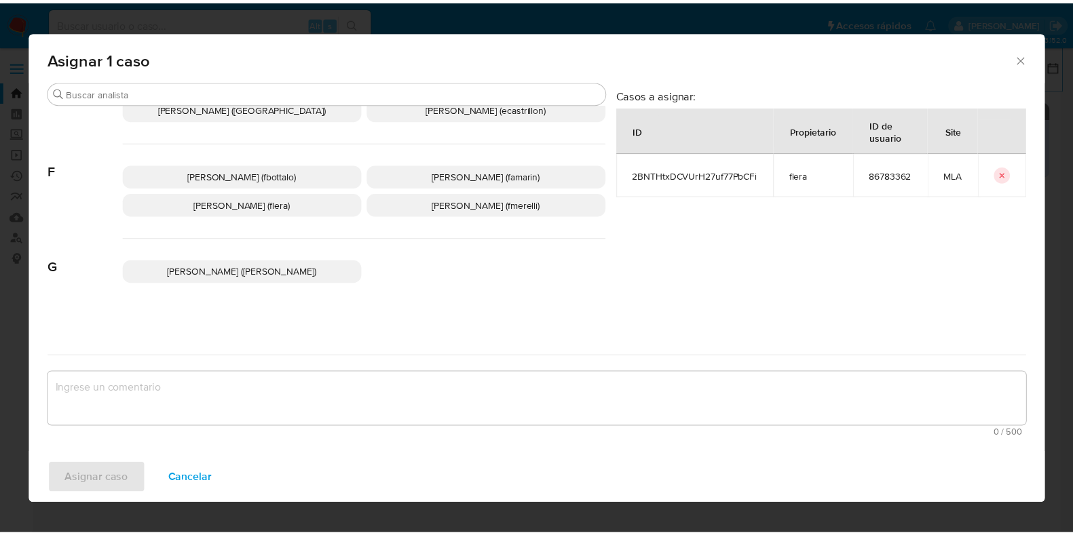
scroll to position [339, 0]
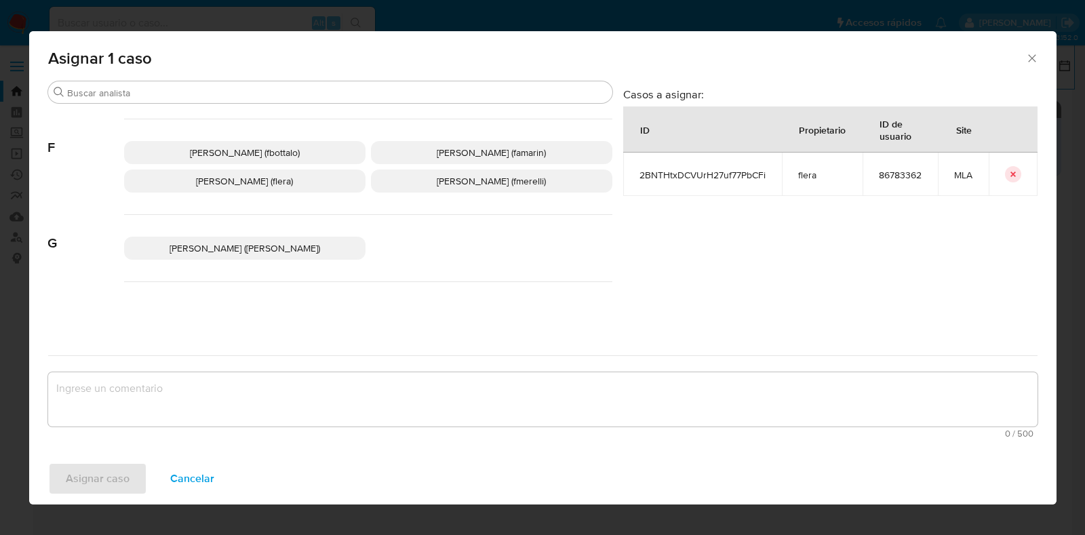
click at [320, 180] on p "[PERSON_NAME] (flera)" at bounding box center [245, 181] width 242 height 23
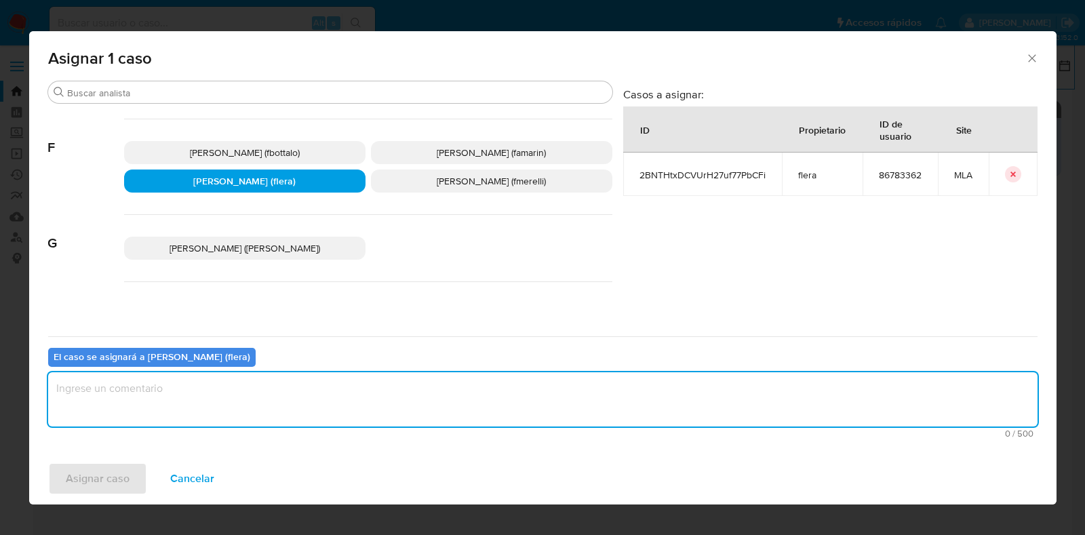
click at [254, 397] on textarea "assign-modal" at bounding box center [543, 399] width 990 height 54
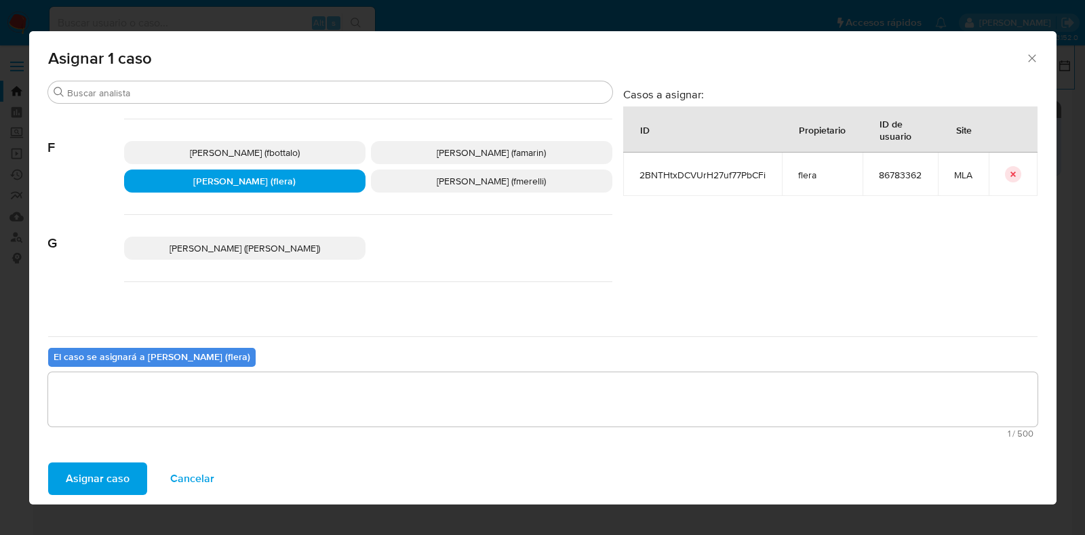
click at [88, 479] on span "Asignar caso" at bounding box center [98, 479] width 64 height 30
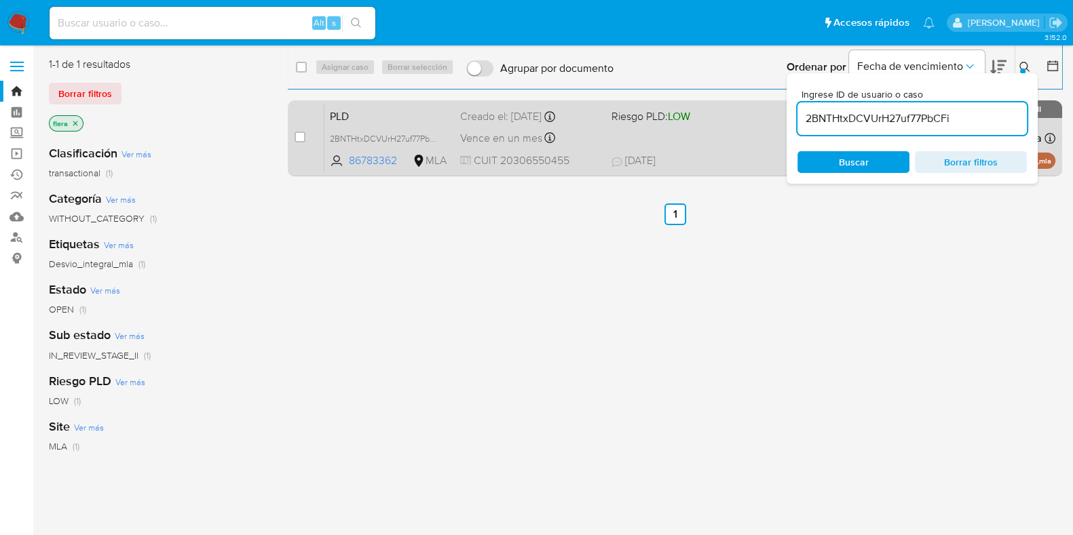
click at [404, 110] on span "PLD" at bounding box center [389, 116] width 119 height 18
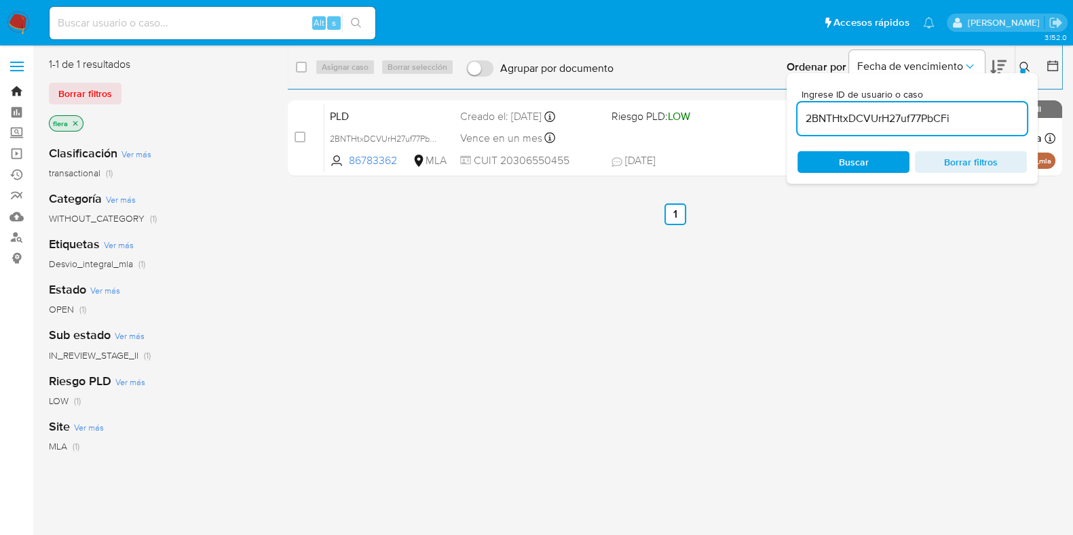
click at [16, 90] on link "Bandeja" at bounding box center [80, 91] width 161 height 21
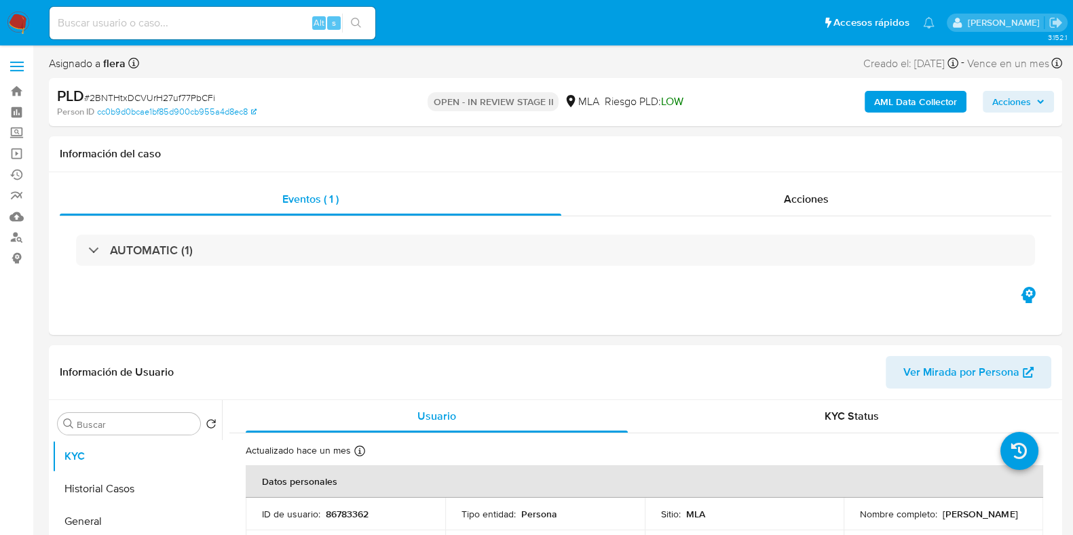
select select "10"
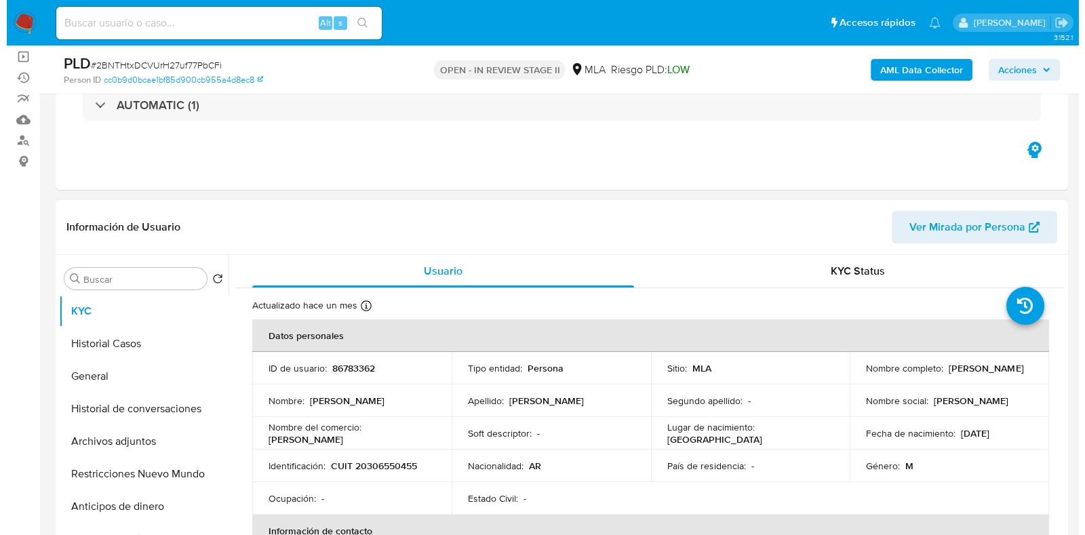
scroll to position [254, 0]
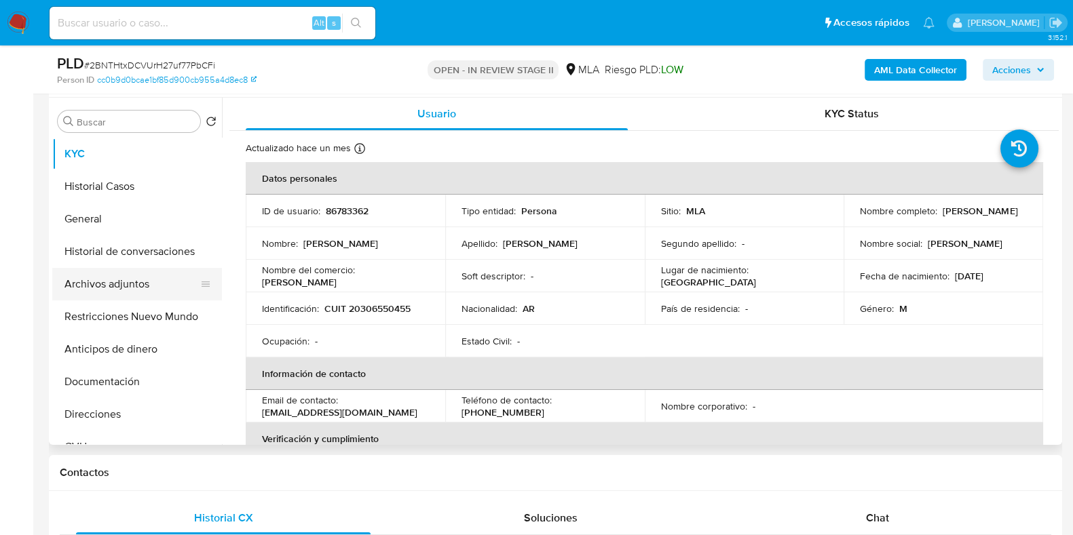
click at [97, 276] on button "Archivos adjuntos" at bounding box center [131, 284] width 159 height 33
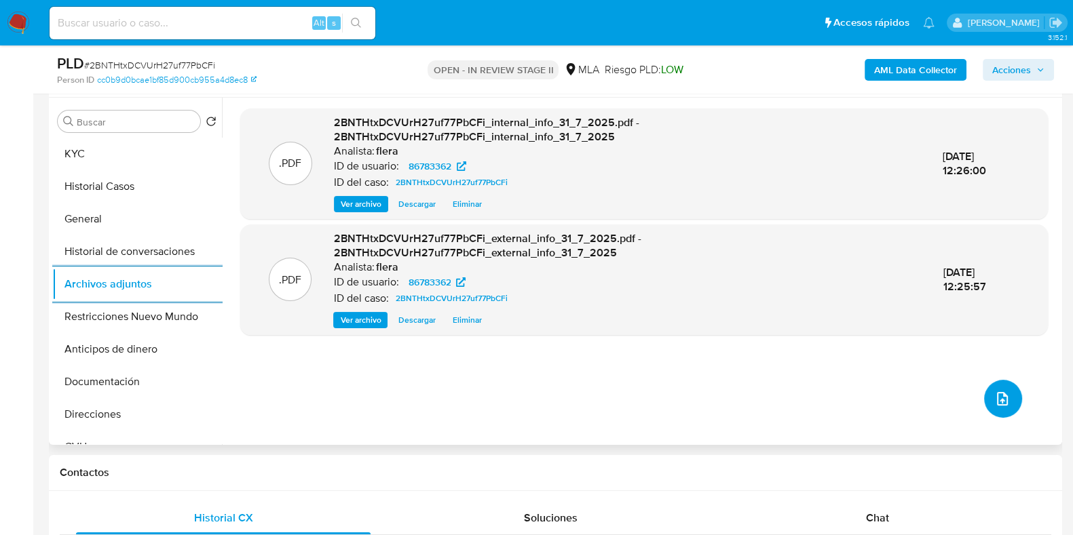
click at [1014, 398] on button "upload-file" at bounding box center [1003, 399] width 38 height 38
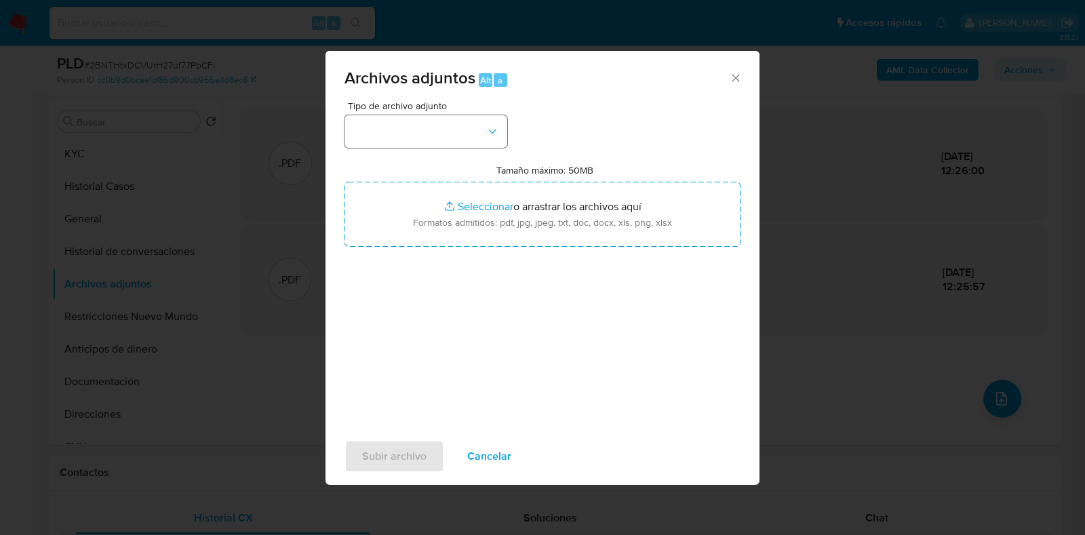
drag, startPoint x: 477, startPoint y: 111, endPoint x: 475, endPoint y: 127, distance: 16.4
click at [476, 119] on div "Tipo de archivo adjunto" at bounding box center [426, 124] width 163 height 47
click at [474, 130] on button "button" at bounding box center [426, 131] width 163 height 33
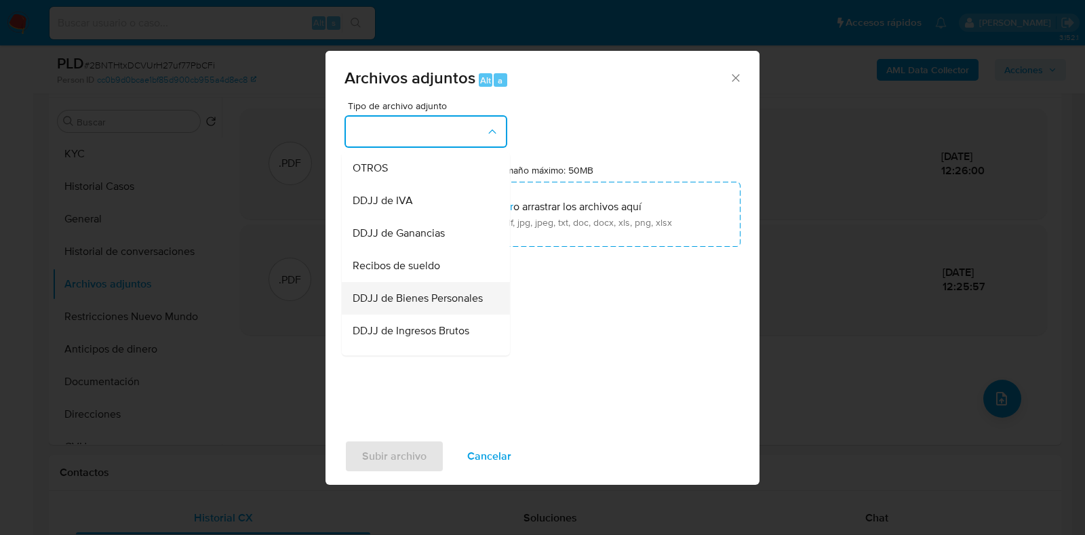
scroll to position [176, 0]
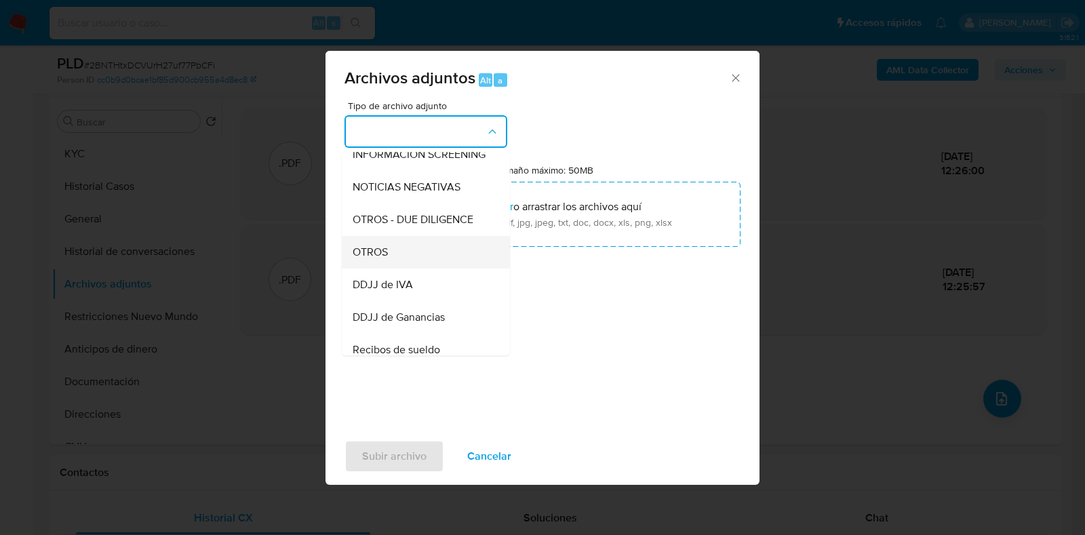
click at [393, 259] on div "OTROS" at bounding box center [422, 252] width 138 height 33
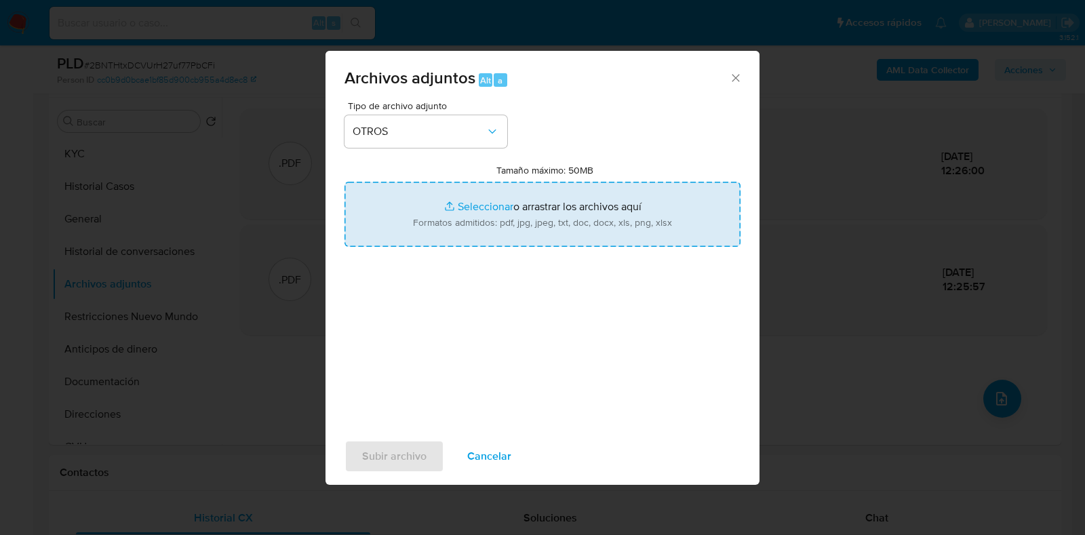
type input "C:\fakepath\Comprobantes electrónicos emitidos 2025.pdf"
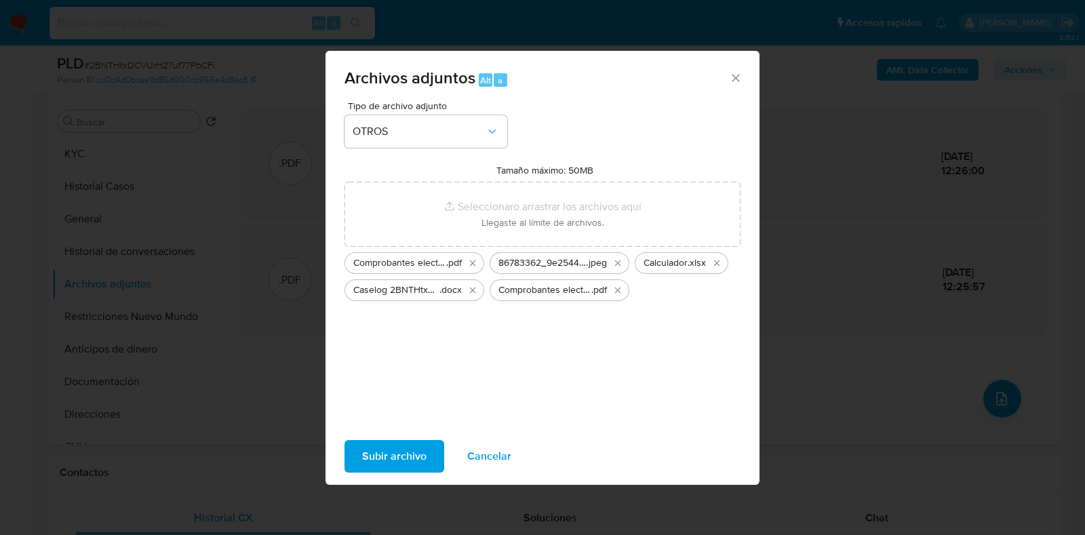
click at [402, 463] on span "Subir archivo" at bounding box center [394, 457] width 64 height 30
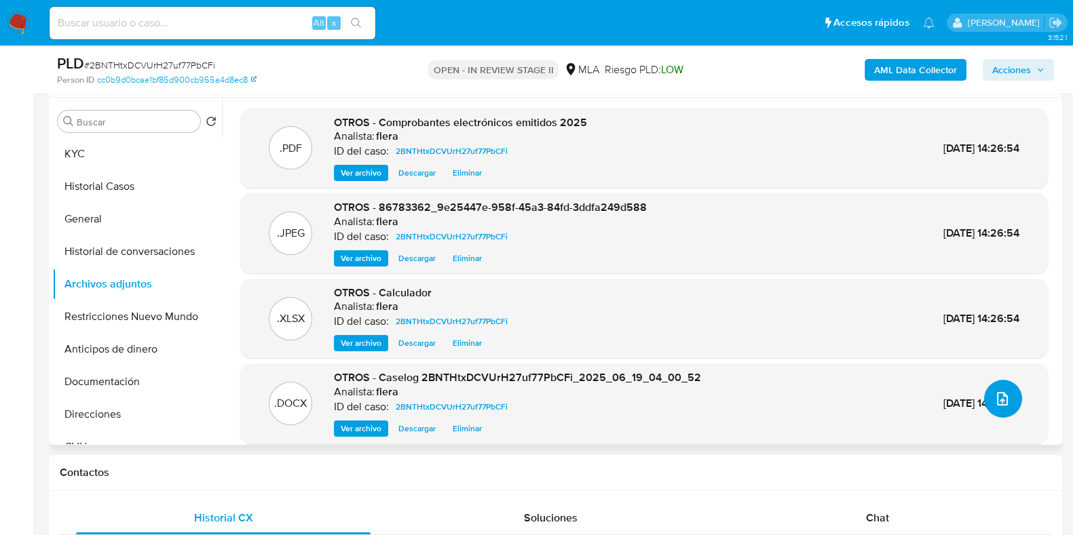
click at [999, 406] on span "upload-file" at bounding box center [1002, 399] width 15 height 16
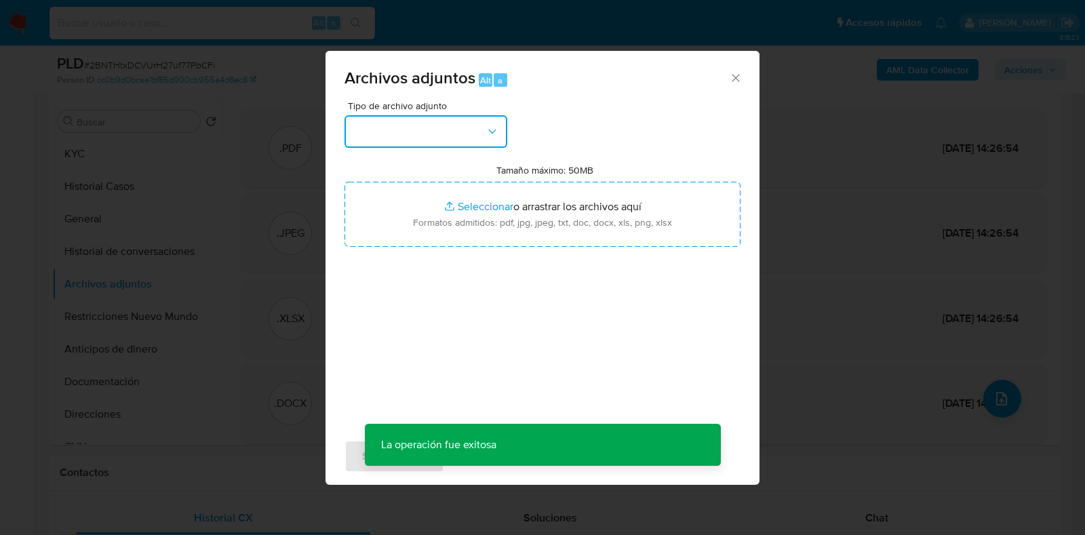
click at [471, 132] on button "button" at bounding box center [426, 131] width 163 height 33
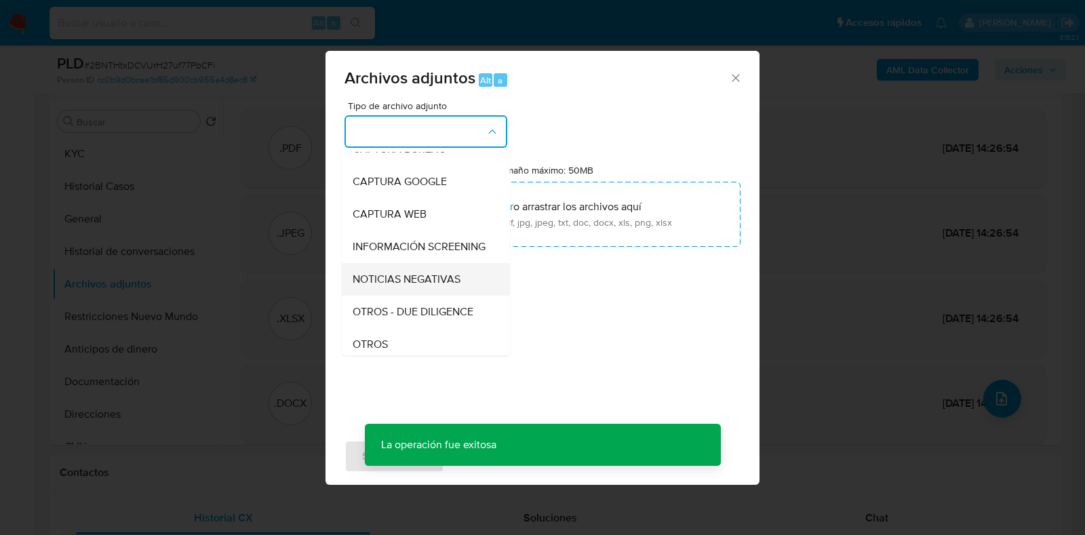
scroll to position [169, 0]
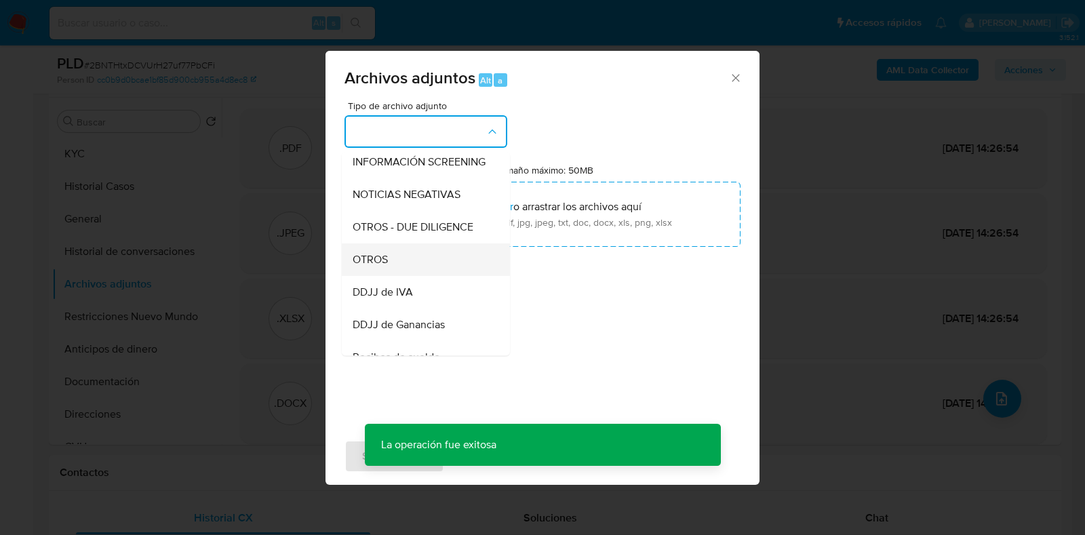
click at [412, 274] on div "OTROS" at bounding box center [422, 260] width 138 height 33
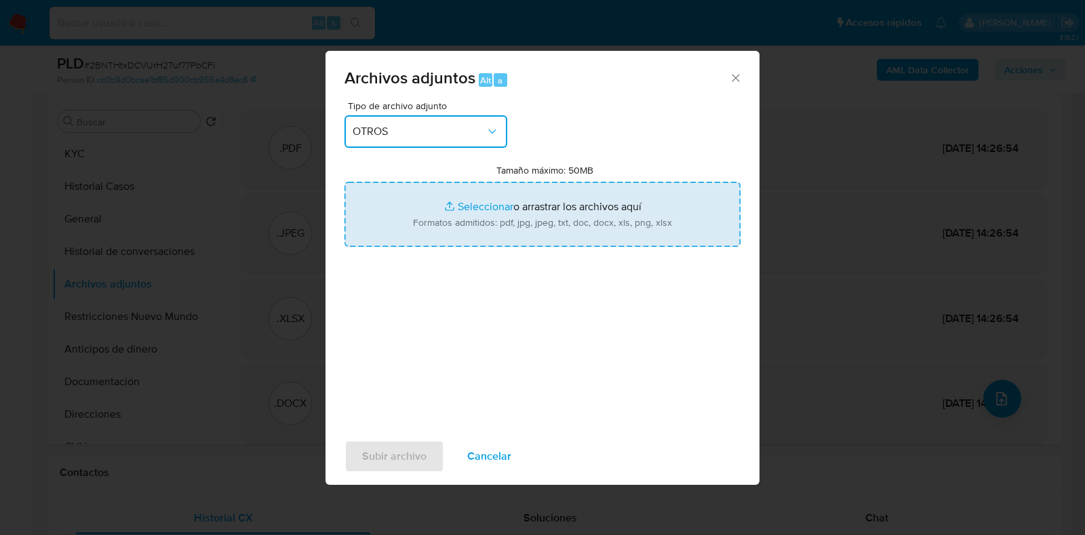
type input "C:\fakepath\Recibo de sueldo febrero 2025.pdf"
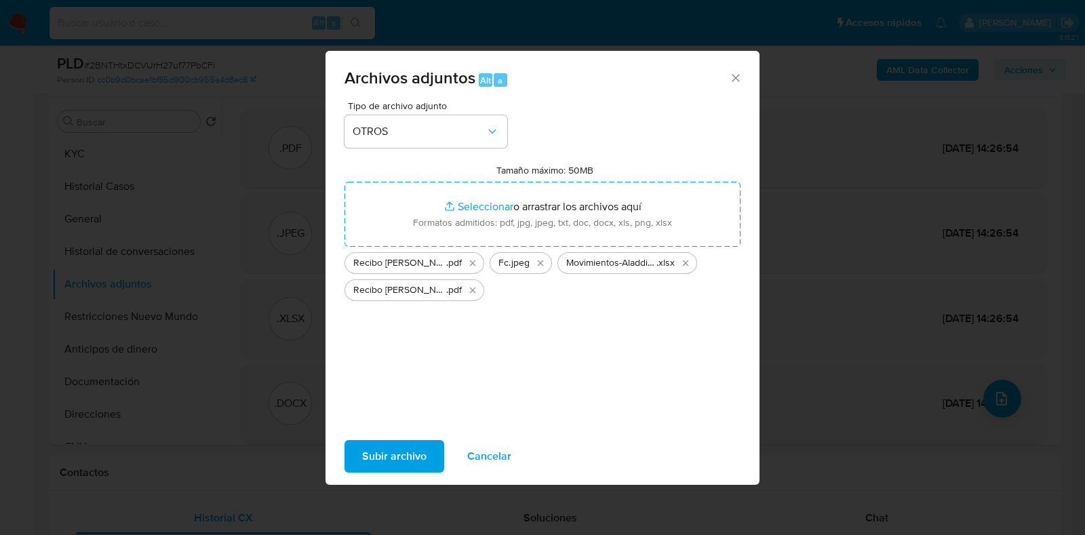
click at [383, 459] on span "Subir archivo" at bounding box center [394, 457] width 64 height 30
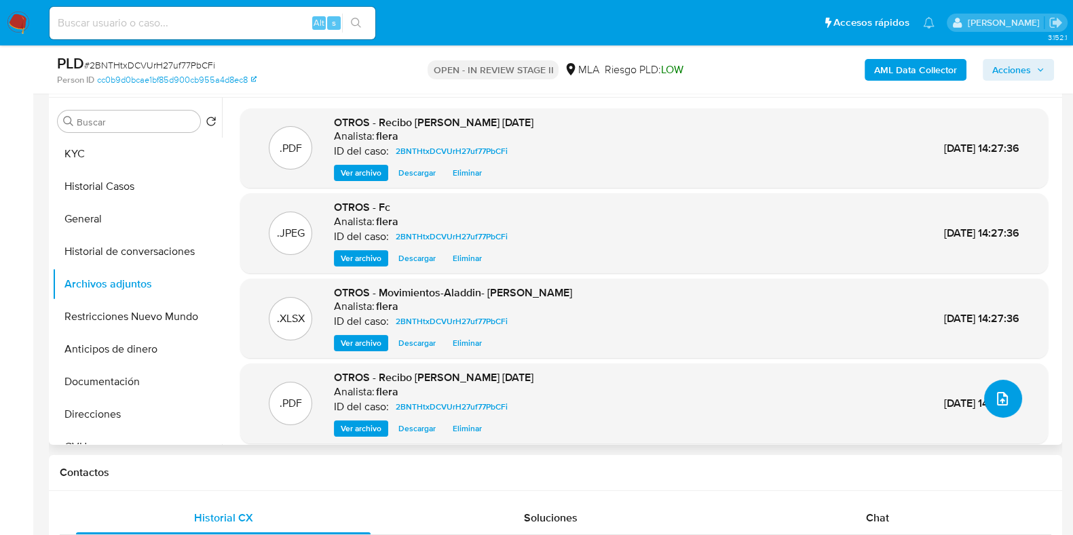
click at [984, 402] on button "upload-file" at bounding box center [1003, 399] width 38 height 38
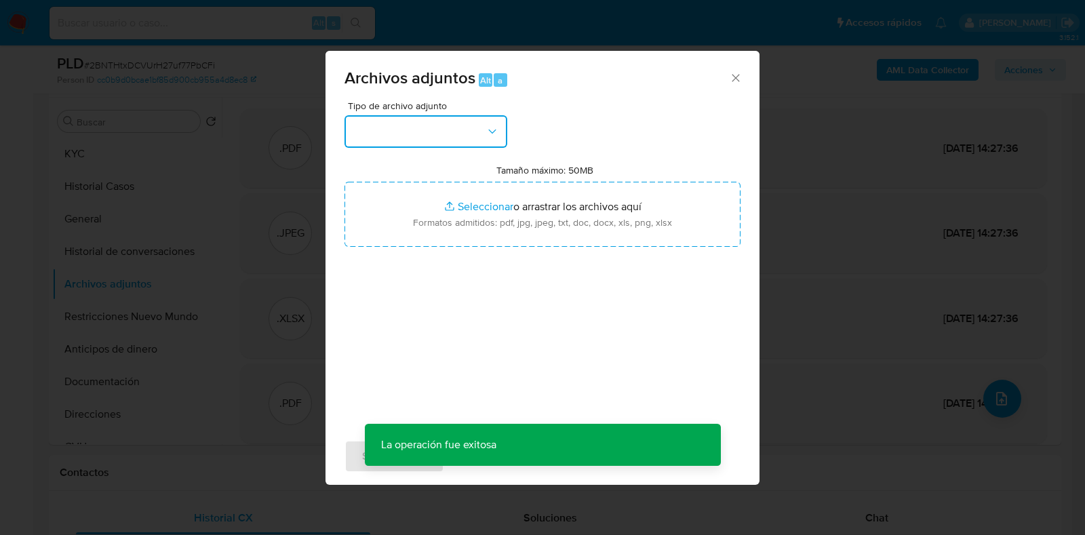
click at [415, 134] on button "button" at bounding box center [426, 131] width 163 height 33
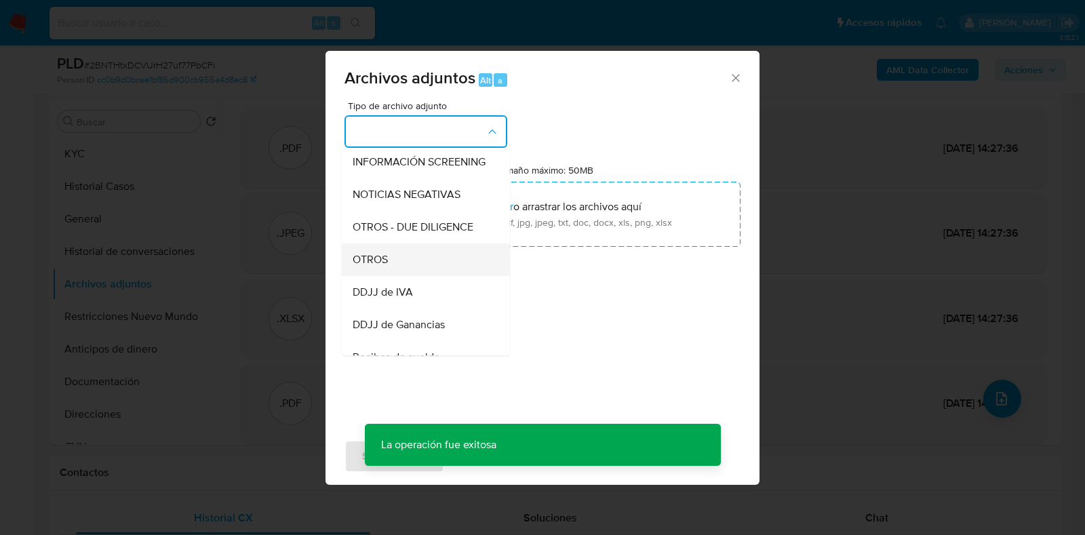
click at [397, 271] on div "OTROS" at bounding box center [422, 260] width 138 height 33
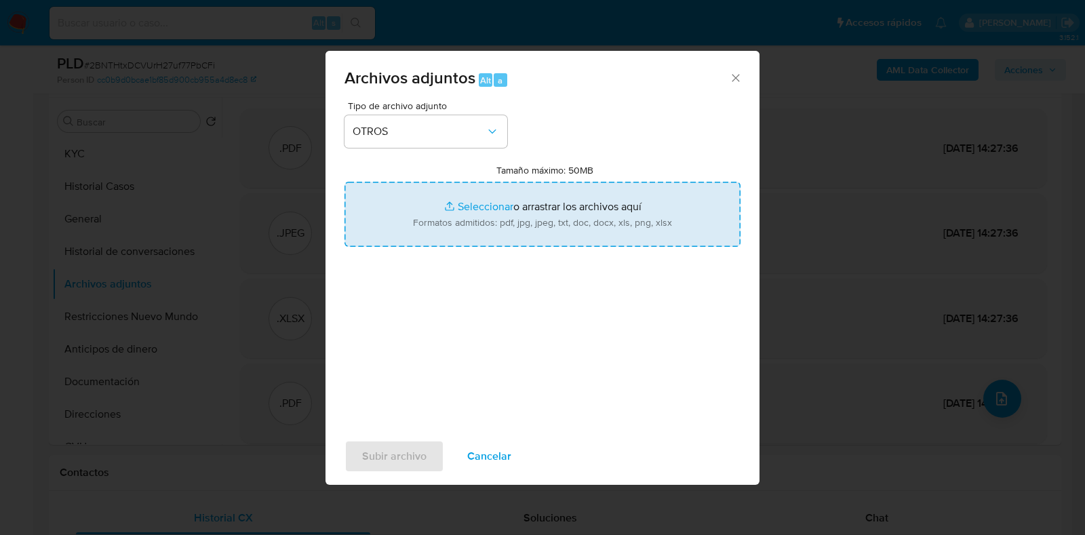
type input "C:\fakepath\Recibo de sueldo marzo 2025.pdf"
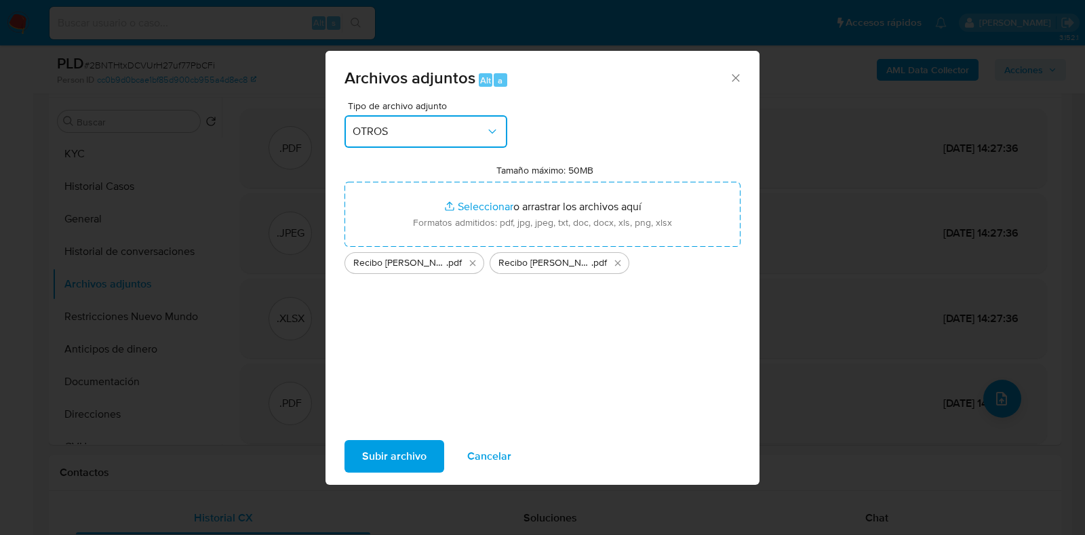
click at [395, 487] on div "Archivos adjuntos Alt a Tipo de archivo adjunto OTROS Tamaño máximo: 50MB Selec…" at bounding box center [542, 267] width 1085 height 535
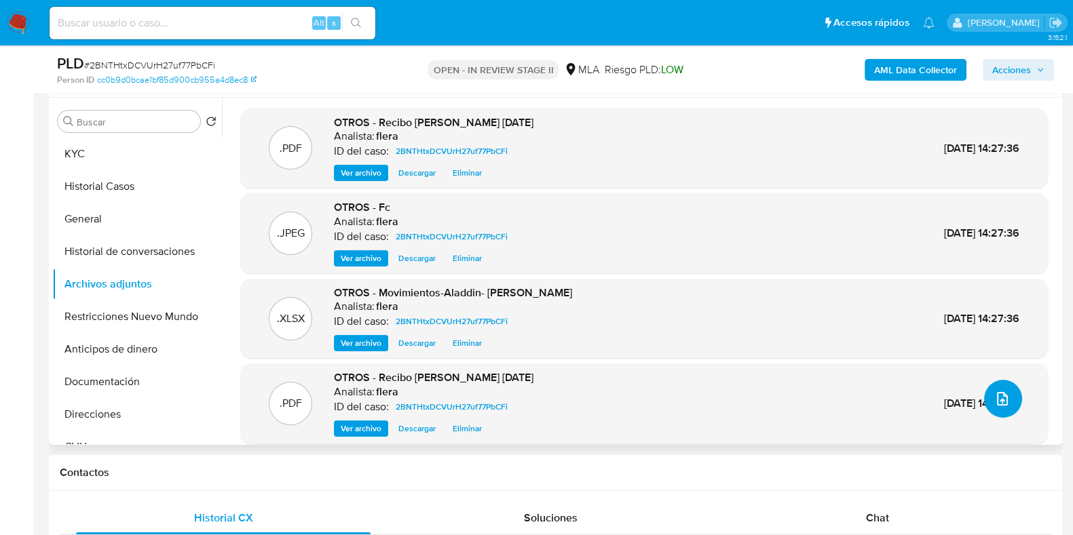
click at [1004, 389] on button "upload-file" at bounding box center [1003, 399] width 38 height 38
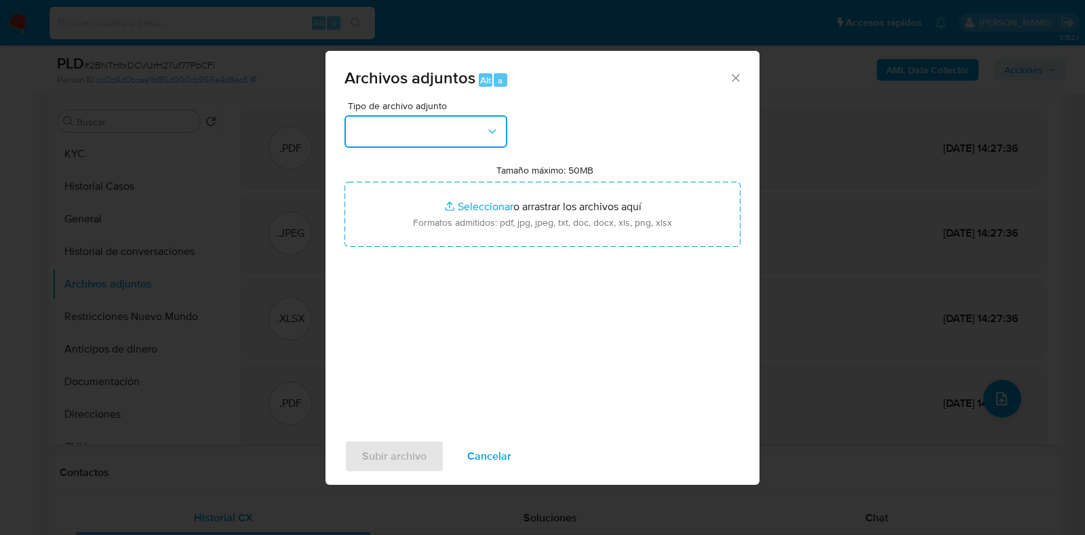
click at [467, 136] on button "button" at bounding box center [426, 131] width 163 height 33
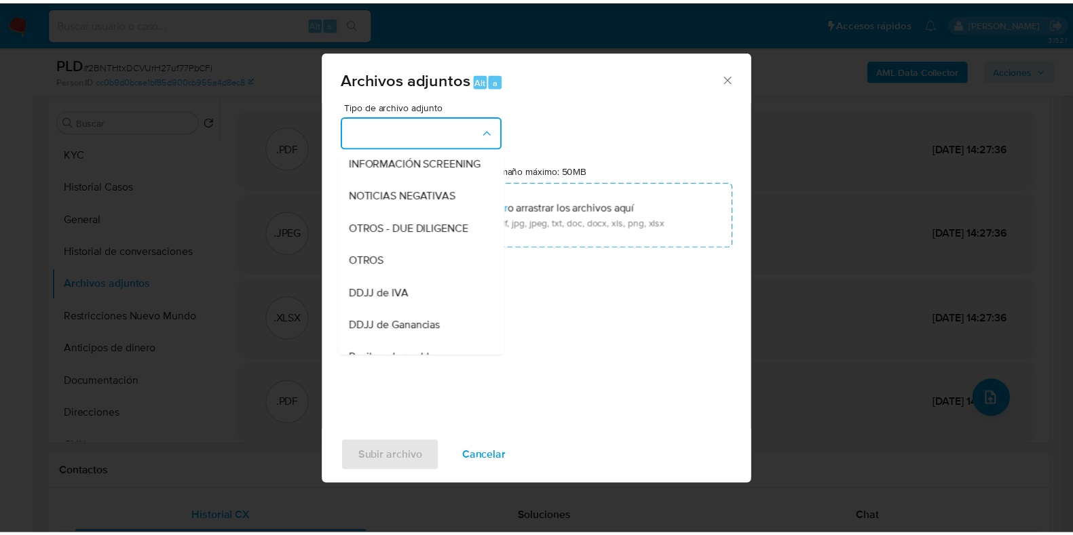
scroll to position [254, 0]
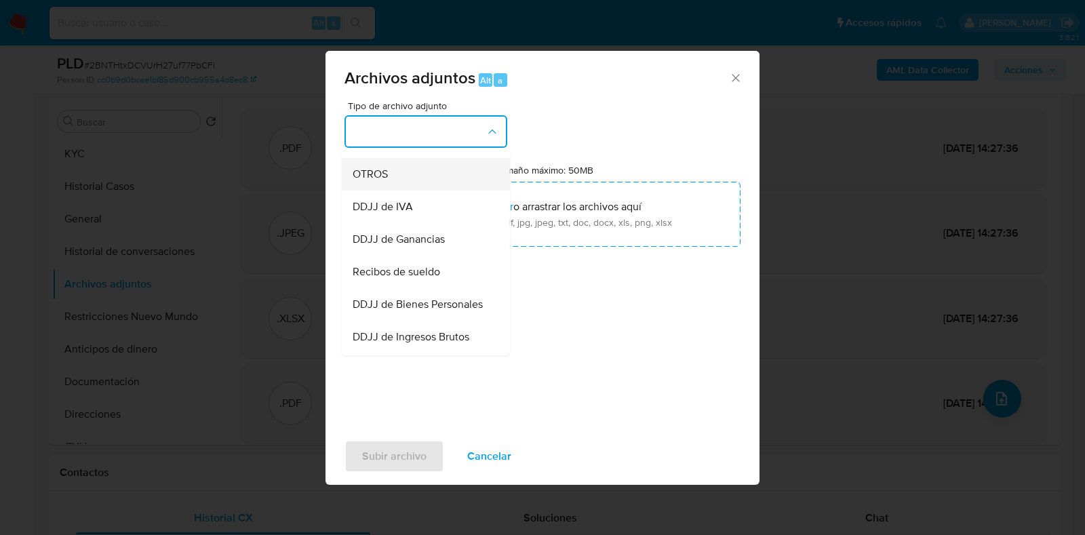
click at [407, 191] on div "OTROS" at bounding box center [422, 174] width 138 height 33
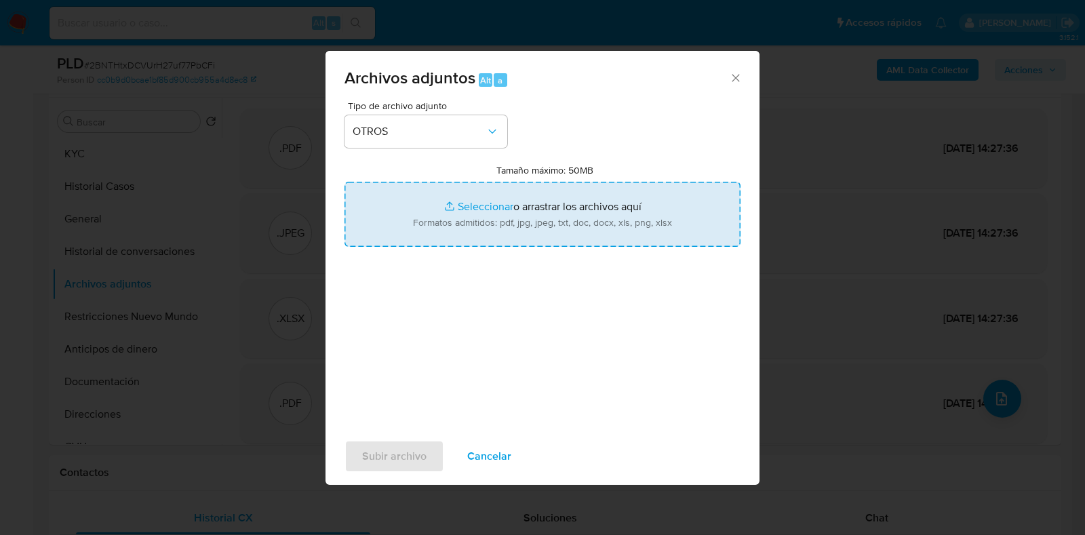
type input "C:\fakepath\Recibo de sueldo marzo 2025.pdf"
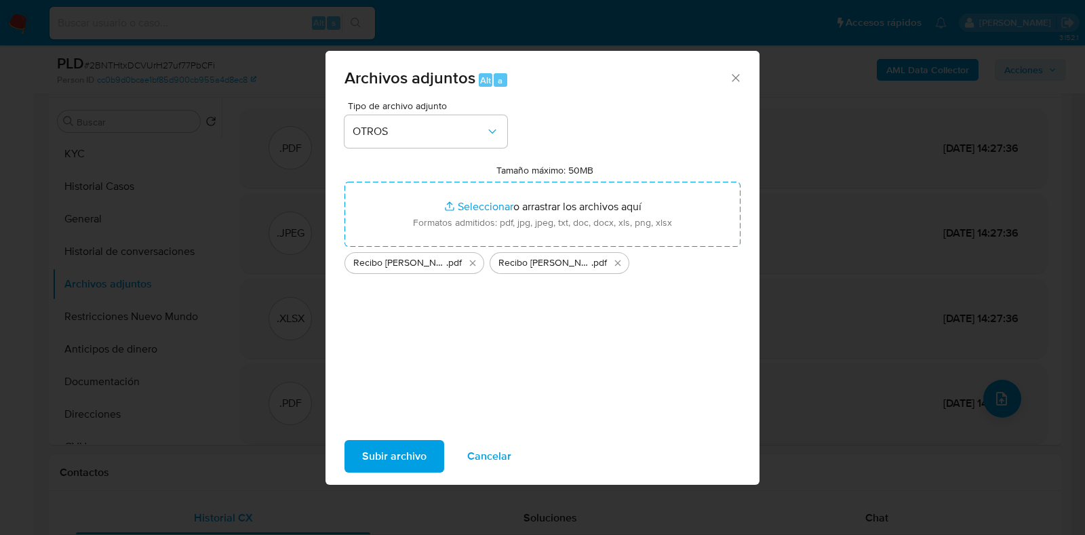
drag, startPoint x: 658, startPoint y: 219, endPoint x: 375, endPoint y: 461, distance: 372.0
click at [375, 461] on span "Subir archivo" at bounding box center [394, 457] width 64 height 30
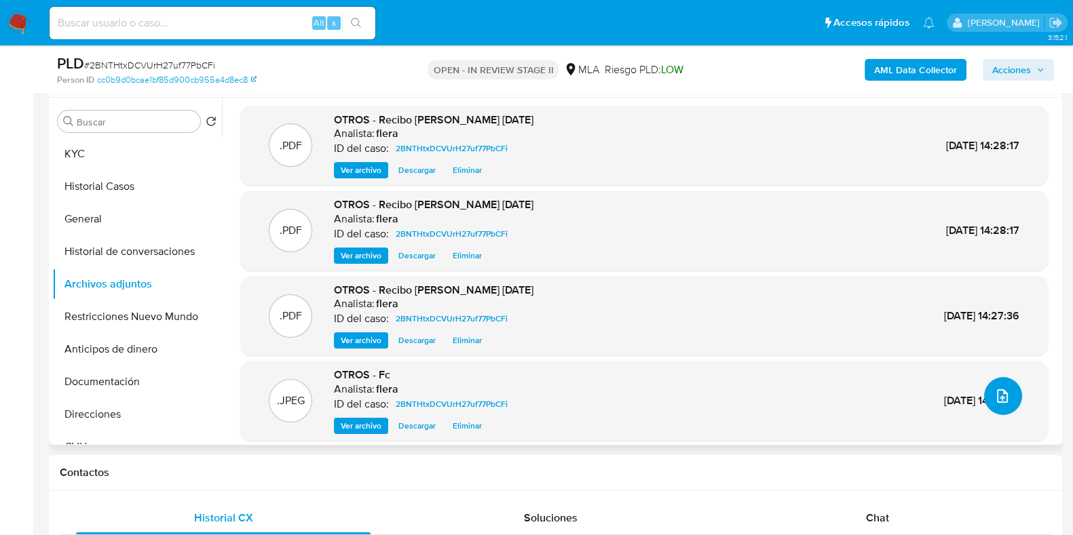
scroll to position [0, 0]
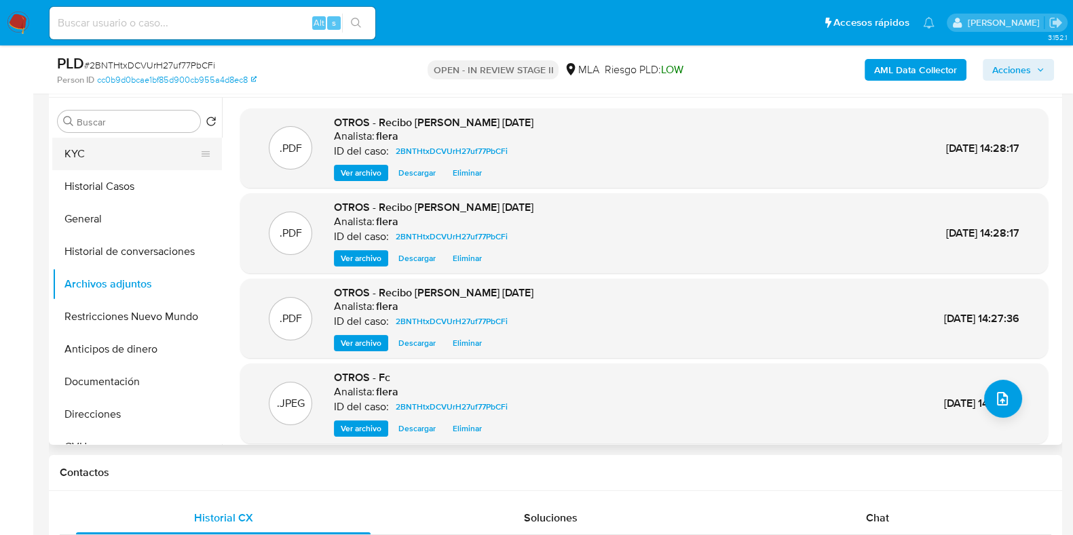
click at [119, 161] on button "KYC" at bounding box center [131, 154] width 159 height 33
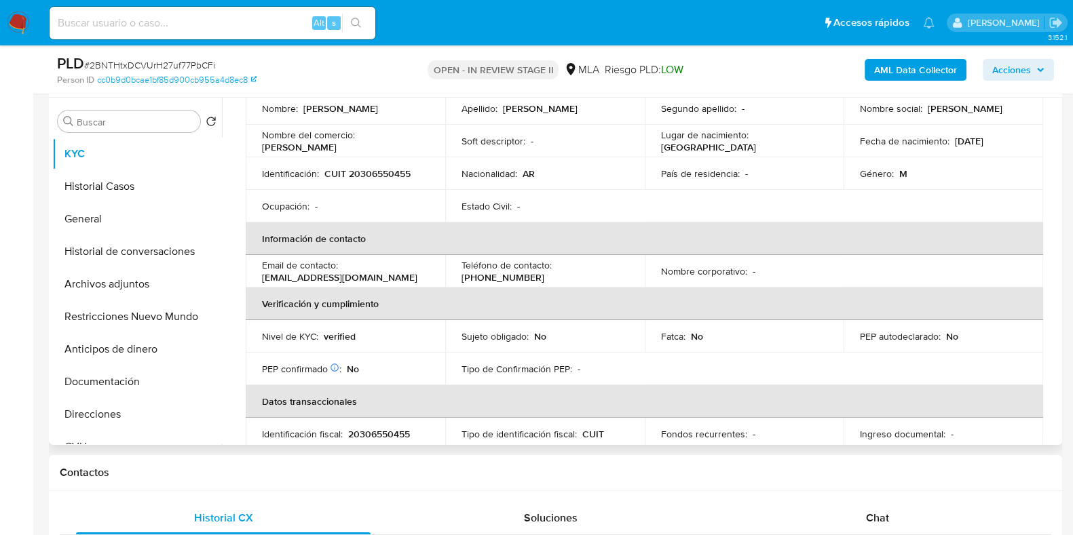
scroll to position [339, 0]
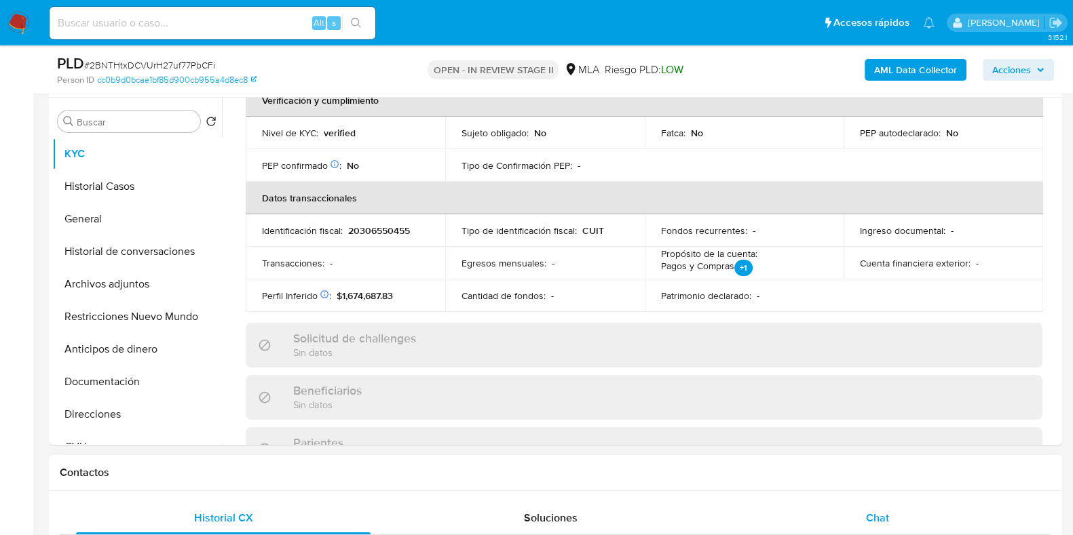
click at [858, 505] on div "Chat" at bounding box center [877, 518] width 294 height 33
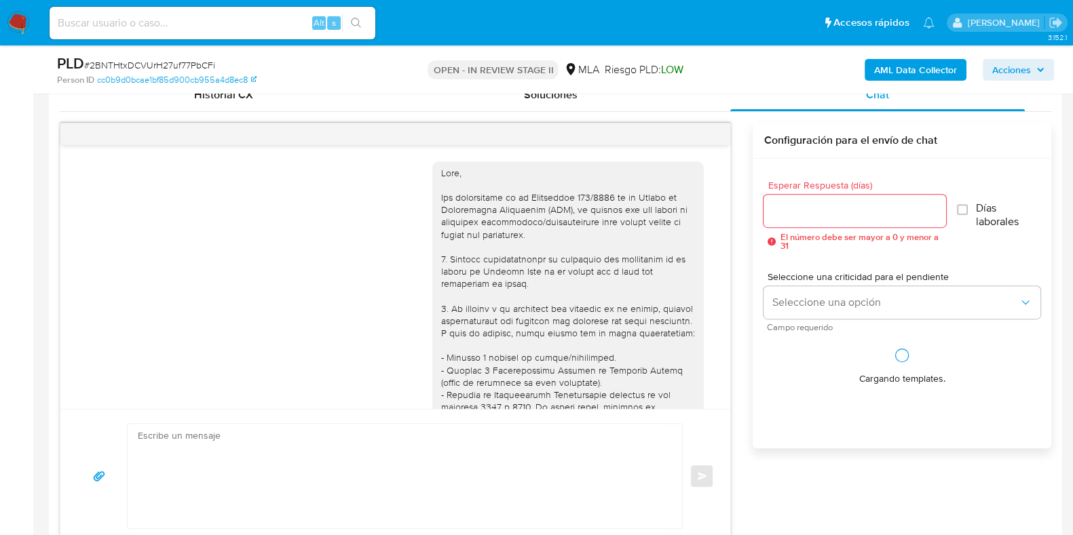
scroll to position [1077, 0]
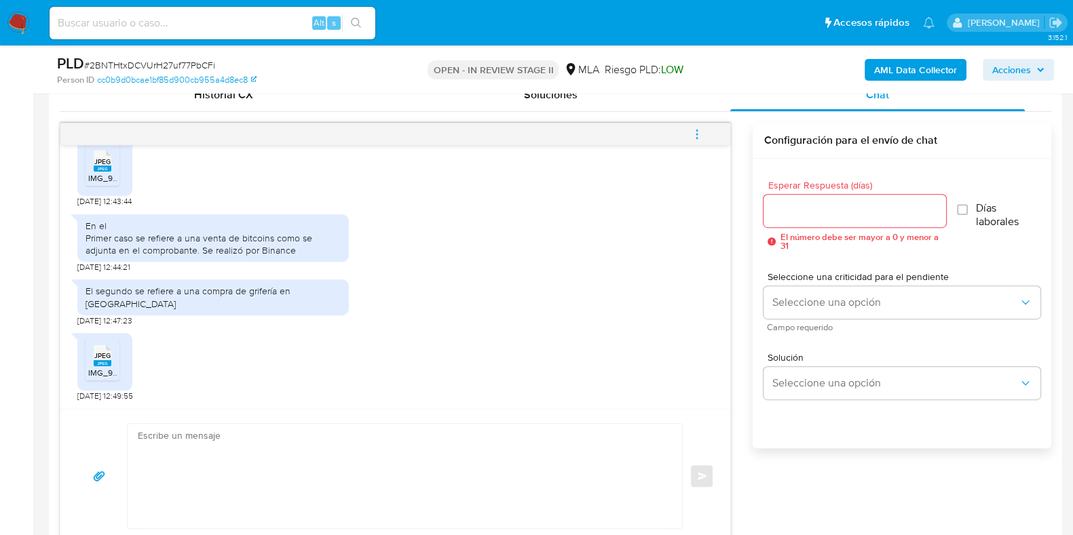
click at [273, 461] on textarea at bounding box center [401, 476] width 527 height 104
paste textarea "Hola, ¡Muchas gracias por tu respuesta! Confirmamos la recepción de la document…"
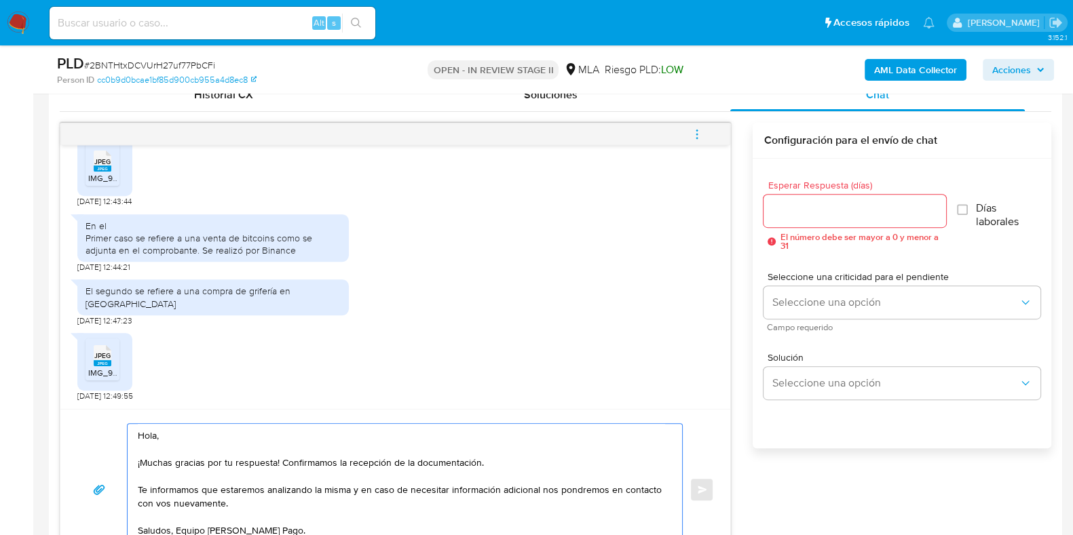
scroll to position [692, 0]
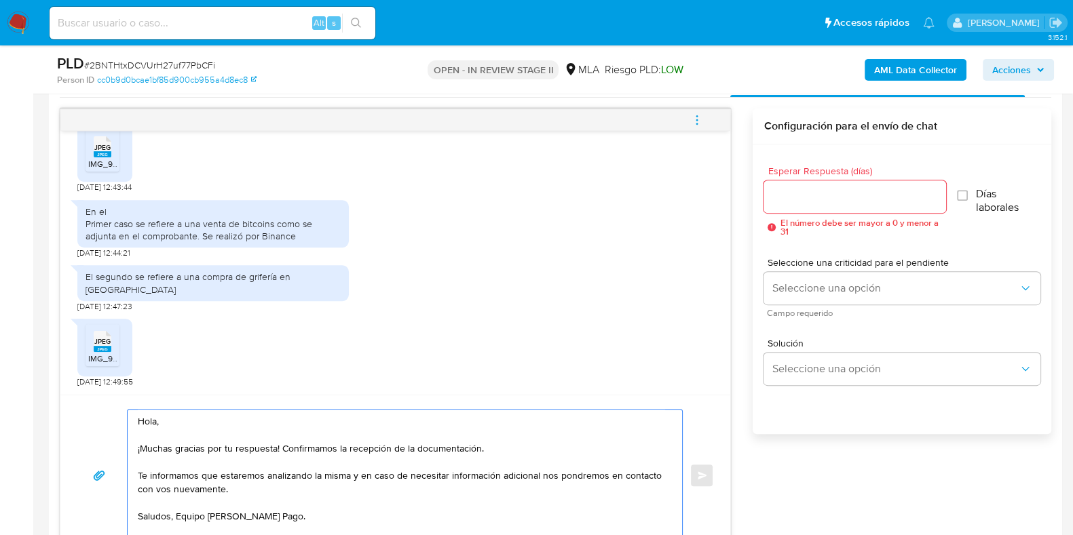
type textarea "Hola, ¡Muchas gracias por tu respuesta! Confirmamos la recepción de la document…"
click at [790, 192] on input "Esperar Respuesta (días)" at bounding box center [854, 197] width 182 height 18
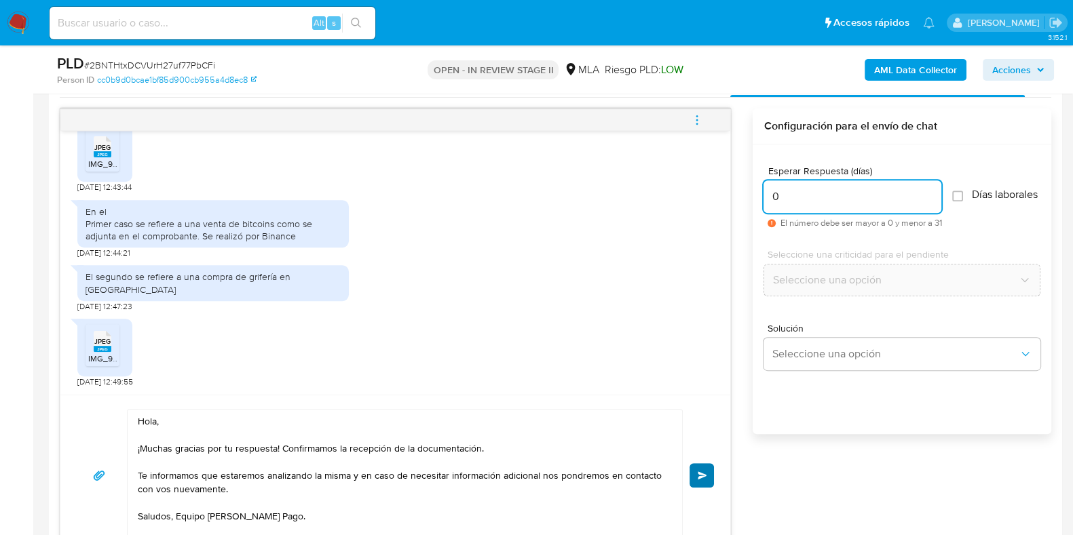
type input "0"
click at [695, 470] on button "Enviar" at bounding box center [701, 475] width 24 height 24
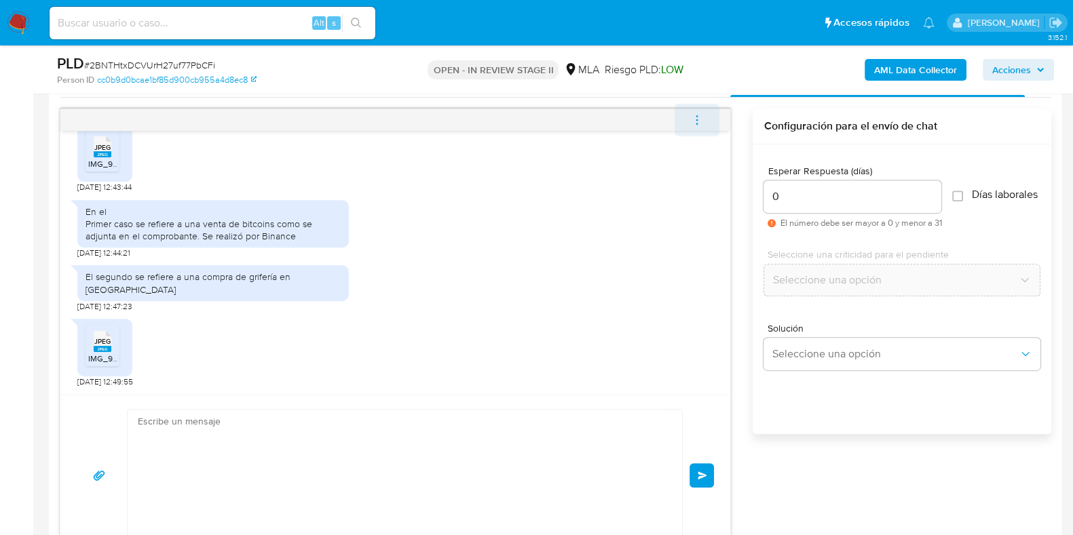
scroll to position [1240, 0]
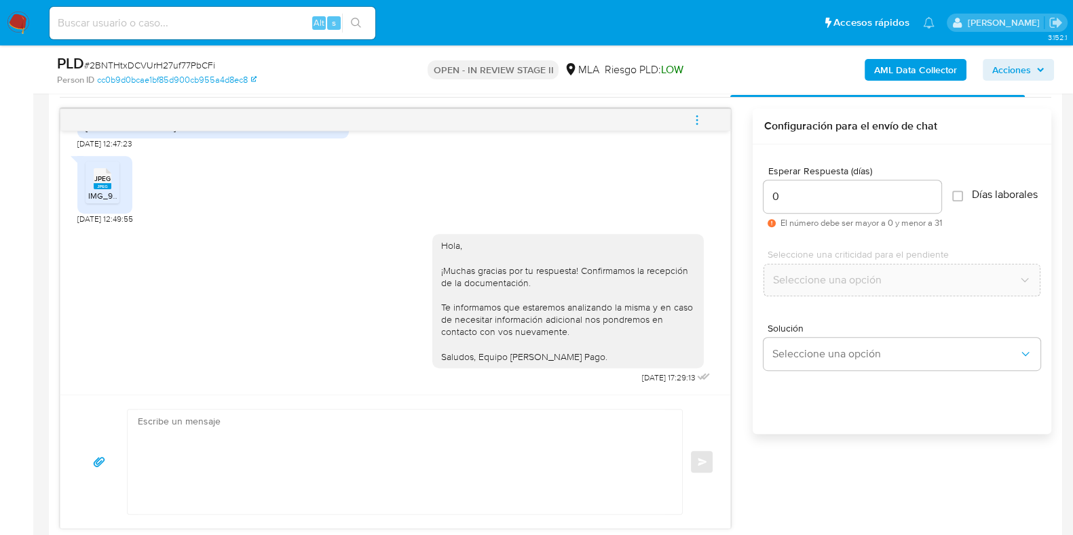
click at [702, 123] on icon "menu-action" at bounding box center [697, 120] width 12 height 12
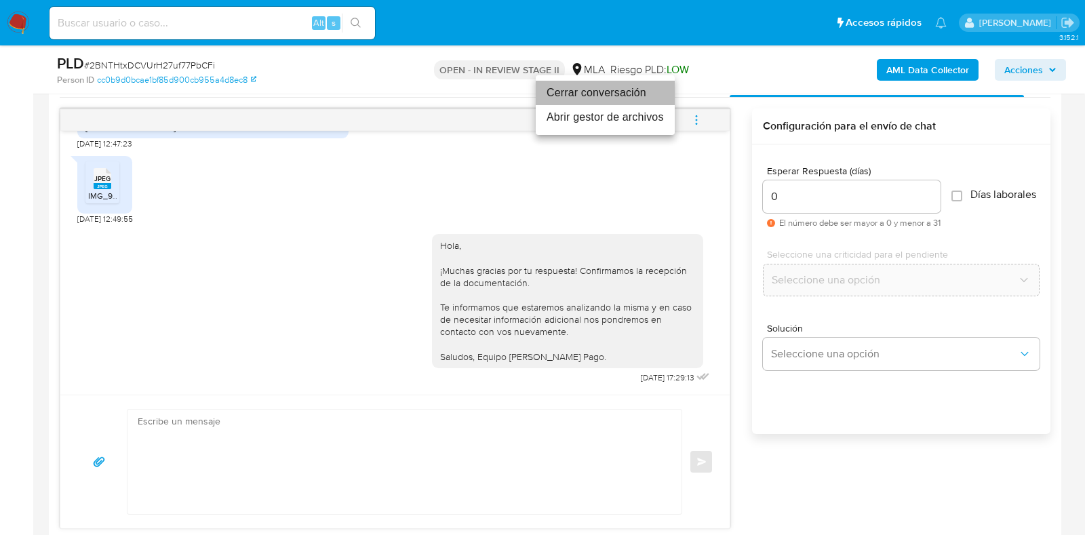
click at [591, 96] on li "Cerrar conversación" at bounding box center [605, 93] width 139 height 24
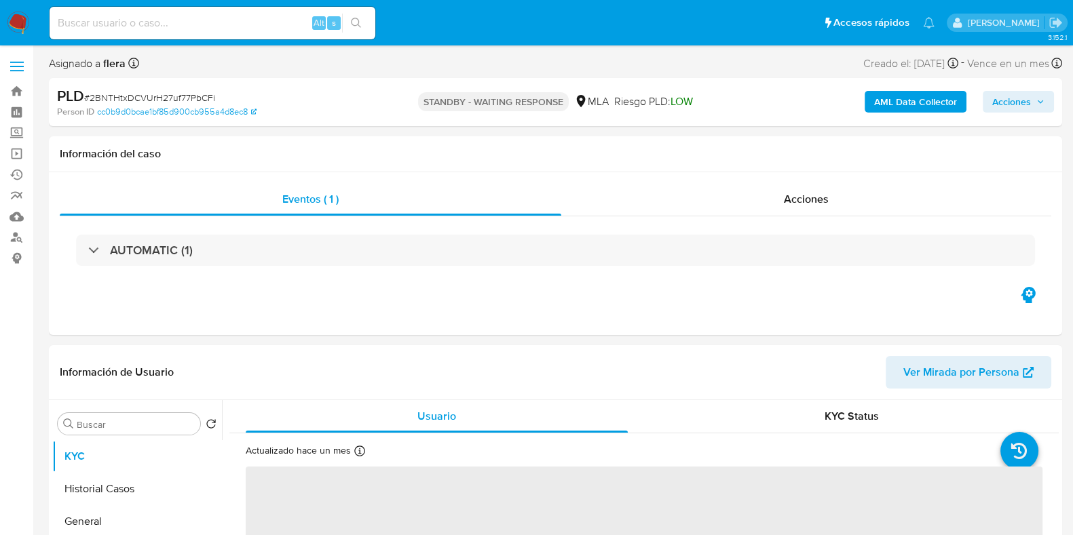
select select "10"
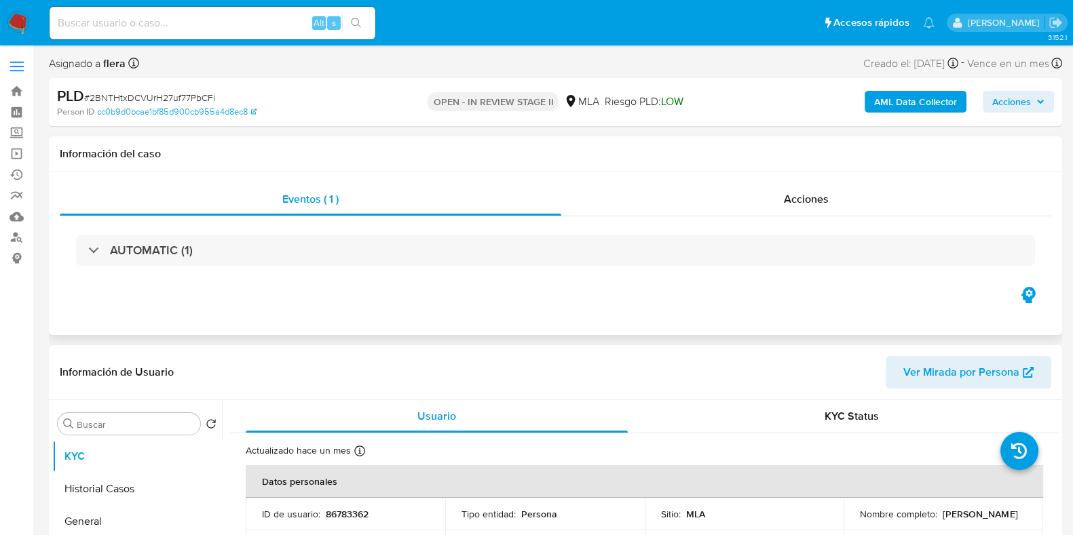
select select "10"
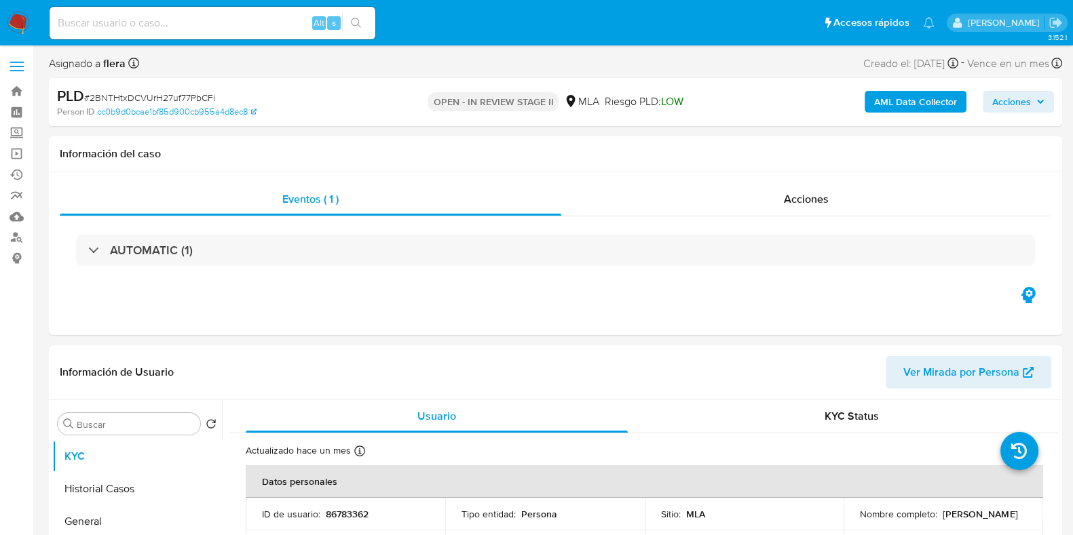
click at [992, 95] on span "Acciones" at bounding box center [1011, 102] width 39 height 22
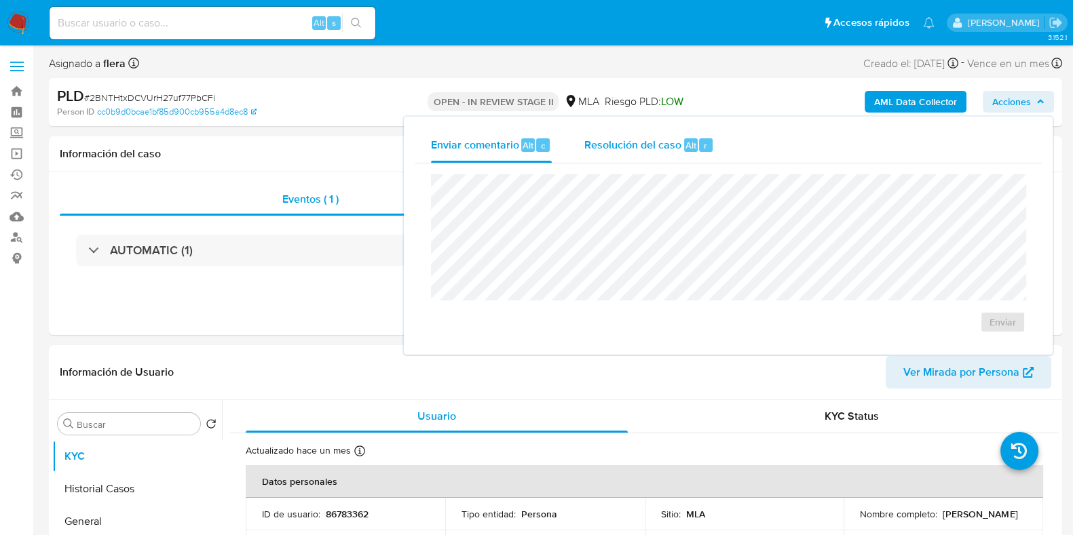
click at [697, 152] on div "Resolución del caso Alt r" at bounding box center [649, 145] width 130 height 35
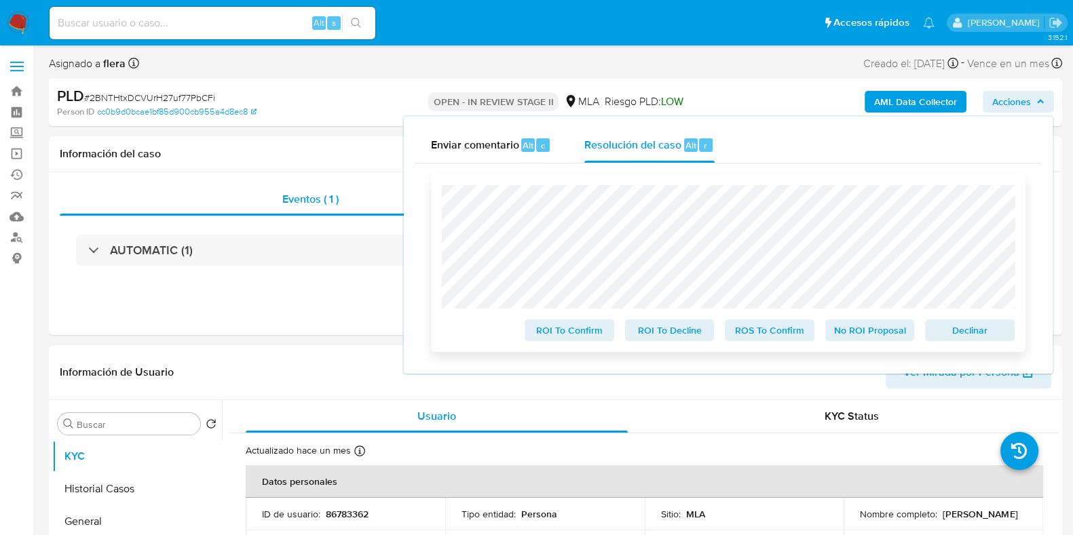
click at [855, 326] on span "No ROI Proposal" at bounding box center [869, 330] width 71 height 19
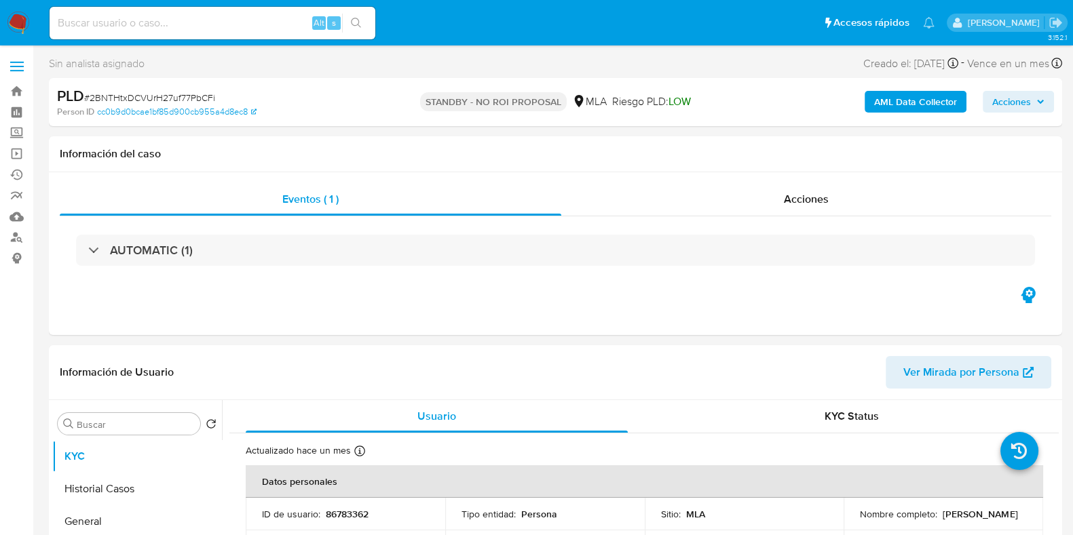
select select "10"
click at [134, 20] on input at bounding box center [213, 23] width 326 height 18
paste input "zUTXRIAW85qwLzOgmLkpHfnU"
type input "zUTXRIAW85qwLzOgmLkpHfnU"
select select "10"
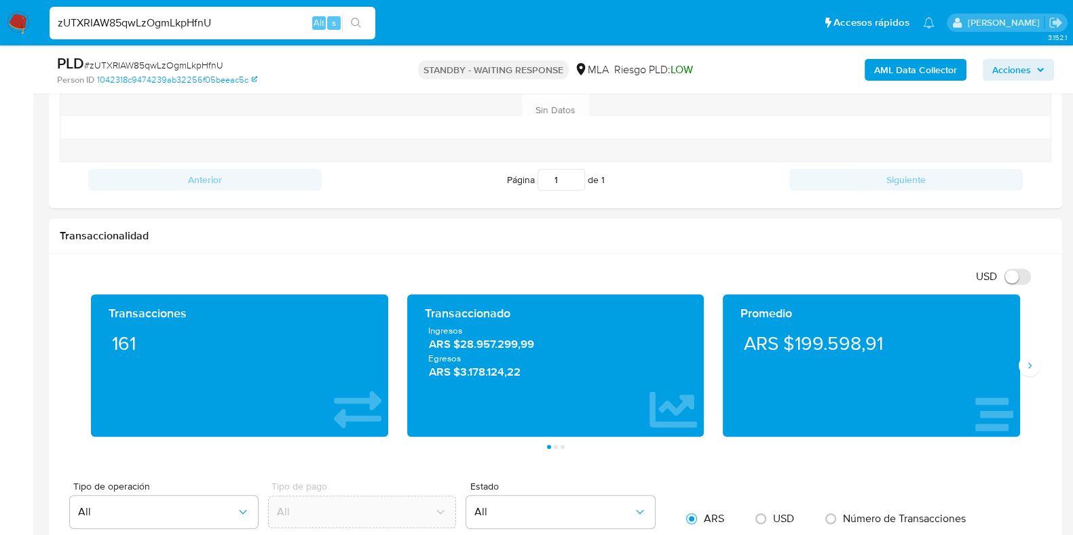
scroll to position [597, 0]
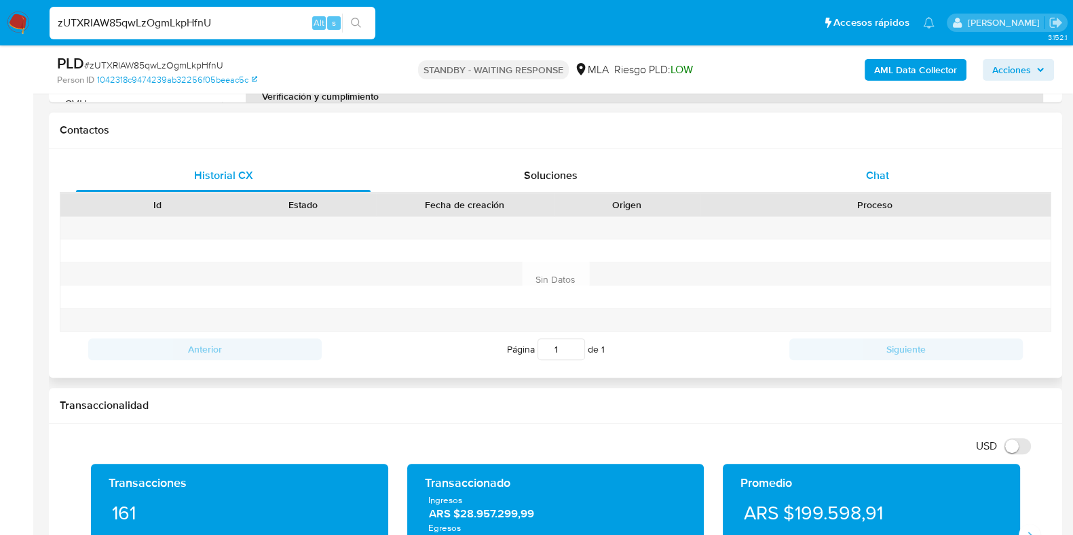
click at [889, 168] on span "Chat" at bounding box center [877, 176] width 23 height 16
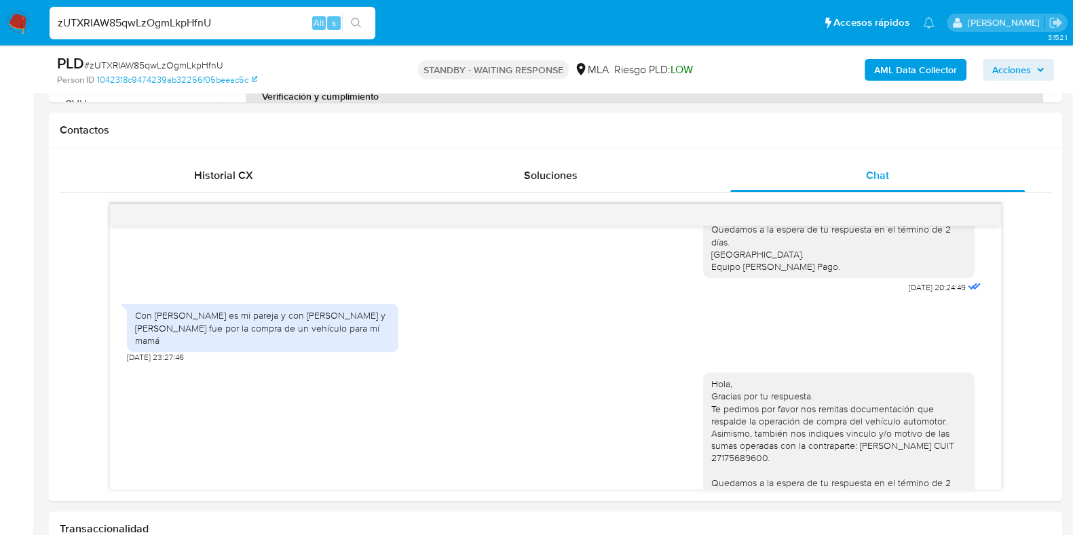
scroll to position [495, 0]
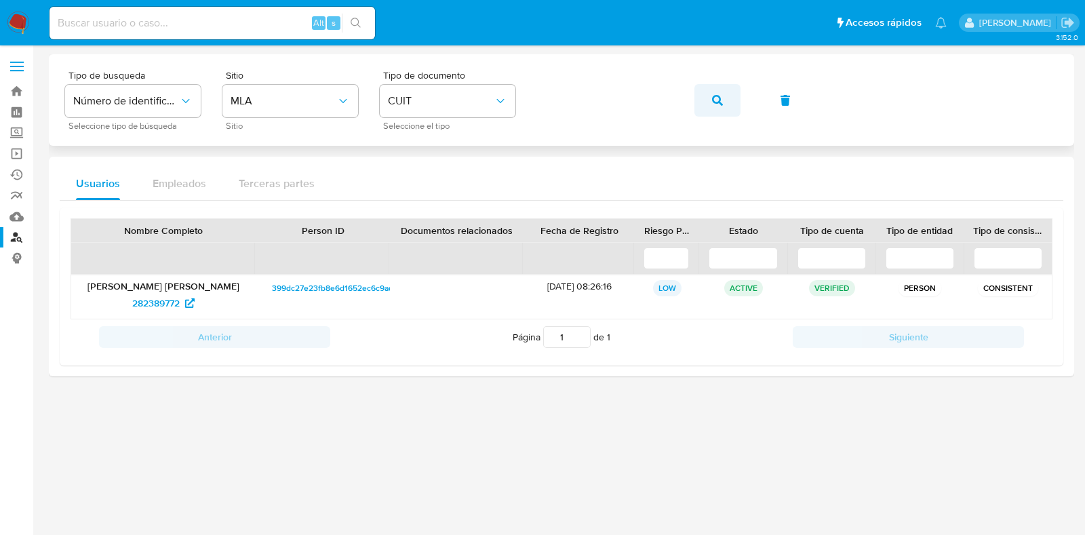
click at [712, 99] on icon "button" at bounding box center [717, 100] width 11 height 11
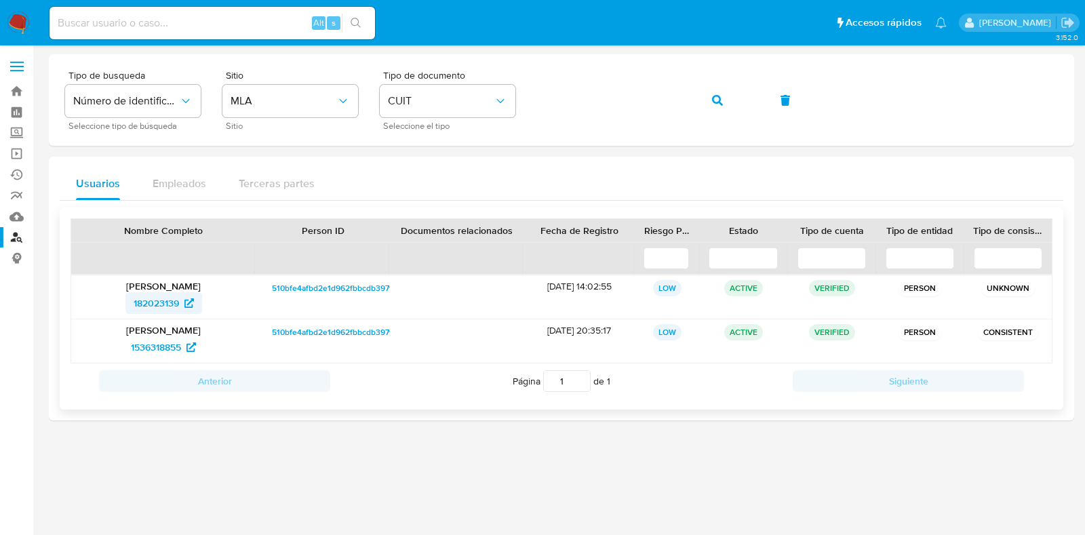
click at [176, 307] on span "182023139" at bounding box center [156, 303] width 45 height 22
click at [147, 353] on span "1536318855" at bounding box center [156, 347] width 50 height 22
click at [719, 99] on icon "button" at bounding box center [717, 100] width 11 height 11
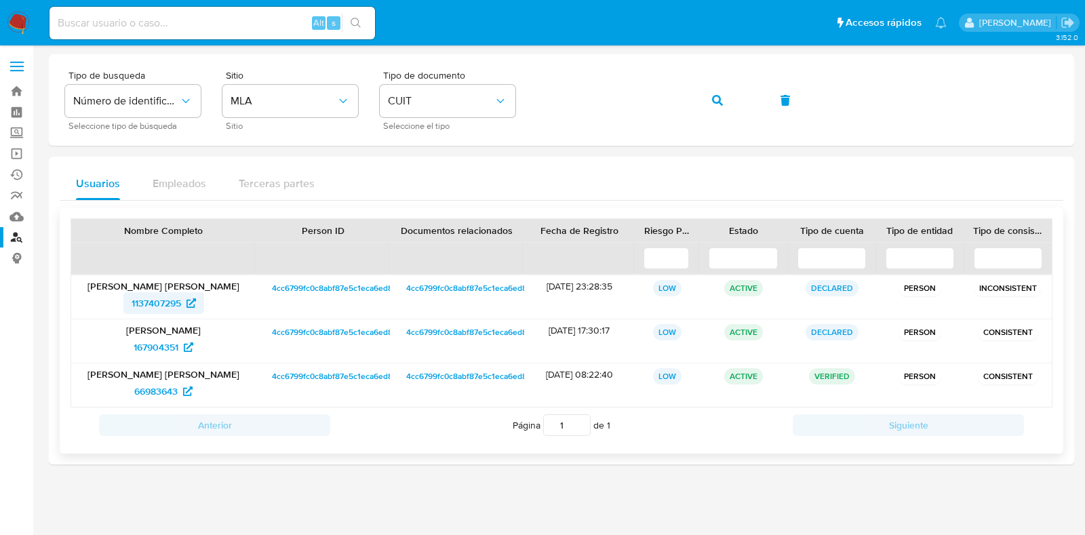
click at [159, 302] on span "1137407295" at bounding box center [157, 303] width 50 height 22
click at [173, 348] on span "167904351" at bounding box center [156, 347] width 45 height 22
click at [153, 395] on span "66983643" at bounding box center [155, 392] width 43 height 22
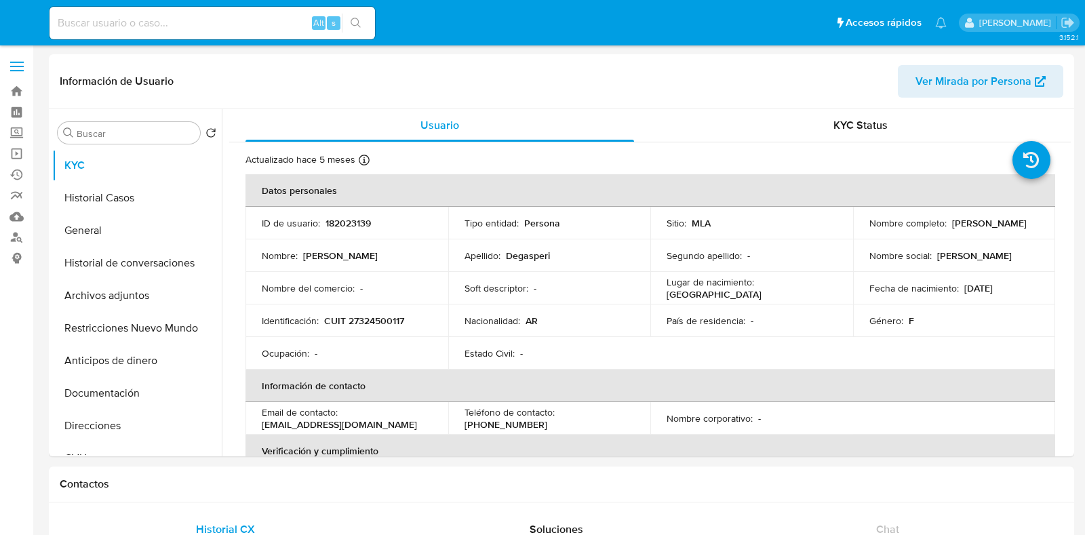
select select "10"
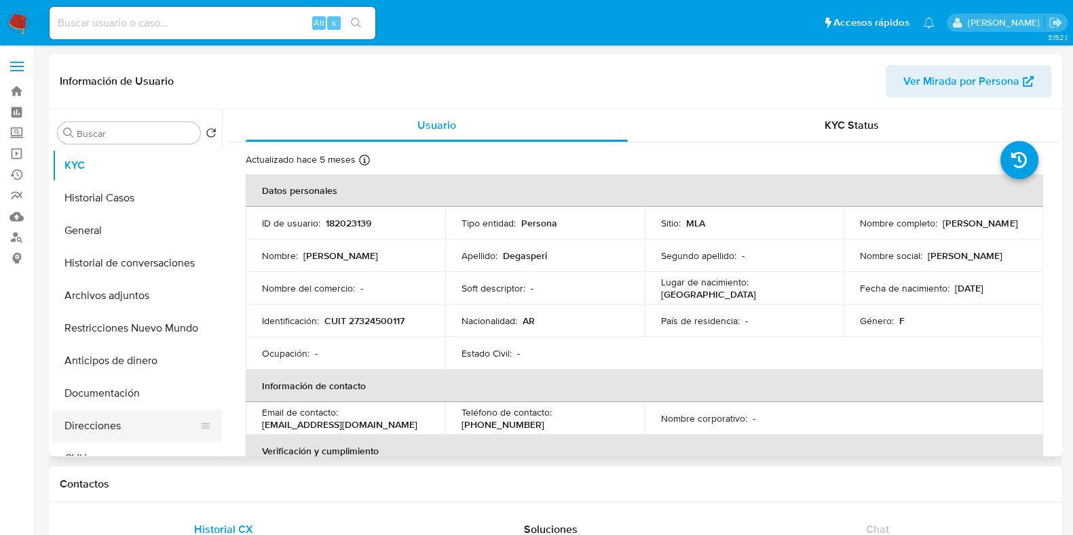
click at [107, 434] on button "Direcciones" at bounding box center [131, 426] width 159 height 33
click at [120, 427] on button "Direcciones" at bounding box center [131, 426] width 159 height 33
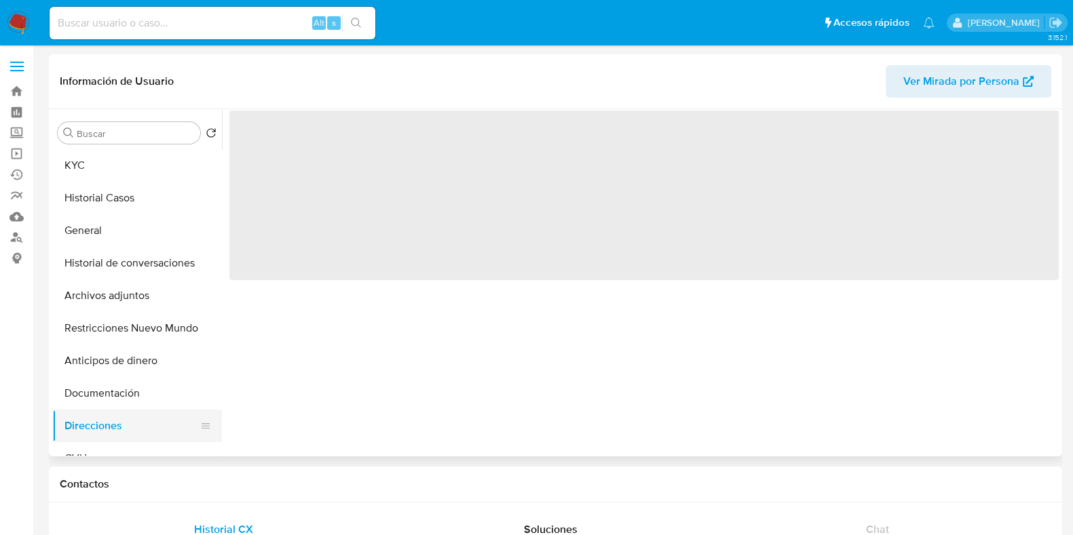
select select "10"
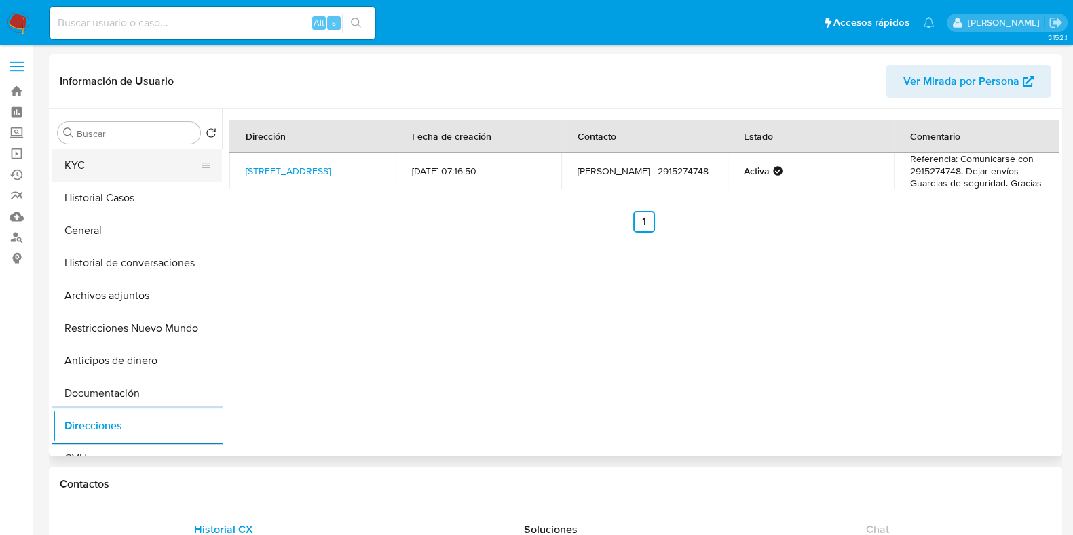
click at [118, 165] on button "KYC" at bounding box center [131, 165] width 159 height 33
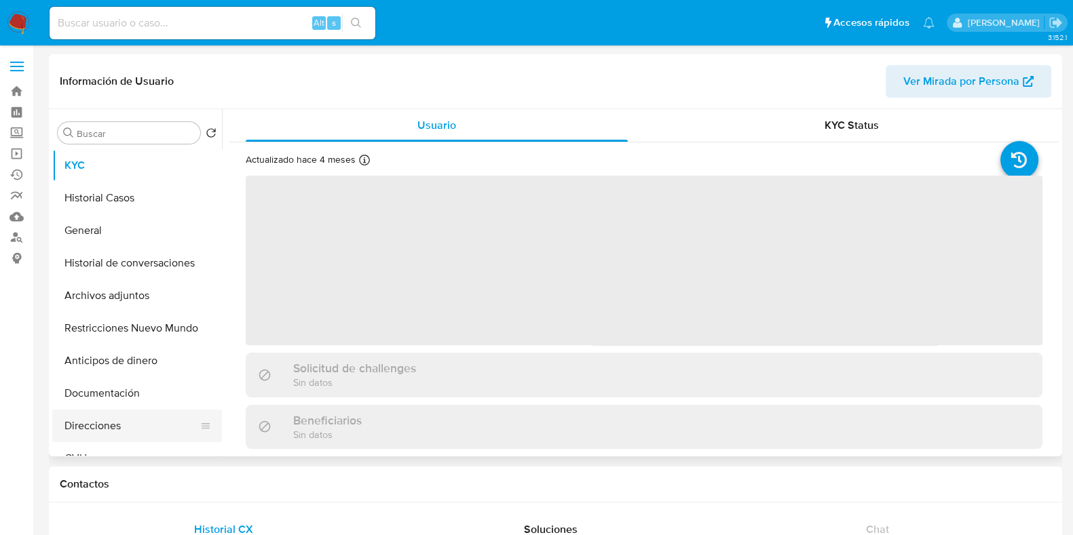
click at [109, 425] on button "Direcciones" at bounding box center [131, 426] width 159 height 33
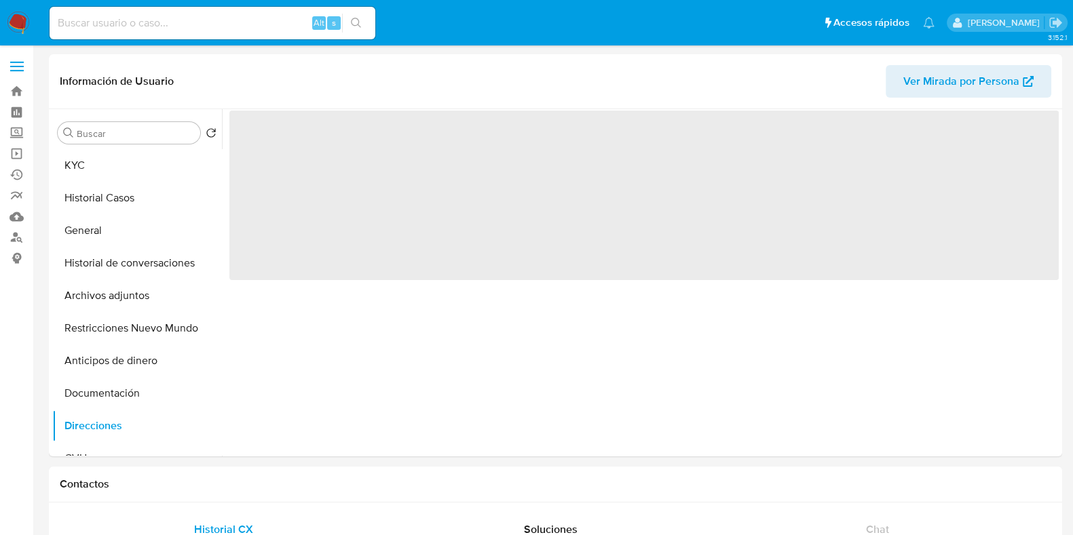
select select "10"
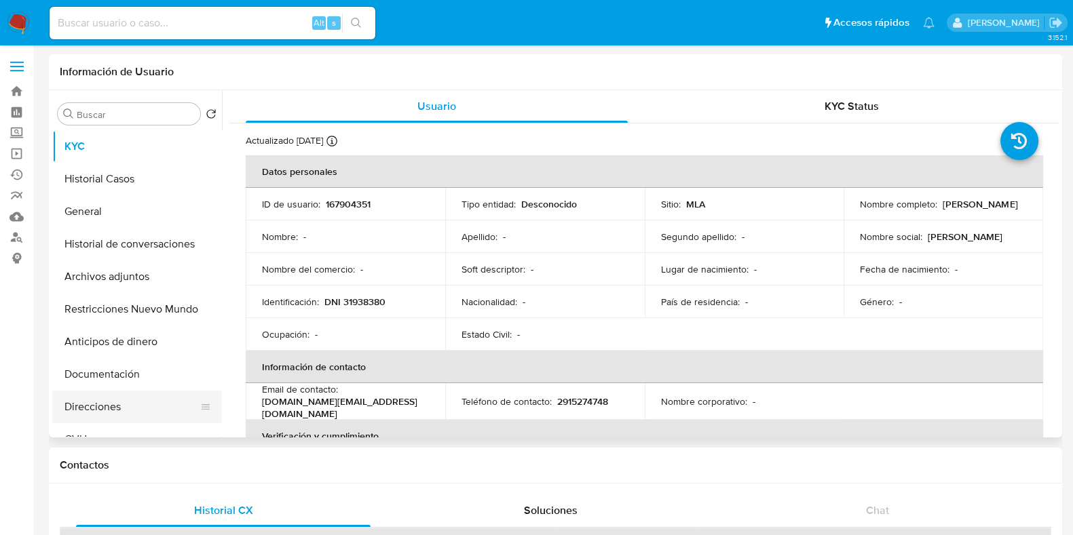
click at [121, 410] on button "Direcciones" at bounding box center [131, 407] width 159 height 33
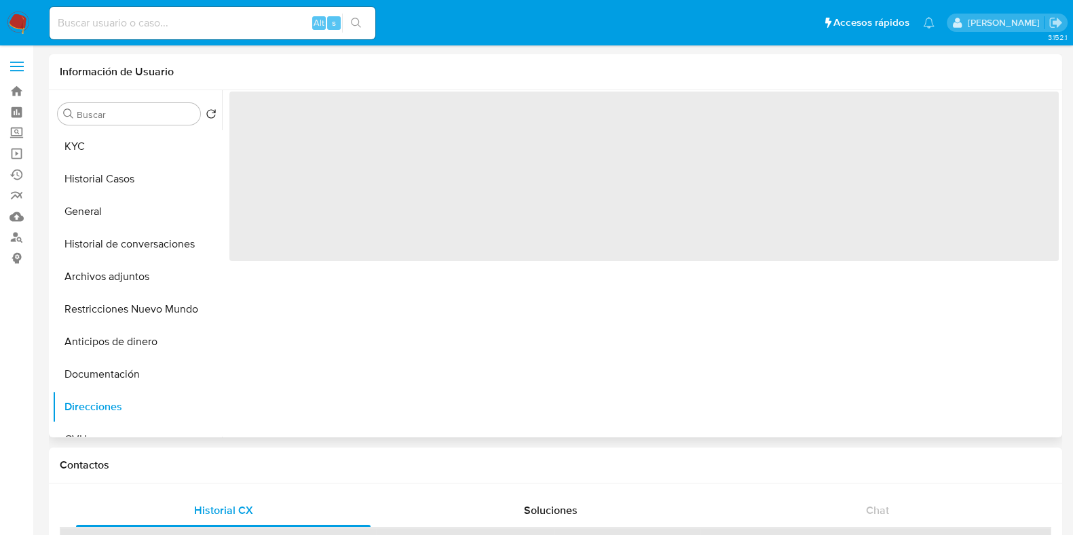
select select "10"
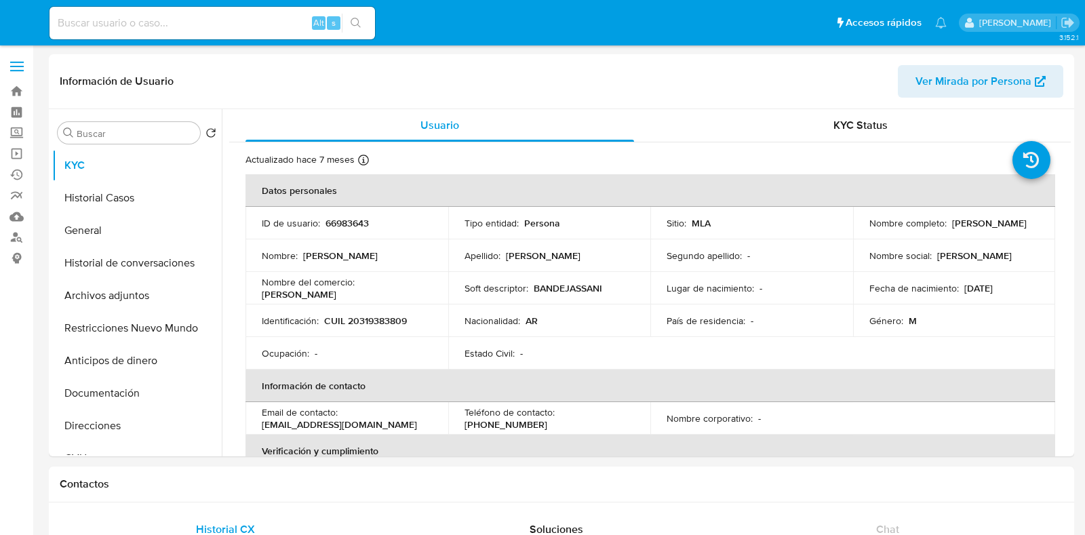
select select "10"
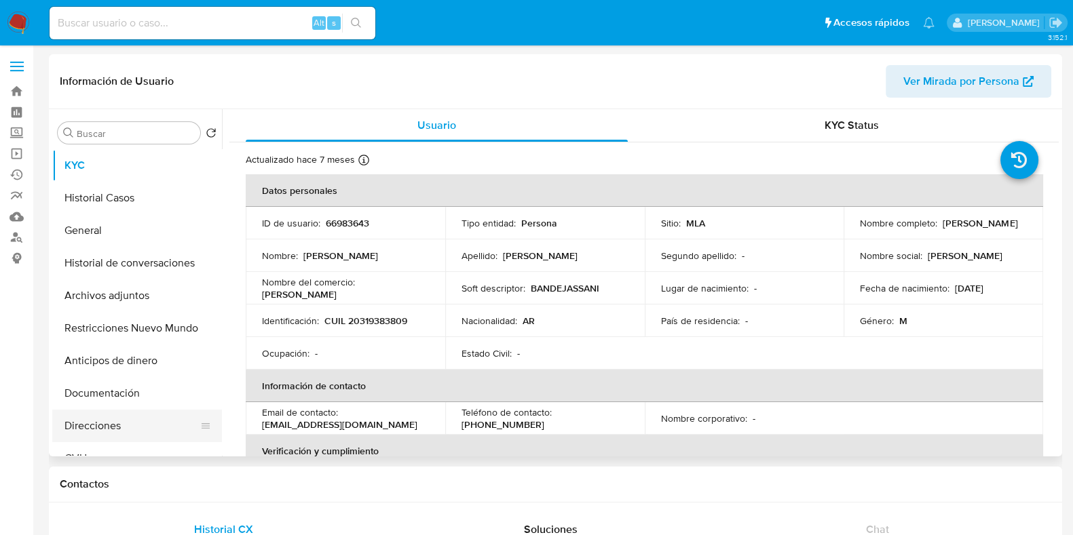
click at [146, 436] on button "Direcciones" at bounding box center [131, 426] width 159 height 33
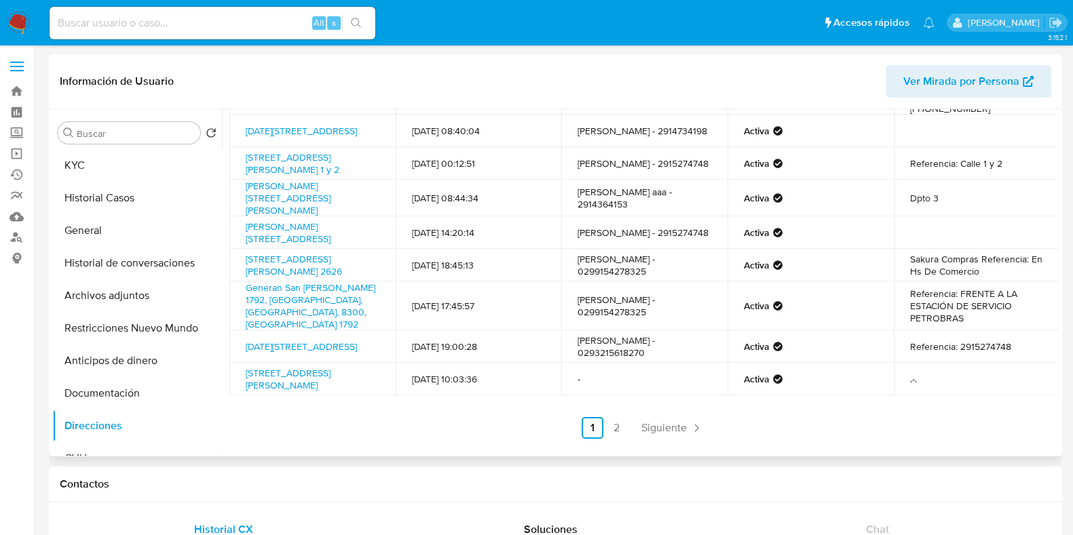
scroll to position [135, 0]
click at [644, 431] on span "Siguiente" at bounding box center [663, 428] width 45 height 11
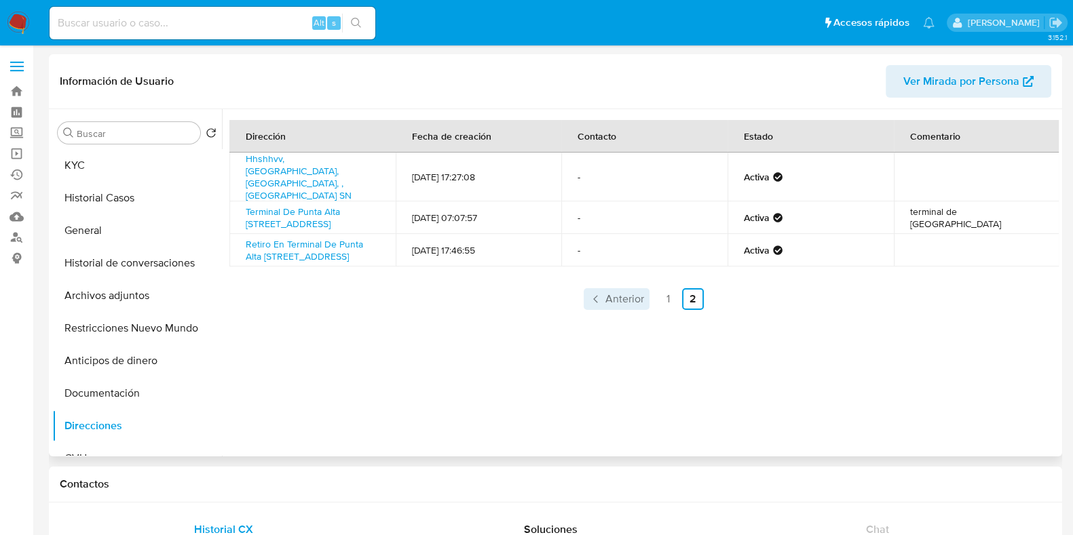
click at [625, 294] on span "Anterior" at bounding box center [624, 299] width 39 height 11
